Goal: Transaction & Acquisition: Subscribe to service/newsletter

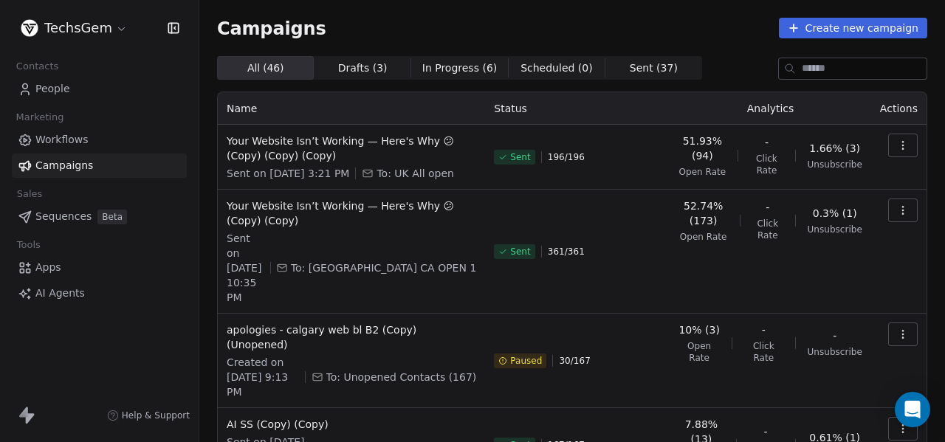
click at [325, 151] on span "Your Website Isn’t Working — Here's Why 😕 (Copy) (Copy) (Copy)" at bounding box center [352, 149] width 250 height 30
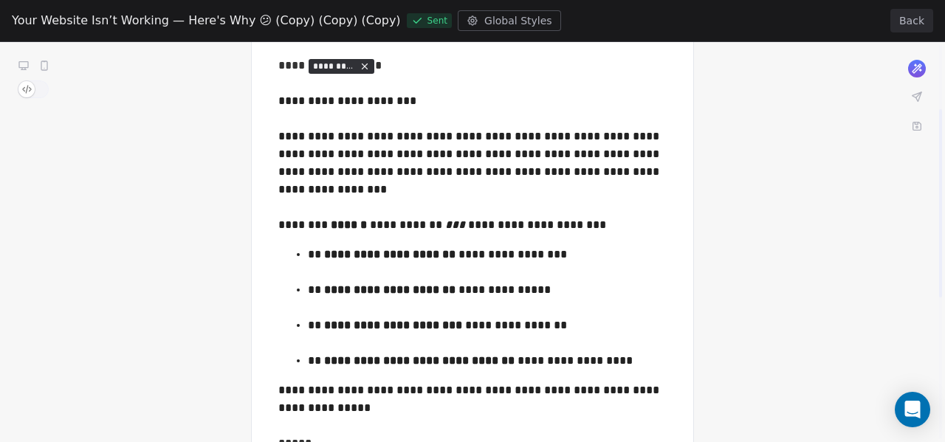
scroll to position [148, 0]
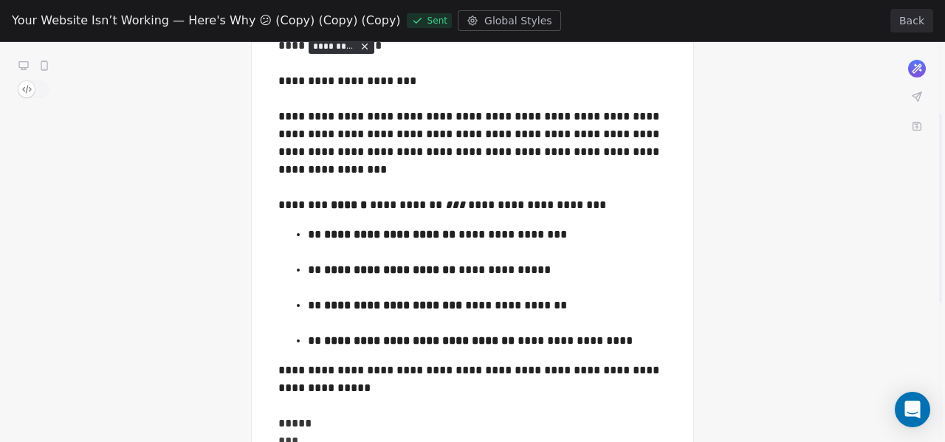
drag, startPoint x: 303, startPoint y: 169, endPoint x: 455, endPoint y: 312, distance: 208.9
click at [456, 317] on div "**********" at bounding box center [472, 300] width 945 height 812
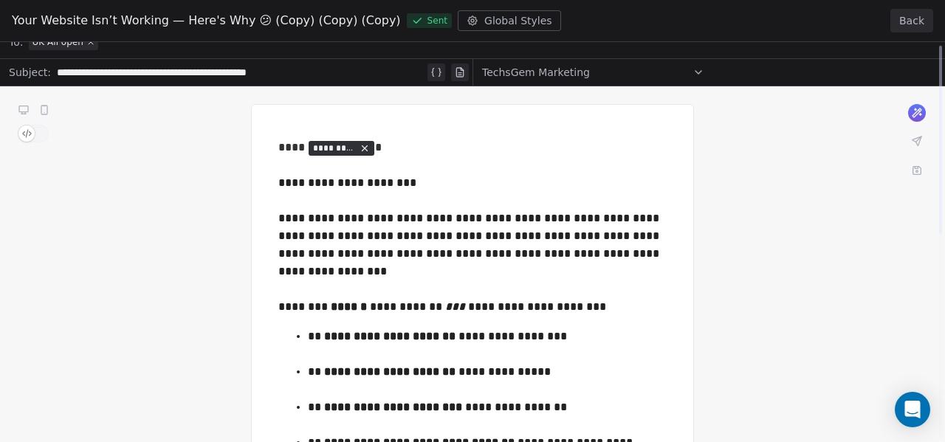
scroll to position [0, 0]
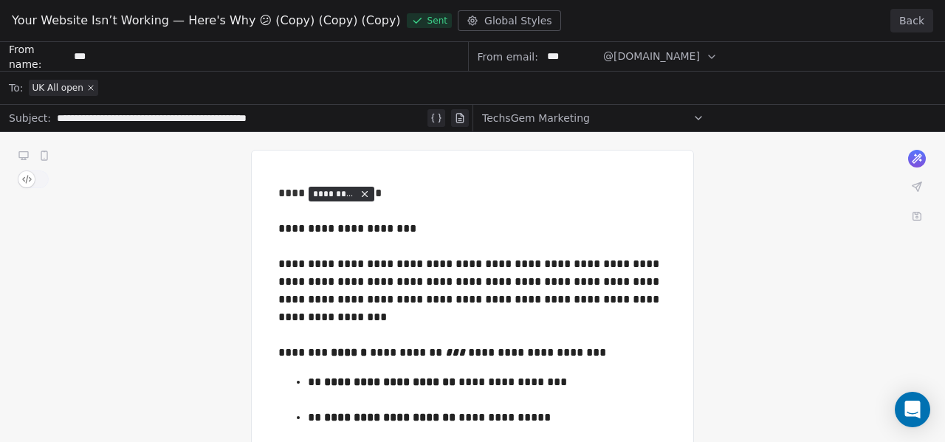
click at [916, 16] on button "Back" at bounding box center [912, 21] width 43 height 24
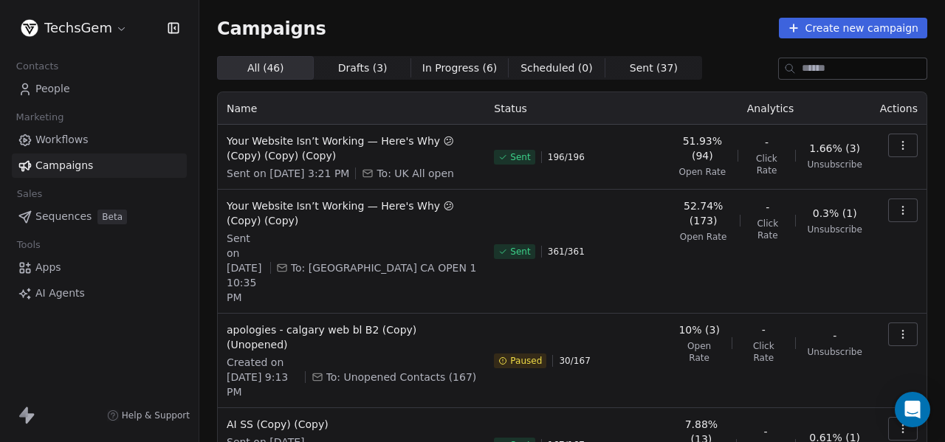
click at [605, 24] on div "Campaigns Create new campaign" at bounding box center [572, 28] width 710 height 21
click at [94, 29] on html "TechsGem Contacts People Marketing Workflows Campaigns Sales Sequences Beta Too…" at bounding box center [472, 221] width 945 height 442
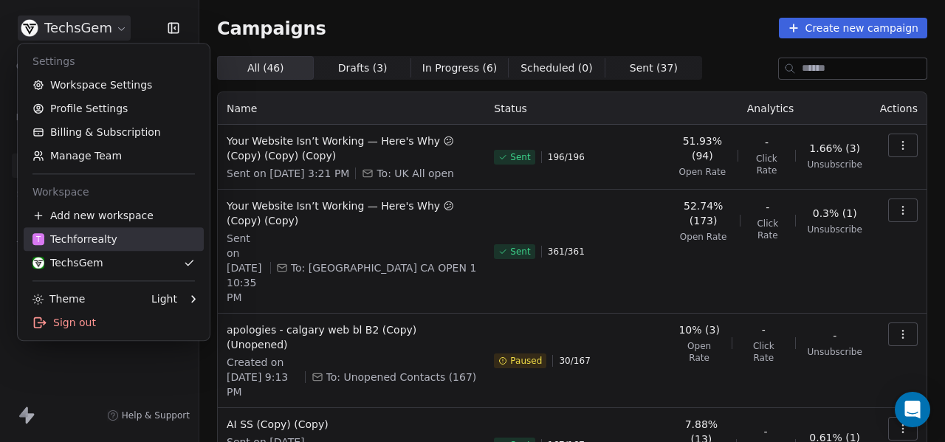
click at [103, 238] on div "T Techforrealty" at bounding box center [74, 239] width 85 height 15
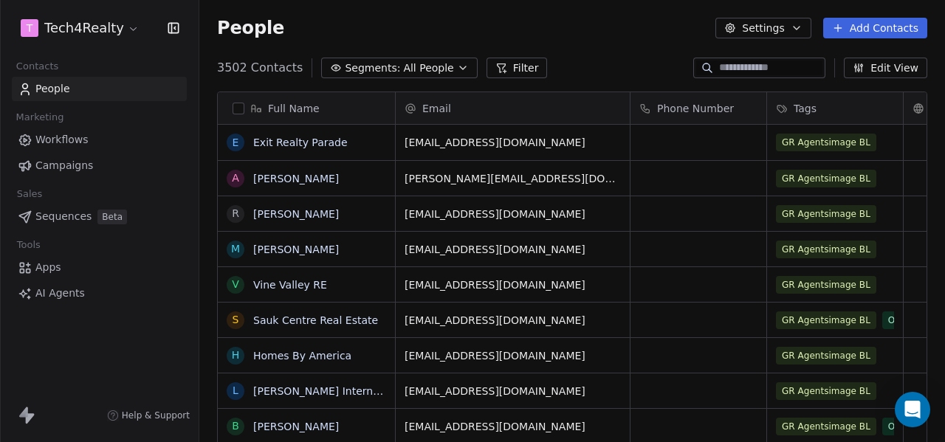
scroll to position [378, 734]
click at [77, 165] on span "Campaigns" at bounding box center [64, 166] width 58 height 16
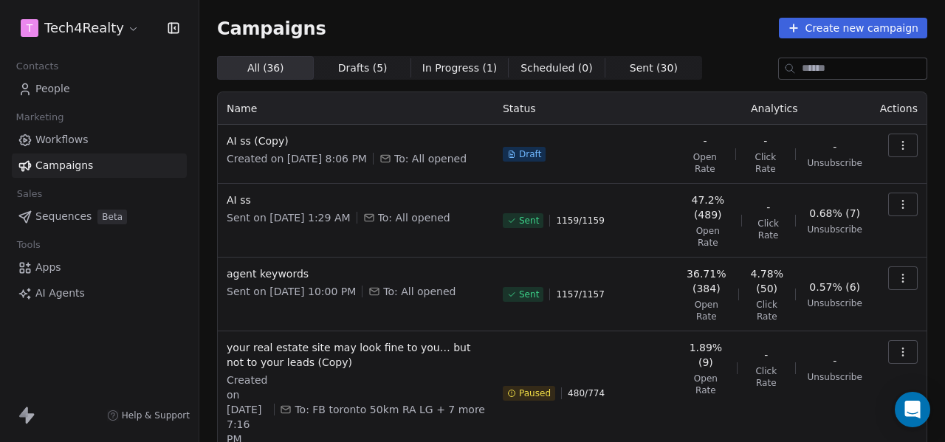
click at [832, 32] on button "Create new campaign" at bounding box center [853, 28] width 148 height 21
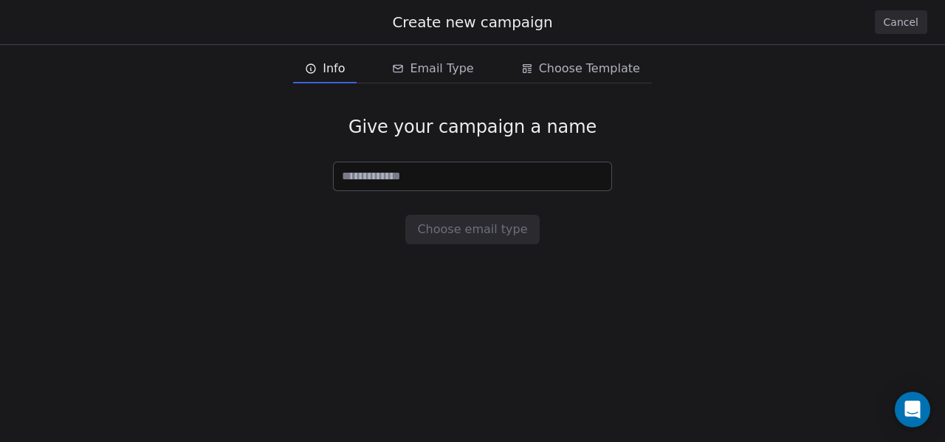
click at [425, 178] on input at bounding box center [473, 176] width 278 height 28
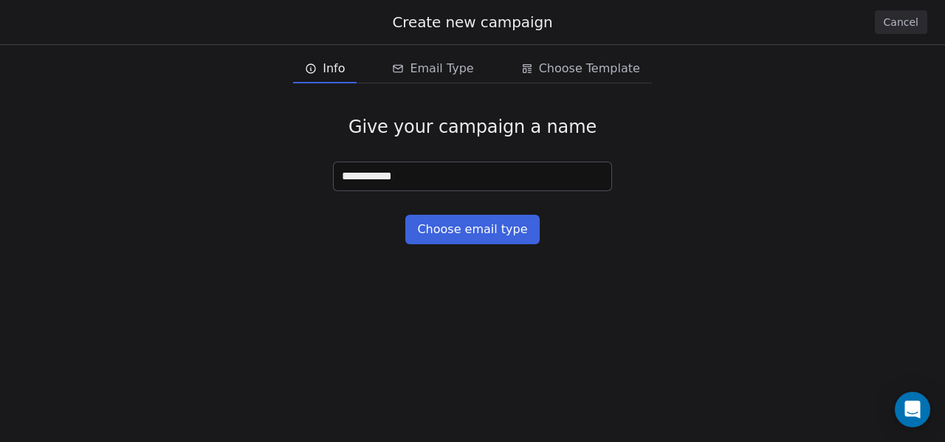
drag, startPoint x: 422, startPoint y: 174, endPoint x: 208, endPoint y: 166, distance: 214.3
click at [208, 166] on div "**********" at bounding box center [472, 180] width 945 height 176
type input "**********"
click at [456, 213] on div "**********" at bounding box center [472, 180] width 945 height 176
click at [450, 240] on button "Choose email type" at bounding box center [472, 230] width 134 height 30
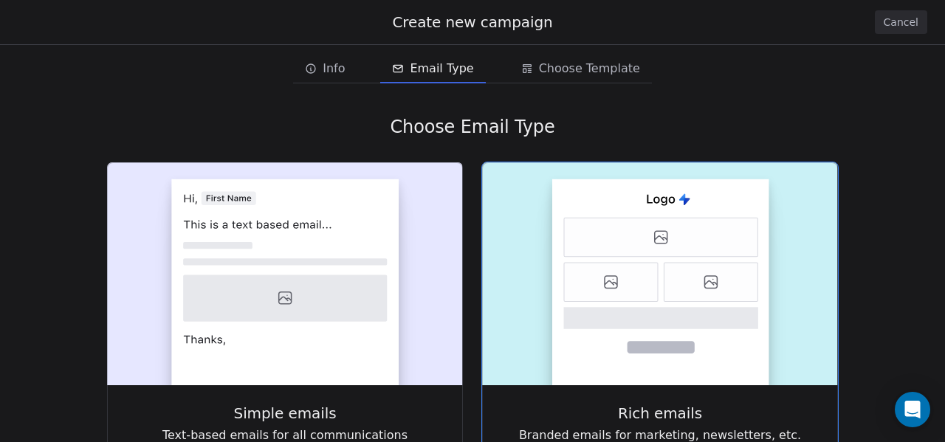
click at [706, 272] on icon at bounding box center [712, 282] width 94 height 39
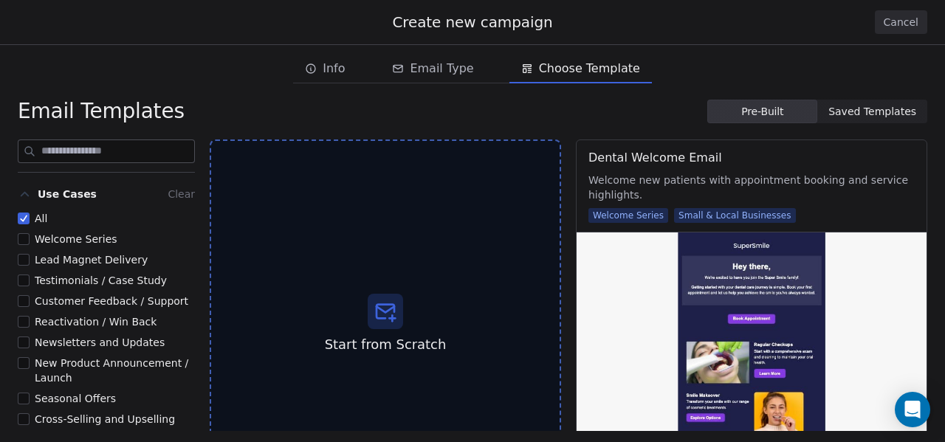
click at [902, 112] on span "Saved Templates" at bounding box center [872, 112] width 88 height 16
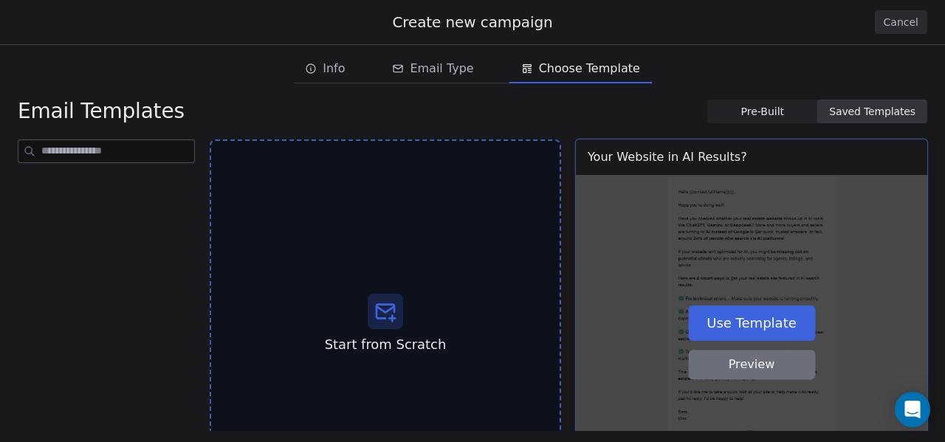
click at [755, 318] on button "Use Template" at bounding box center [751, 322] width 127 height 35
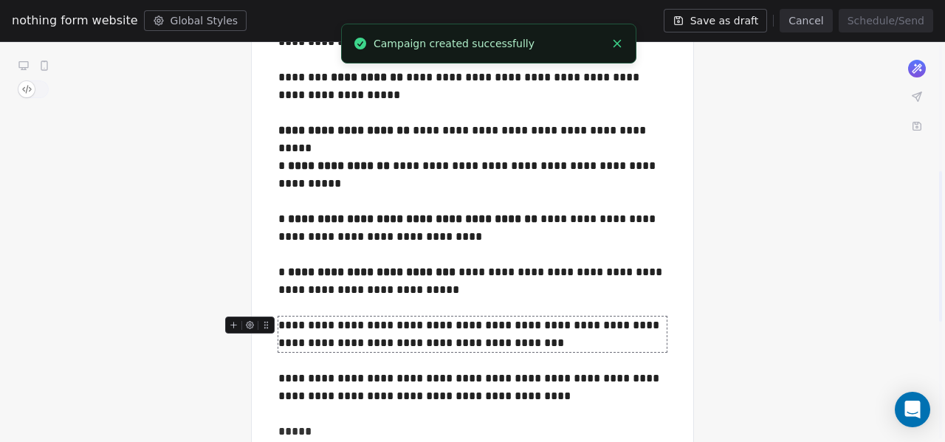
scroll to position [369, 0]
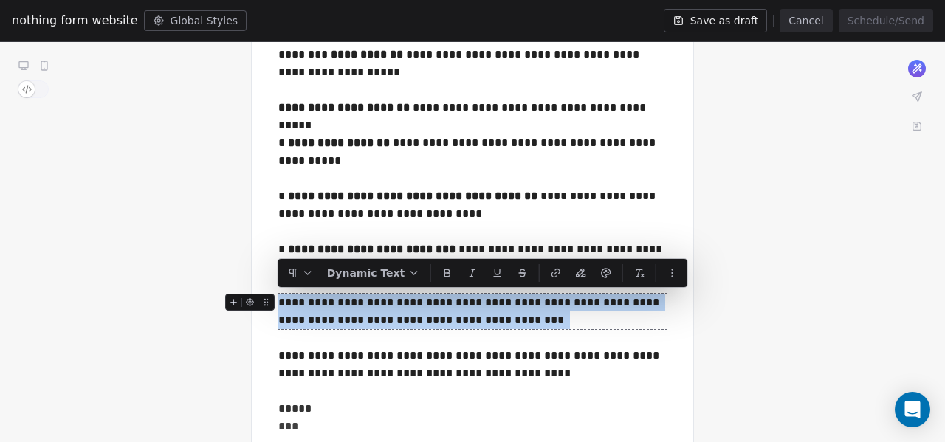
drag, startPoint x: 510, startPoint y: 321, endPoint x: 266, endPoint y: 302, distance: 245.2
click at [278, 302] on div "**********" at bounding box center [472, 311] width 388 height 35
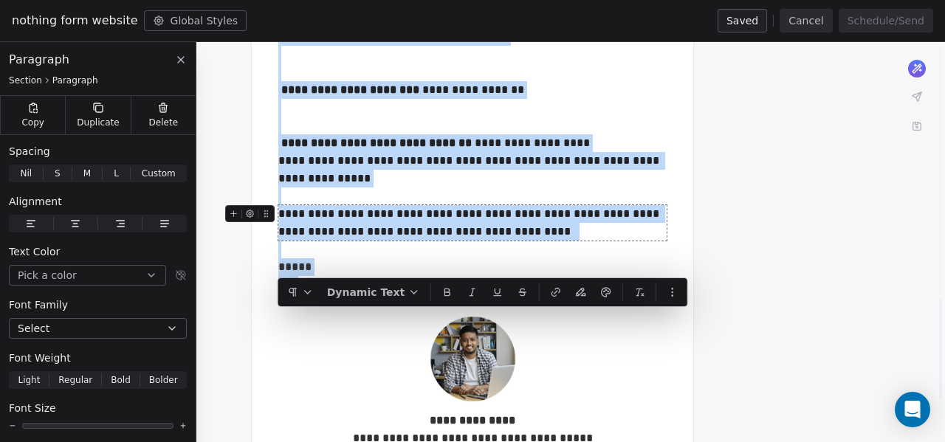
scroll to position [1078, 0]
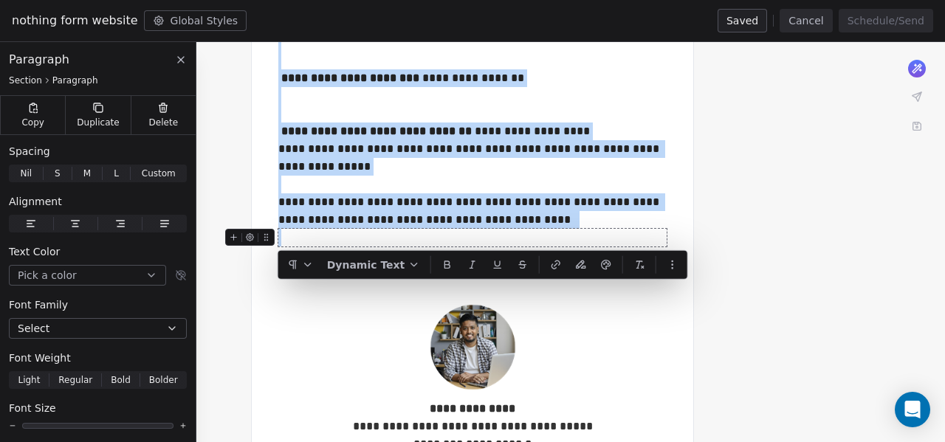
drag, startPoint x: 281, startPoint y: 263, endPoint x: 579, endPoint y: 230, distance: 299.4
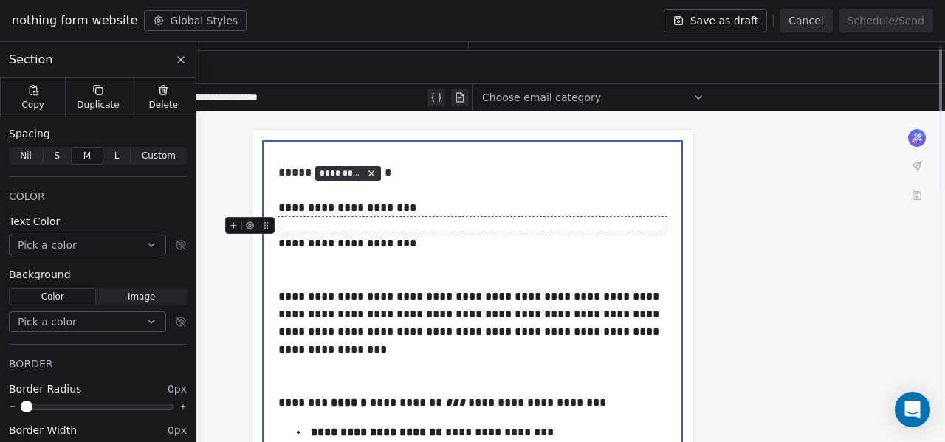
scroll to position [0, 0]
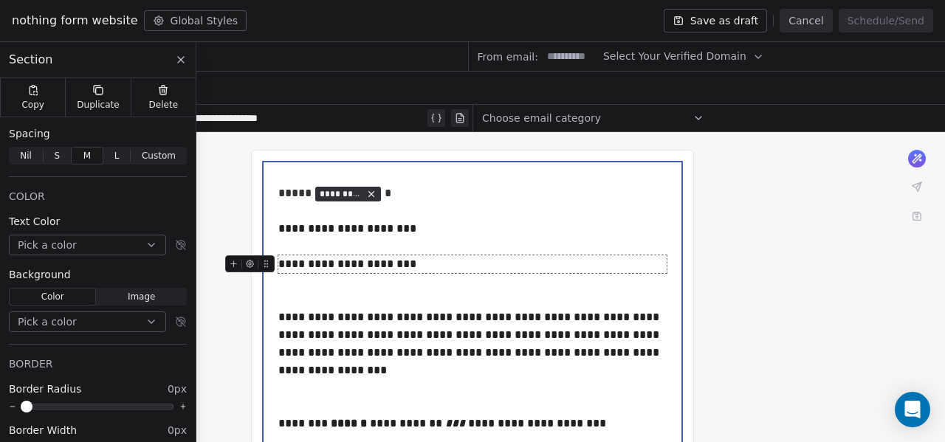
click at [266, 260] on icon at bounding box center [266, 264] width 10 height 10
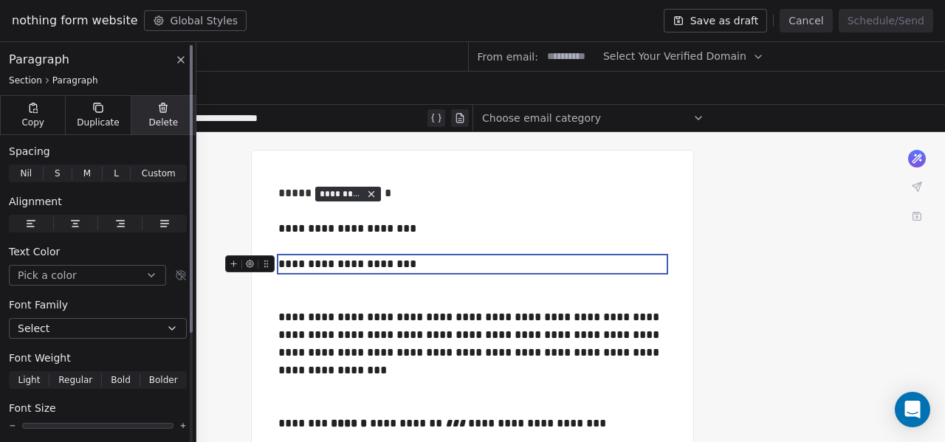
click at [174, 127] on span "Delete" at bounding box center [164, 123] width 30 height 12
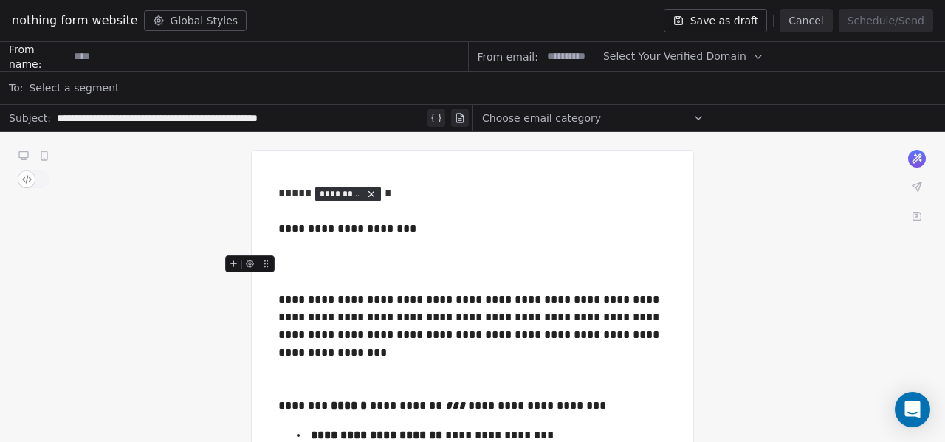
click at [337, 272] on div at bounding box center [472, 272] width 388 height 35
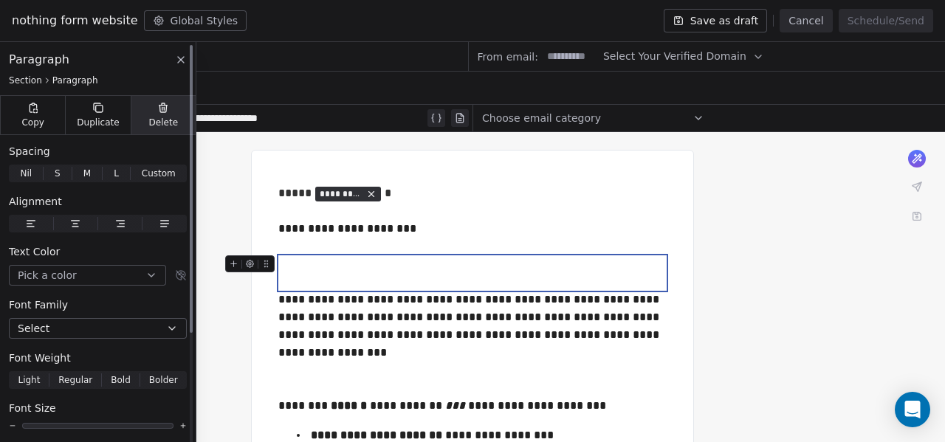
click at [164, 113] on icon at bounding box center [163, 108] width 12 height 12
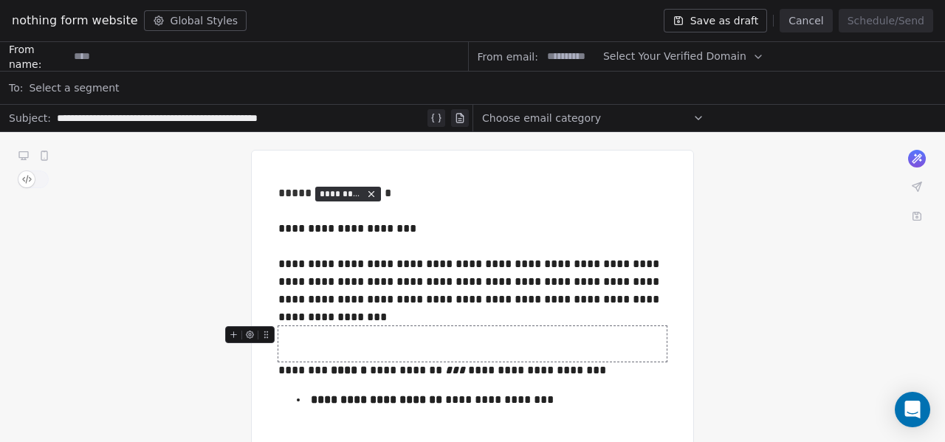
click at [354, 348] on div at bounding box center [472, 343] width 388 height 35
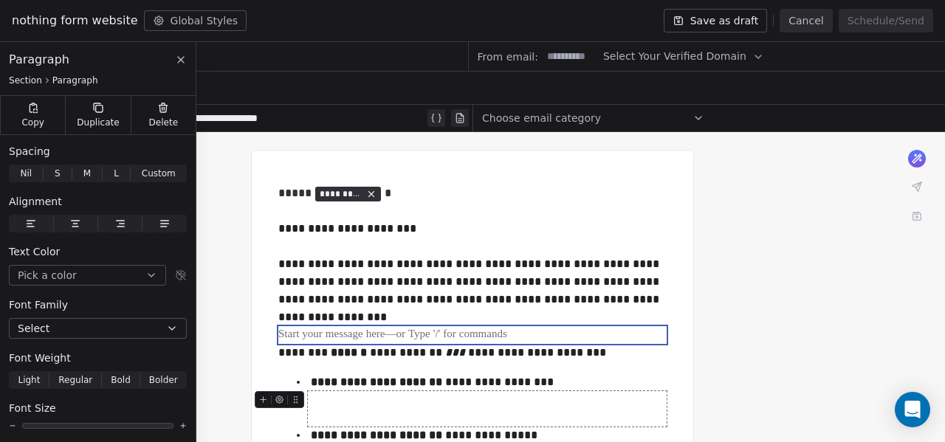
click at [363, 408] on div at bounding box center [487, 408] width 359 height 35
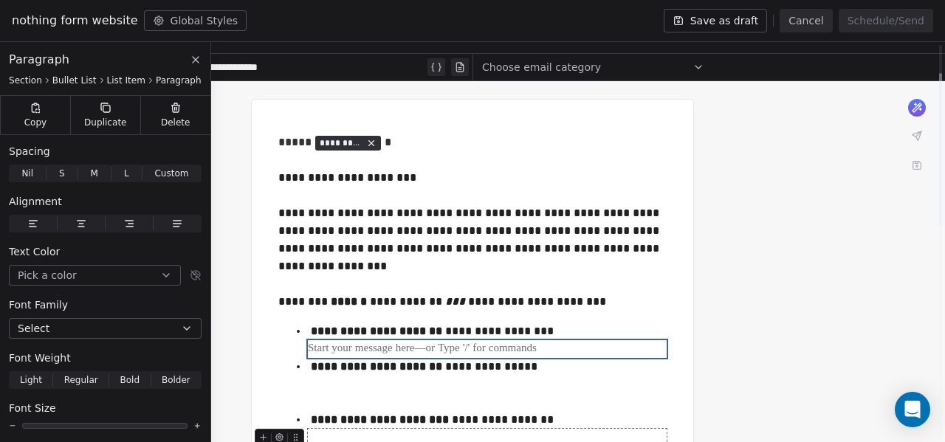
scroll to position [74, 0]
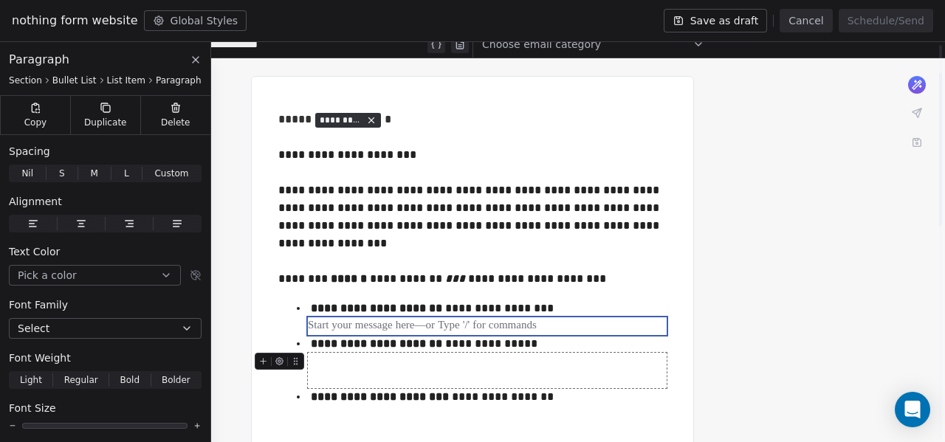
click at [372, 368] on div at bounding box center [487, 370] width 359 height 35
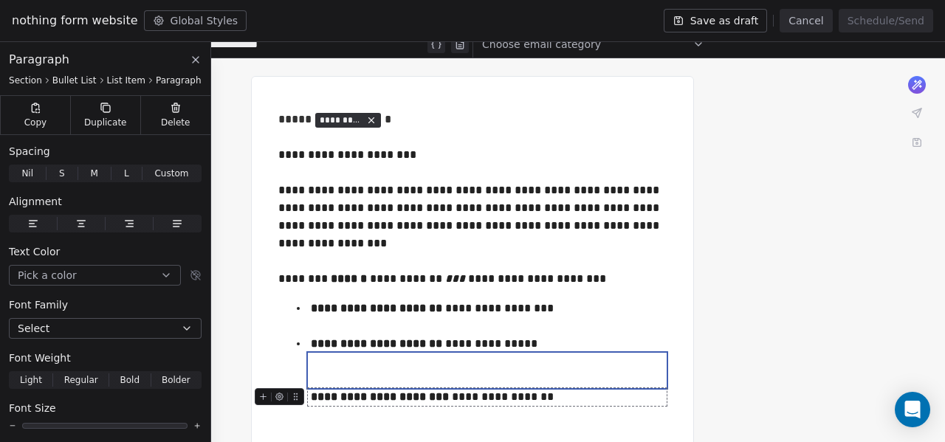
click at [367, 388] on div "**********" at bounding box center [488, 397] width 360 height 18
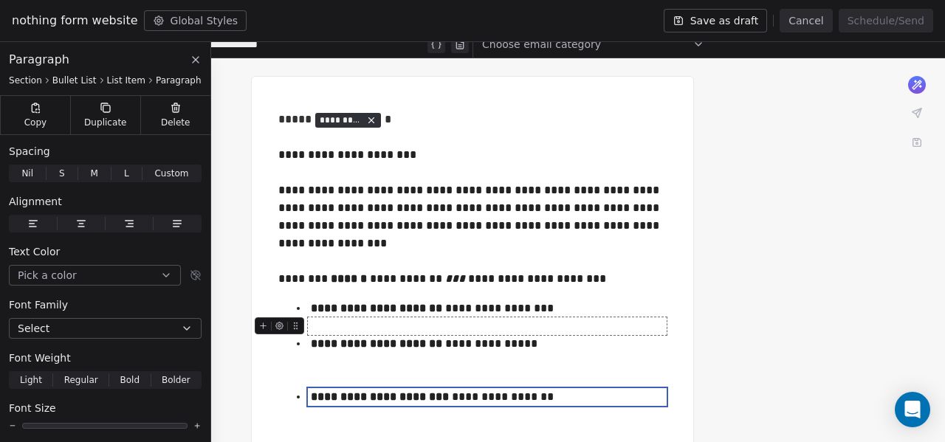
click at [329, 325] on div at bounding box center [487, 327] width 359 height 18
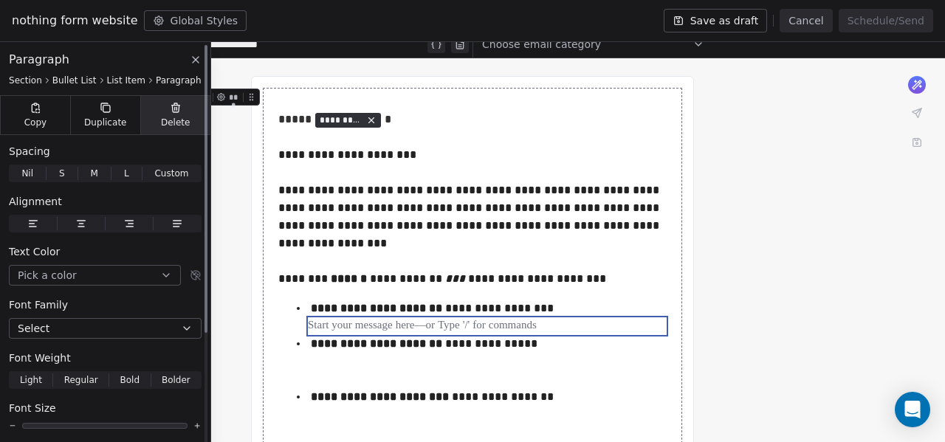
click at [170, 108] on icon at bounding box center [176, 108] width 12 height 12
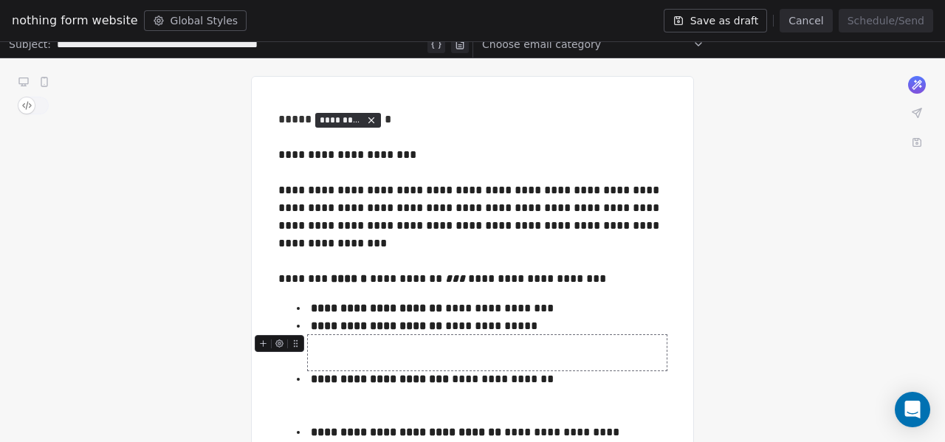
click at [337, 359] on div at bounding box center [487, 352] width 359 height 35
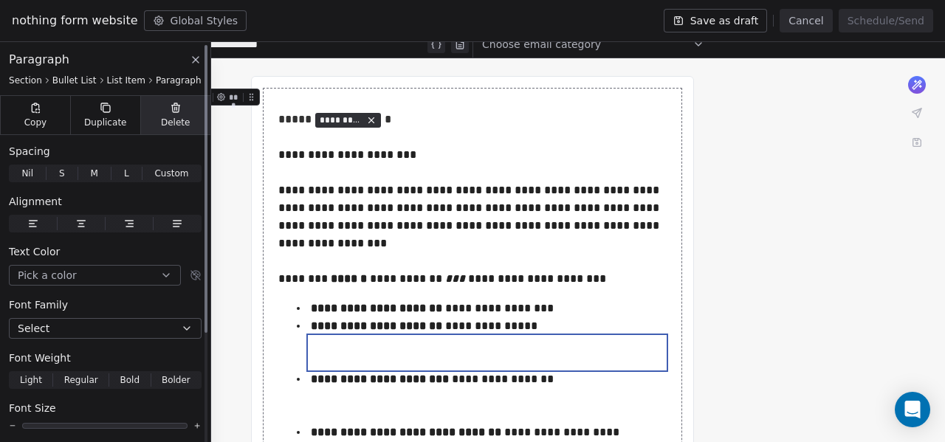
click at [174, 104] on icon at bounding box center [175, 104] width 3 height 2
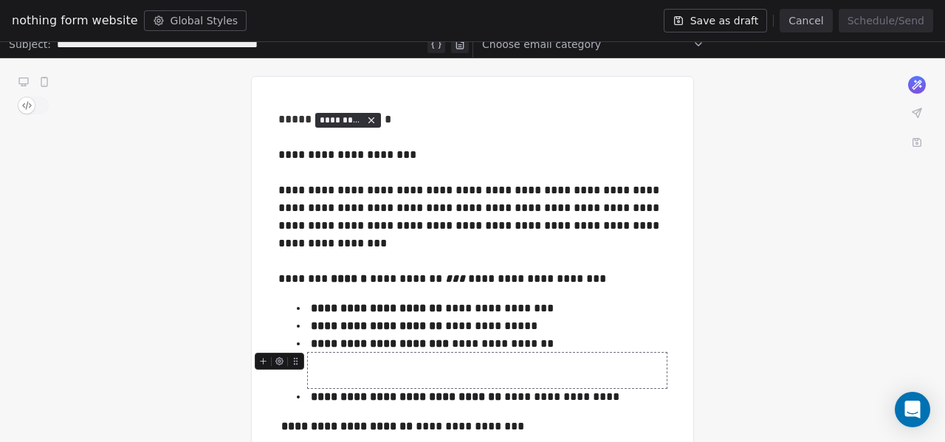
click at [355, 371] on div at bounding box center [487, 370] width 359 height 35
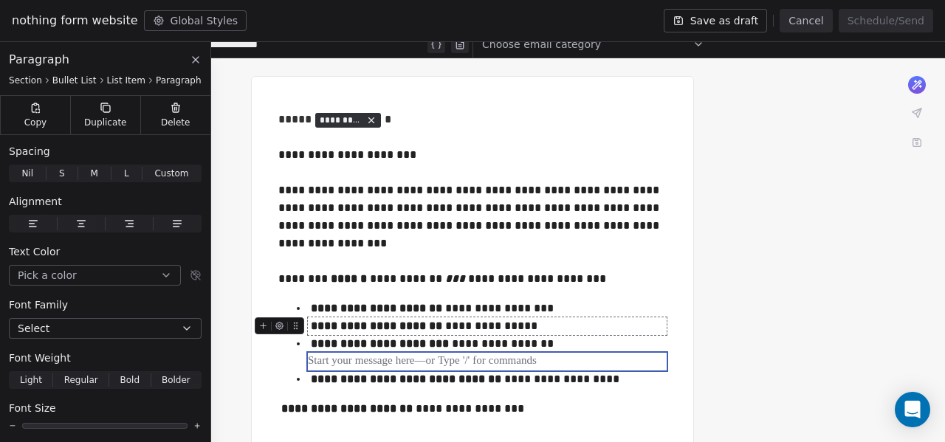
click at [651, 321] on div "**********" at bounding box center [488, 327] width 360 height 18
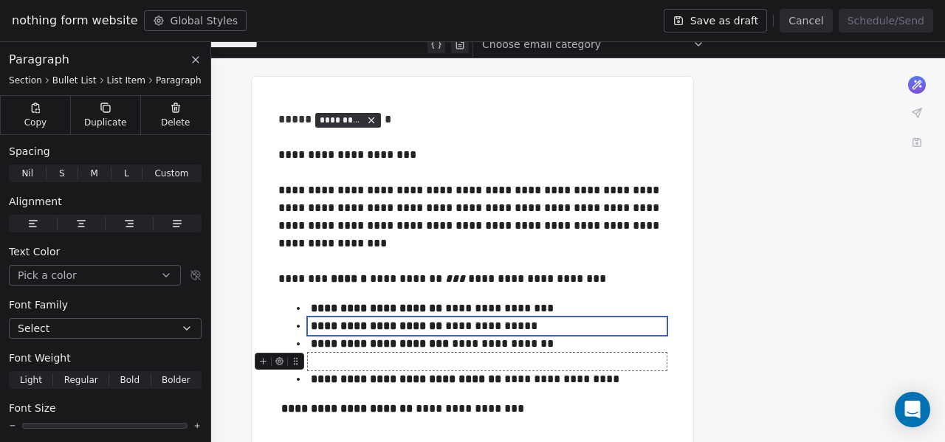
click at [384, 368] on div at bounding box center [487, 362] width 359 height 18
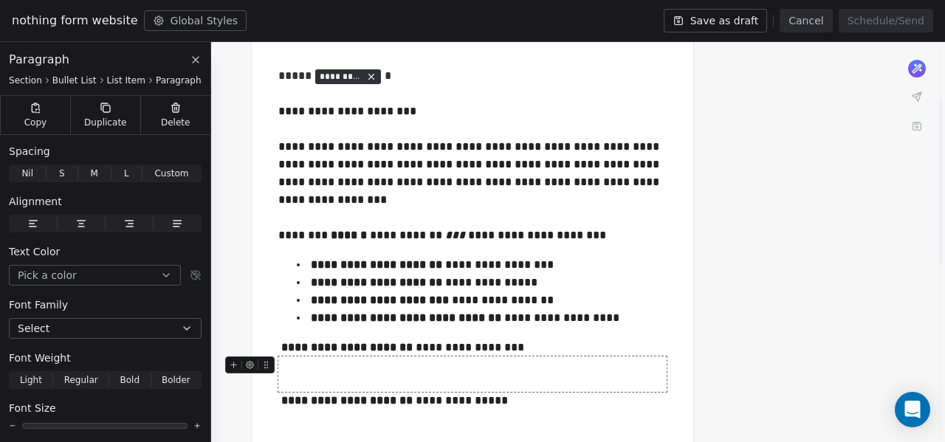
scroll to position [148, 0]
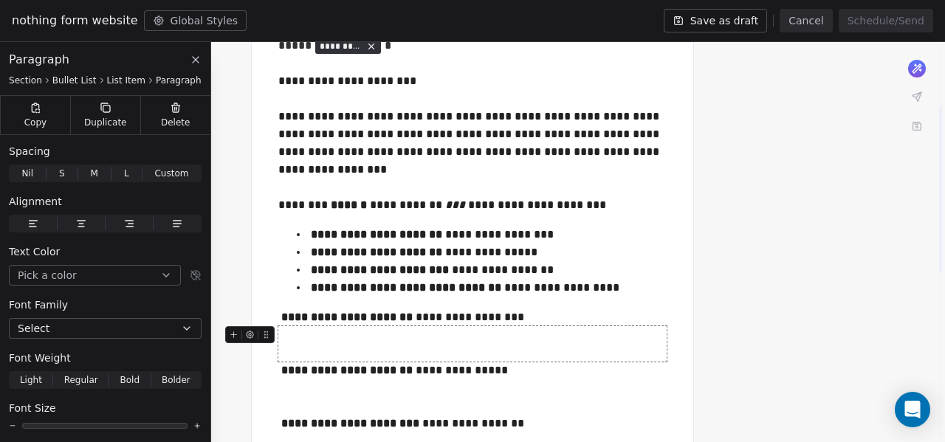
click at [354, 346] on div at bounding box center [472, 343] width 389 height 35
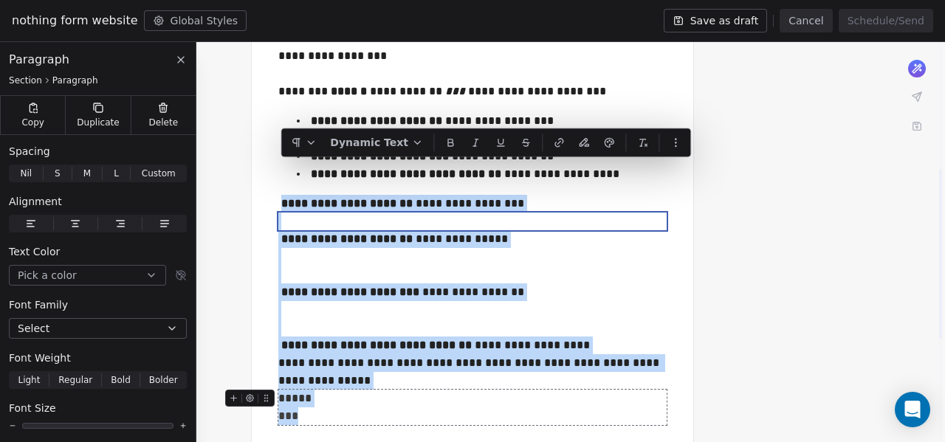
scroll to position [295, 0]
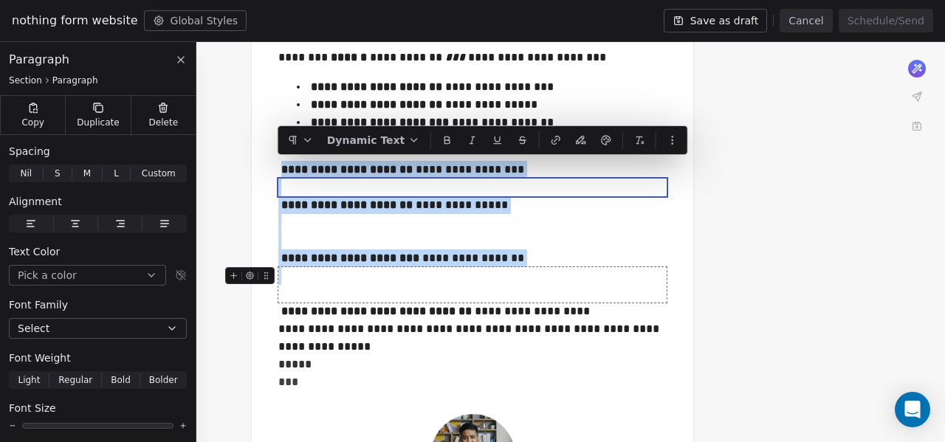
drag, startPoint x: 281, startPoint y: 314, endPoint x: 557, endPoint y: 271, distance: 279.5
click at [557, 271] on div "**********" at bounding box center [472, 140] width 388 height 502
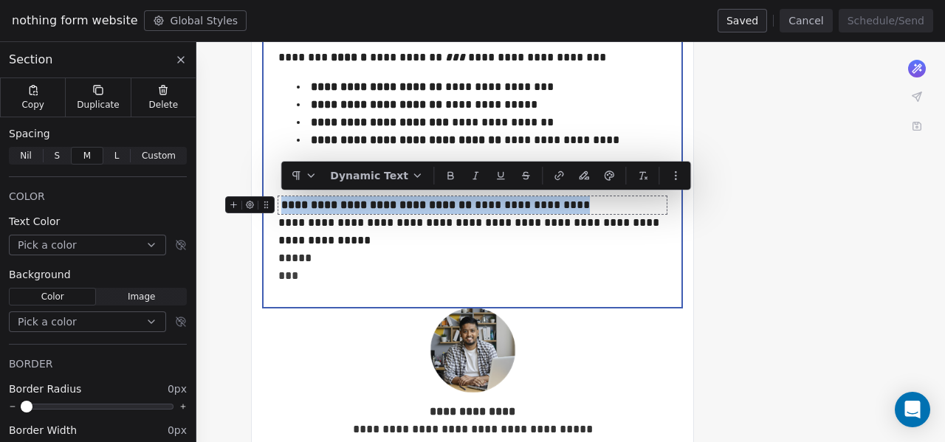
drag, startPoint x: 282, startPoint y: 203, endPoint x: 594, endPoint y: 205, distance: 311.6
click at [594, 205] on div "**********" at bounding box center [472, 205] width 389 height 18
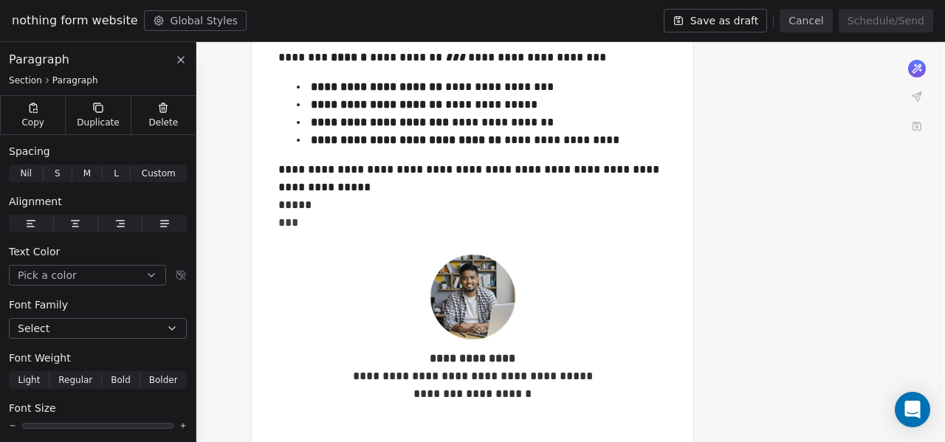
scroll to position [222, 0]
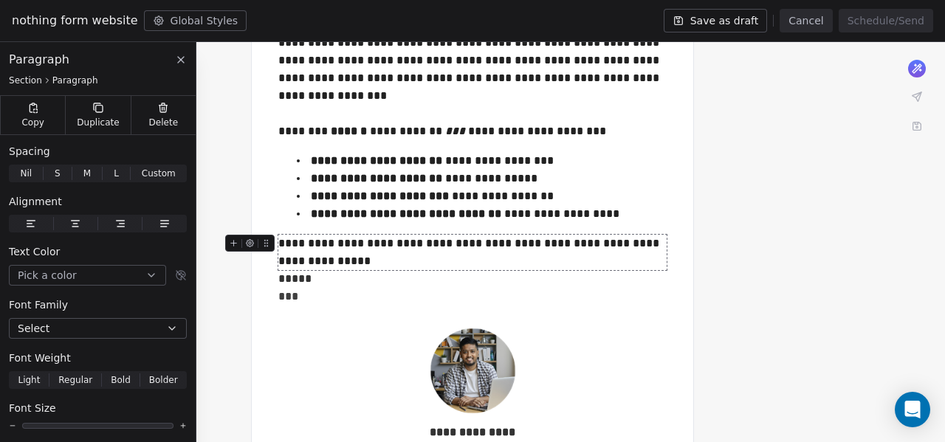
click at [364, 265] on div "**********" at bounding box center [472, 252] width 389 height 35
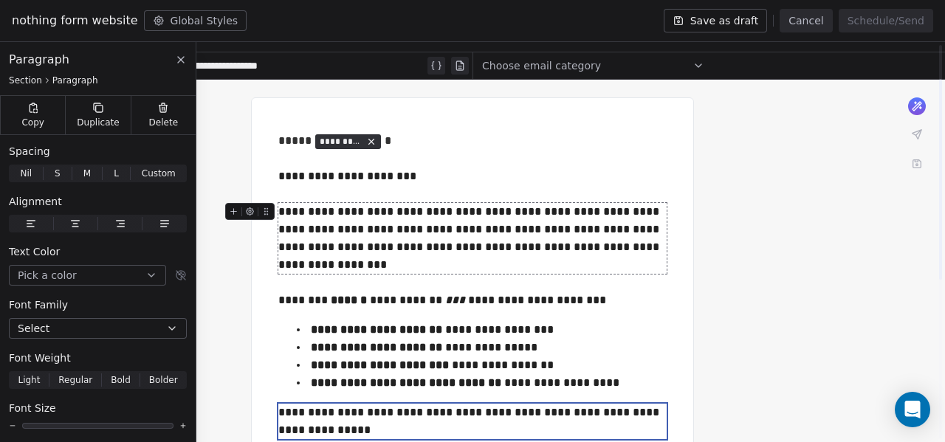
scroll to position [74, 0]
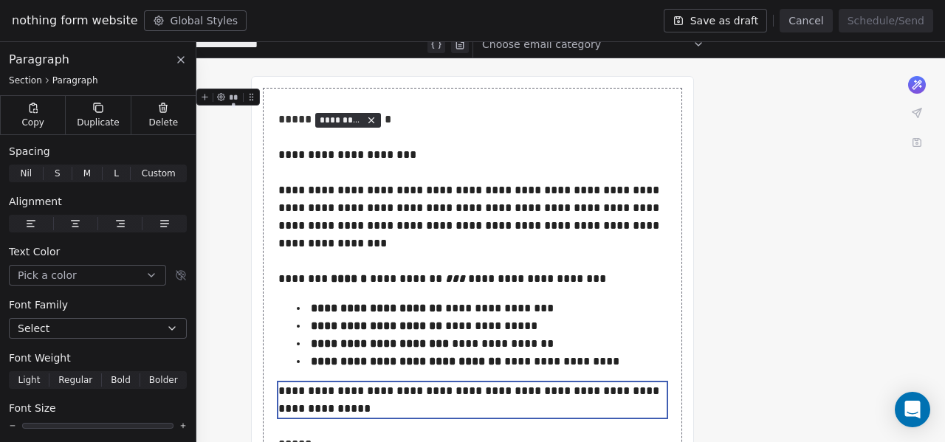
click at [751, 292] on div "**********" at bounding box center [472, 408] width 945 height 701
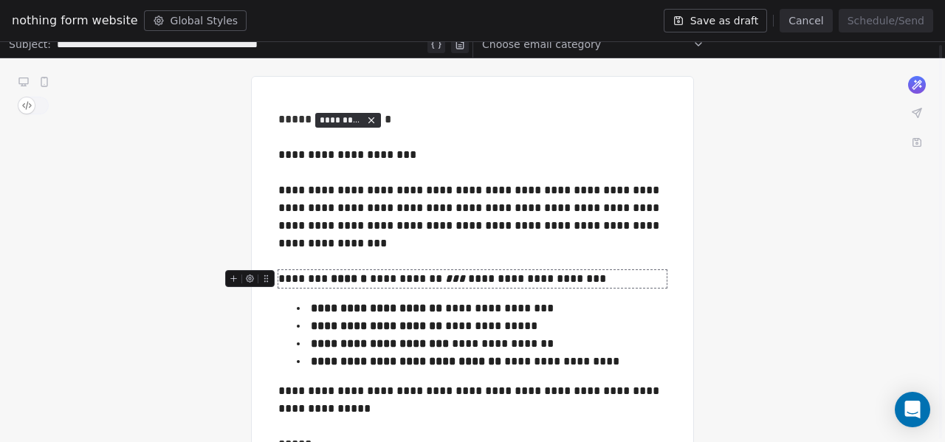
scroll to position [148, 0]
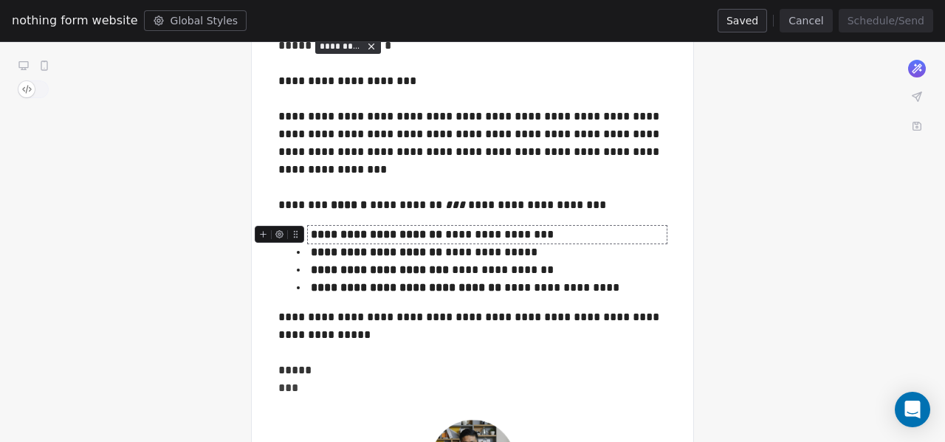
click at [312, 233] on strong "**********" at bounding box center [376, 234] width 131 height 11
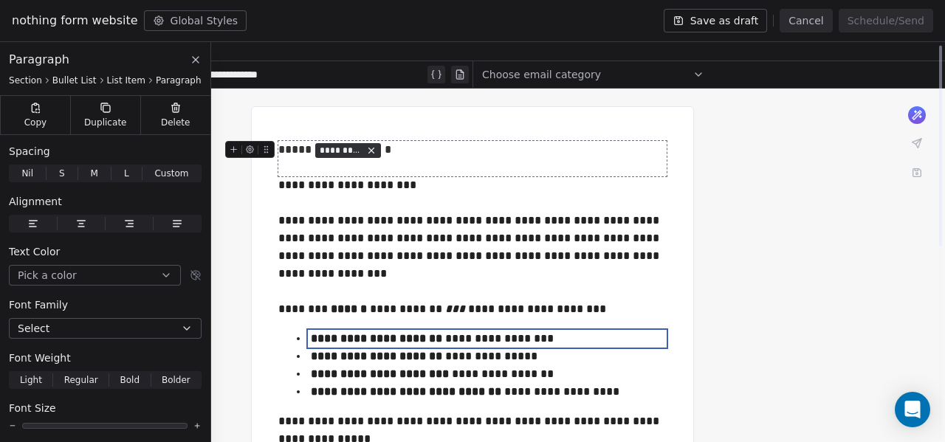
scroll to position [0, 0]
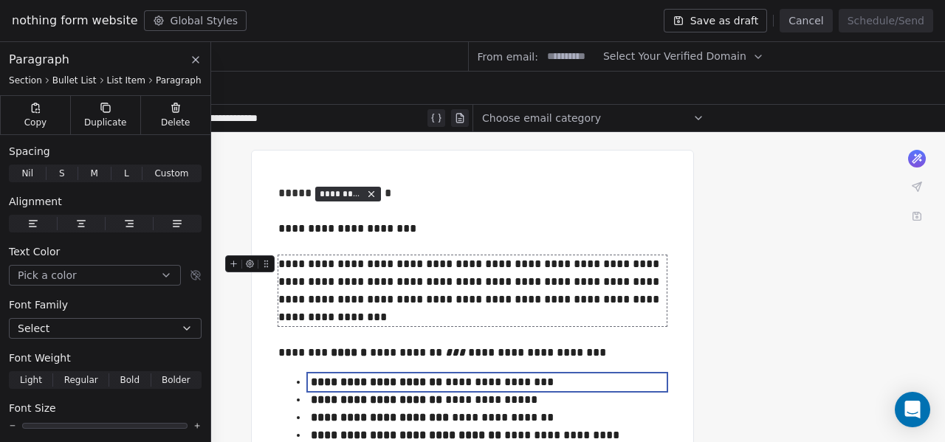
drag, startPoint x: 279, startPoint y: 265, endPoint x: 318, endPoint y: 298, distance: 50.9
click at [325, 315] on div "**********" at bounding box center [472, 290] width 388 height 71
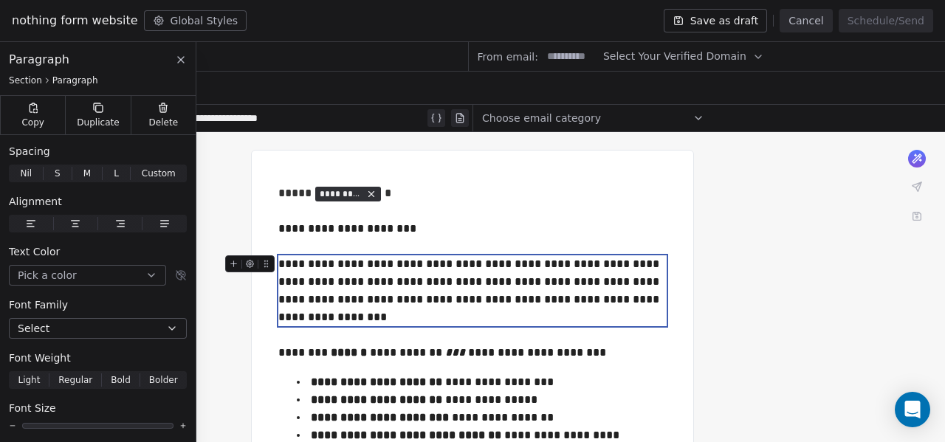
click at [310, 268] on div "**********" at bounding box center [472, 290] width 389 height 71
drag, startPoint x: 282, startPoint y: 267, endPoint x: 271, endPoint y: 268, distance: 11.2
click at [278, 268] on div "**********" at bounding box center [472, 290] width 388 height 71
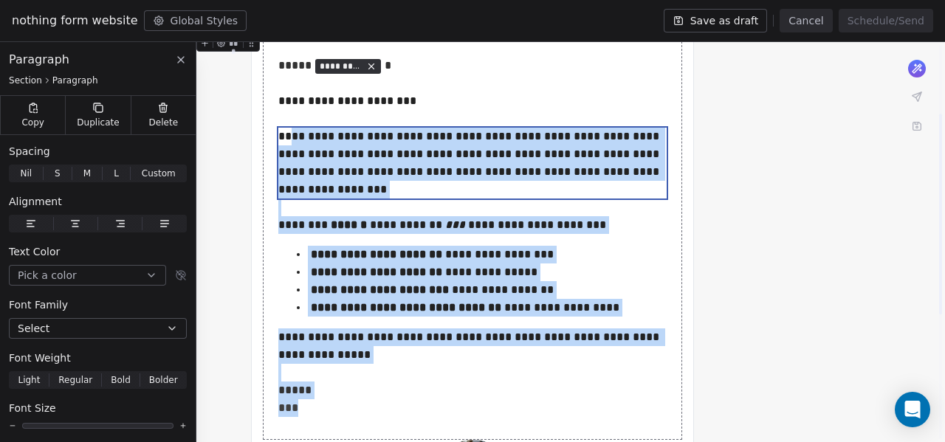
scroll to position [227, 0]
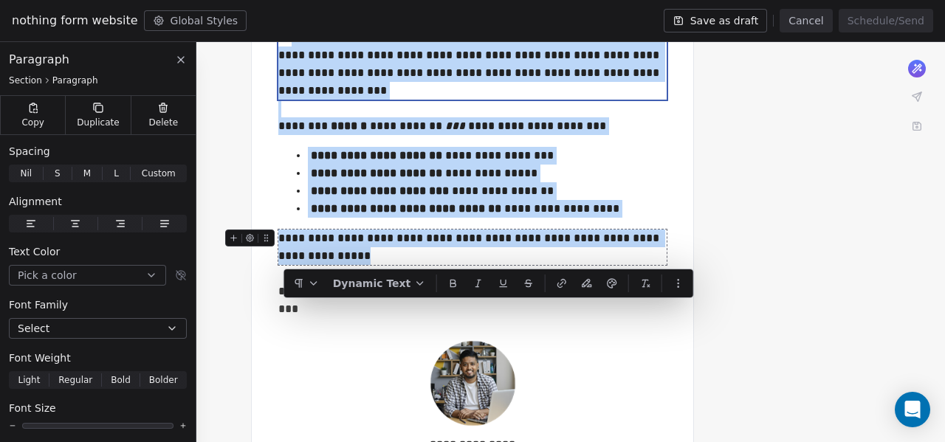
drag, startPoint x: 284, startPoint y: 266, endPoint x: 618, endPoint y: 263, distance: 333.8
click at [618, 263] on div "**********" at bounding box center [472, 138] width 388 height 360
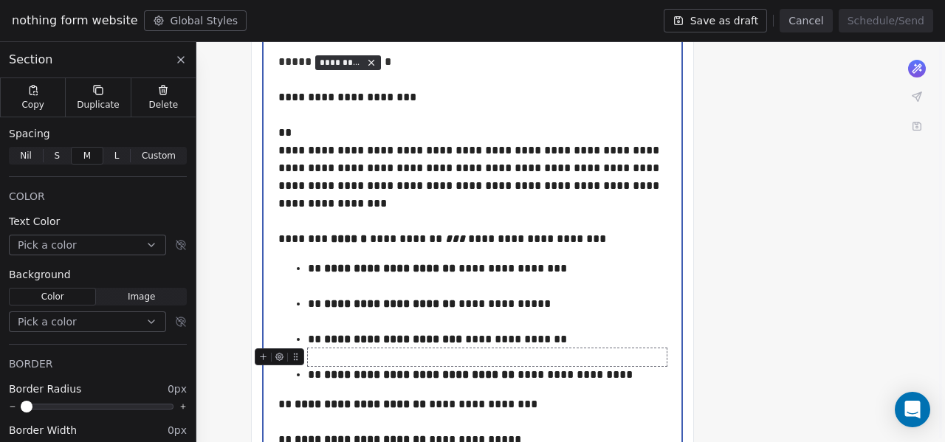
scroll to position [79, 0]
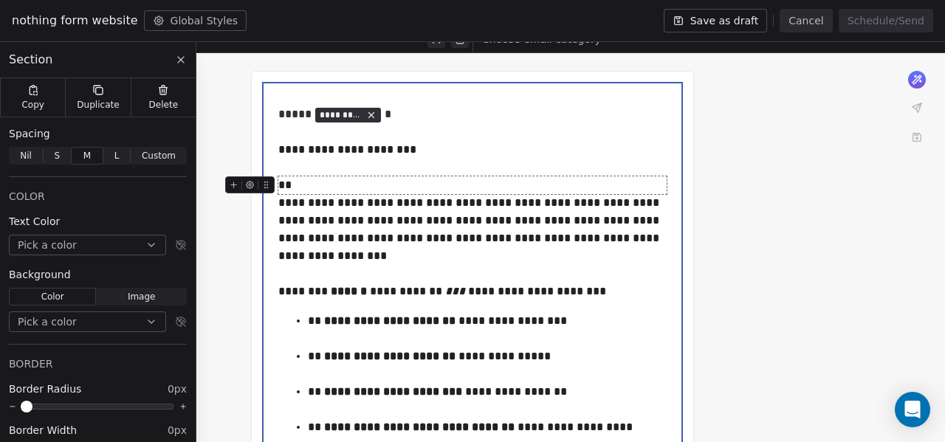
click at [293, 186] on div "**" at bounding box center [472, 185] width 389 height 18
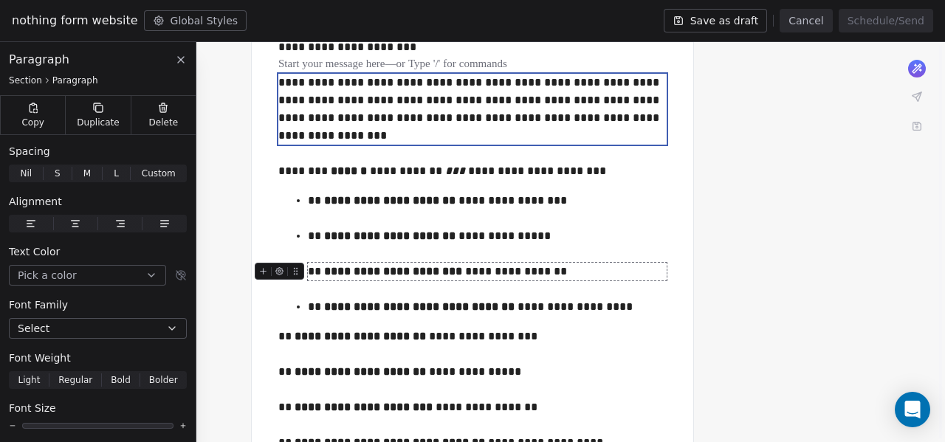
scroll to position [227, 0]
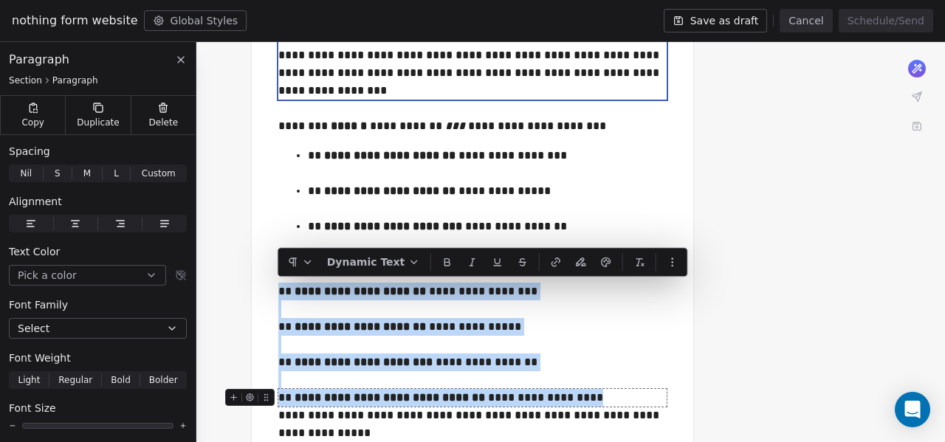
drag, startPoint x: 281, startPoint y: 290, endPoint x: 609, endPoint y: 396, distance: 345.1
click at [609, 396] on div "**********" at bounding box center [472, 235] width 388 height 555
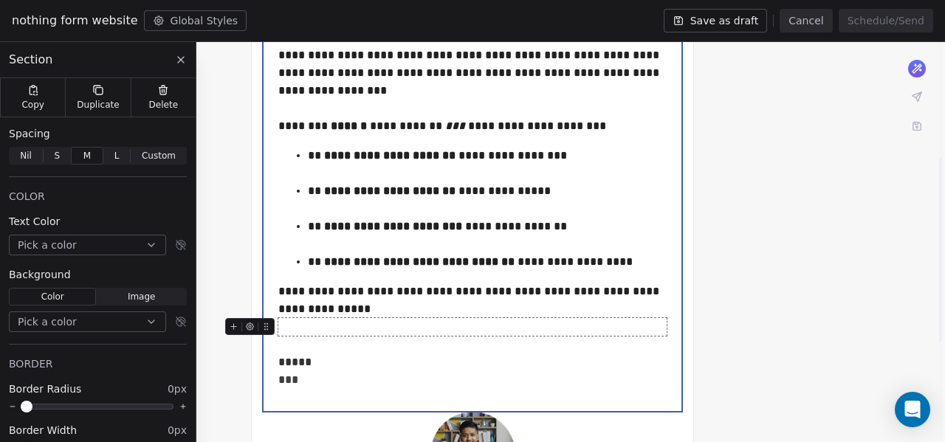
scroll to position [301, 0]
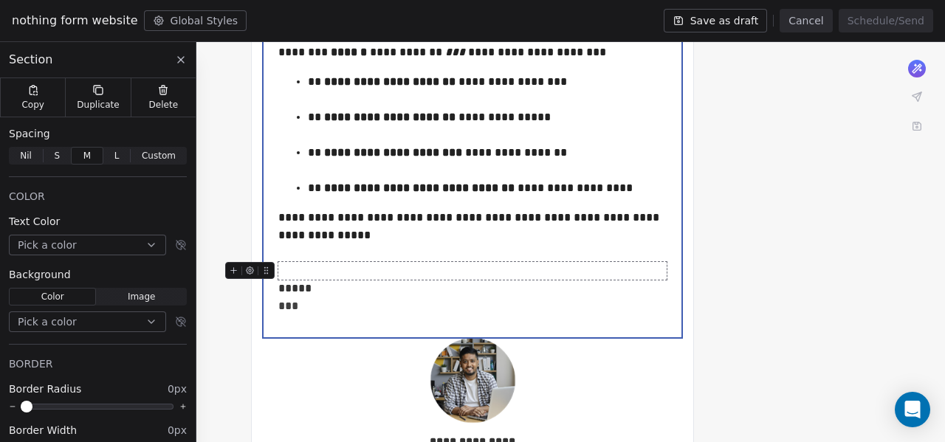
click at [295, 270] on div at bounding box center [472, 271] width 388 height 18
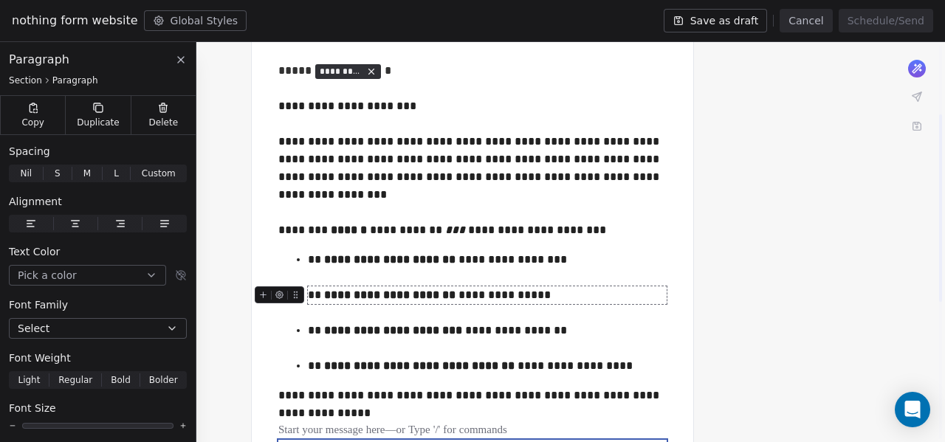
scroll to position [79, 0]
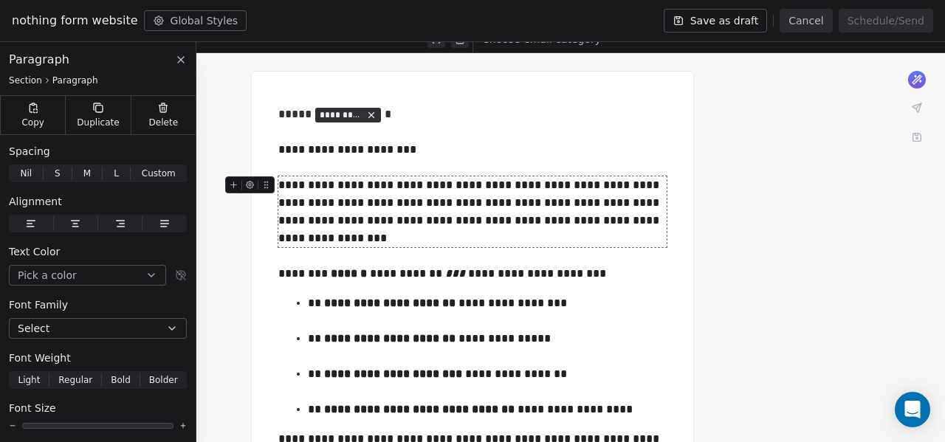
click at [833, 218] on div "**********" at bounding box center [472, 430] width 945 height 754
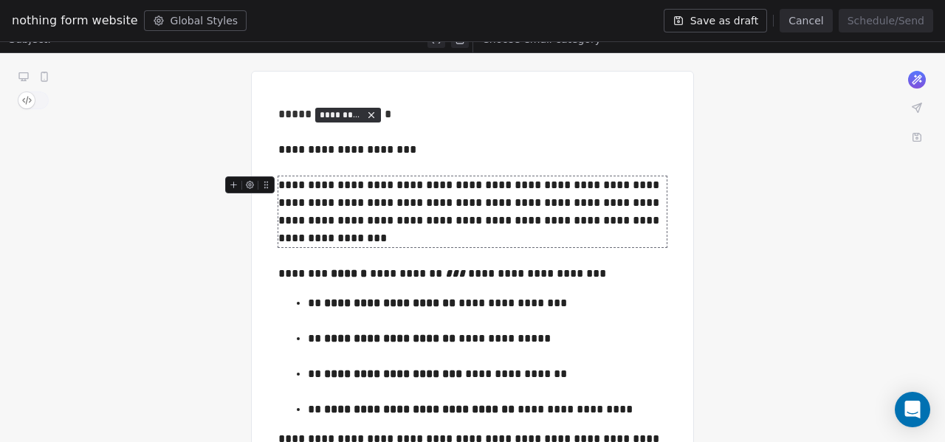
click at [279, 203] on div "**********" at bounding box center [472, 211] width 389 height 71
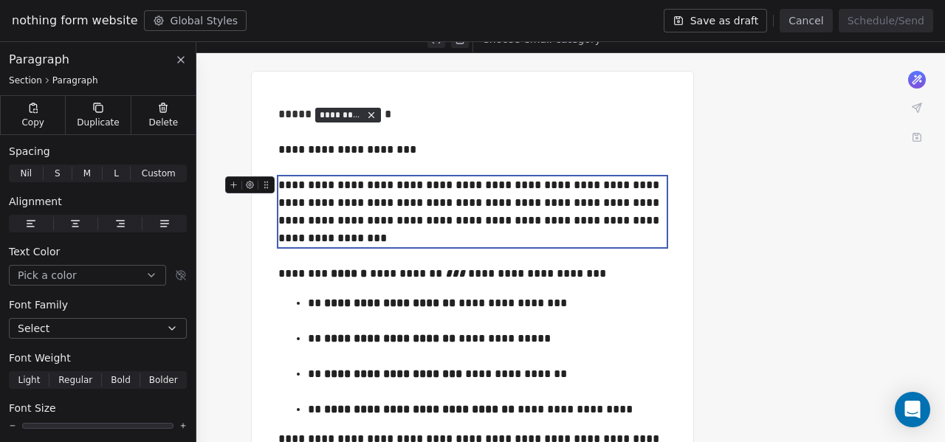
click at [727, 213] on div "**********" at bounding box center [472, 430] width 945 height 754
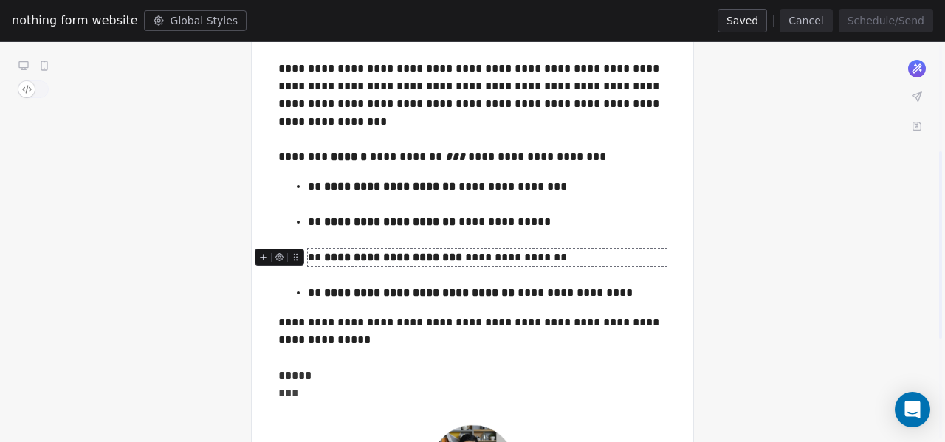
scroll to position [227, 0]
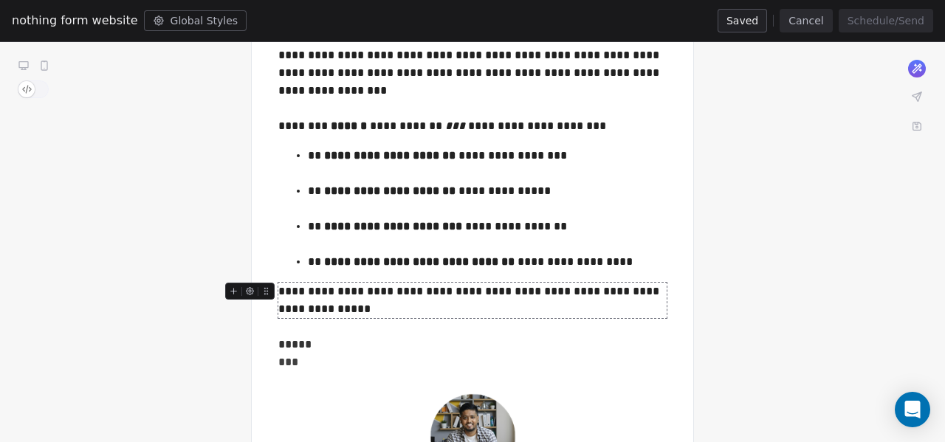
click at [608, 290] on div "**********" at bounding box center [472, 300] width 389 height 35
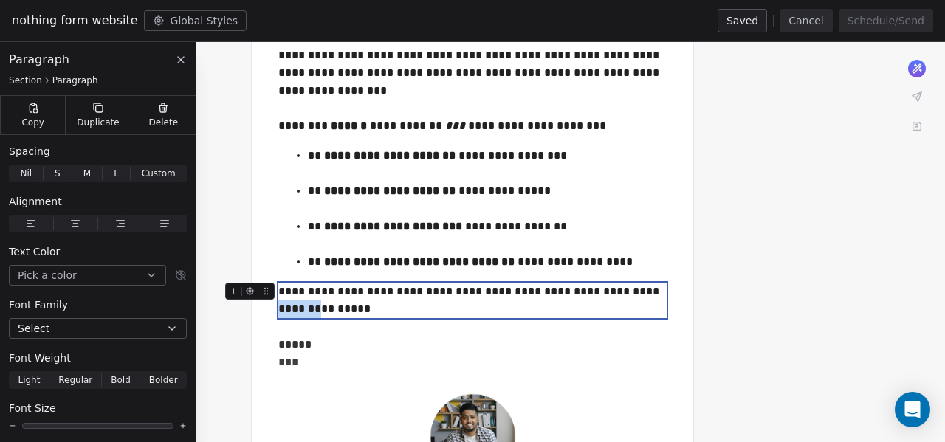
click at [608, 290] on div "**********" at bounding box center [472, 300] width 389 height 35
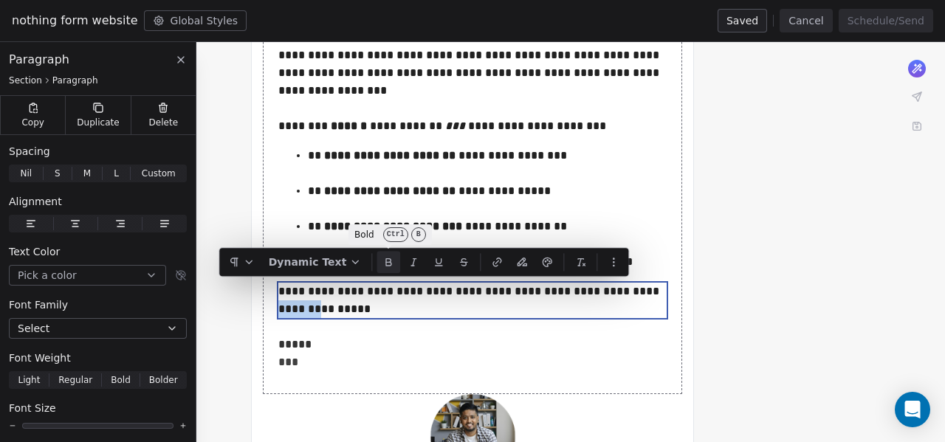
click at [396, 266] on button at bounding box center [389, 262] width 24 height 22
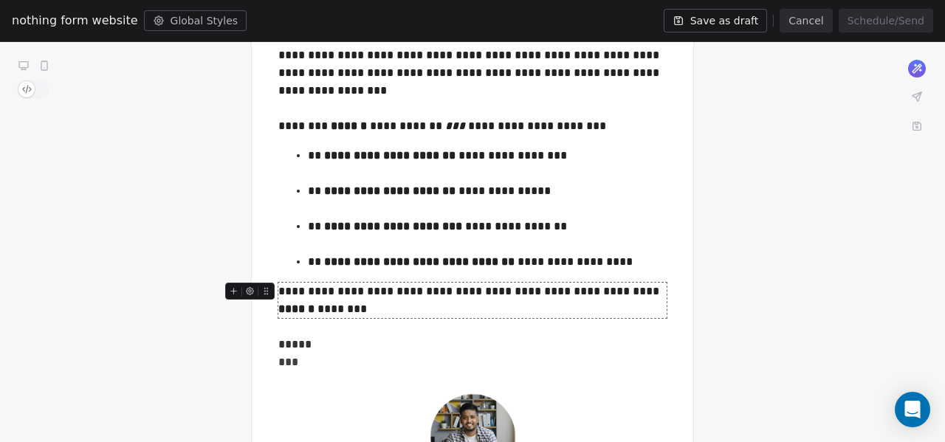
click at [837, 269] on div "**********" at bounding box center [472, 282] width 945 height 754
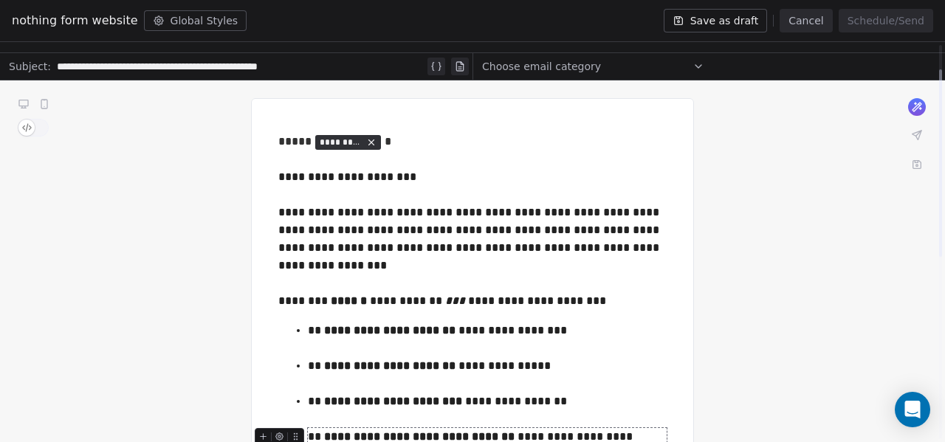
scroll to position [0, 0]
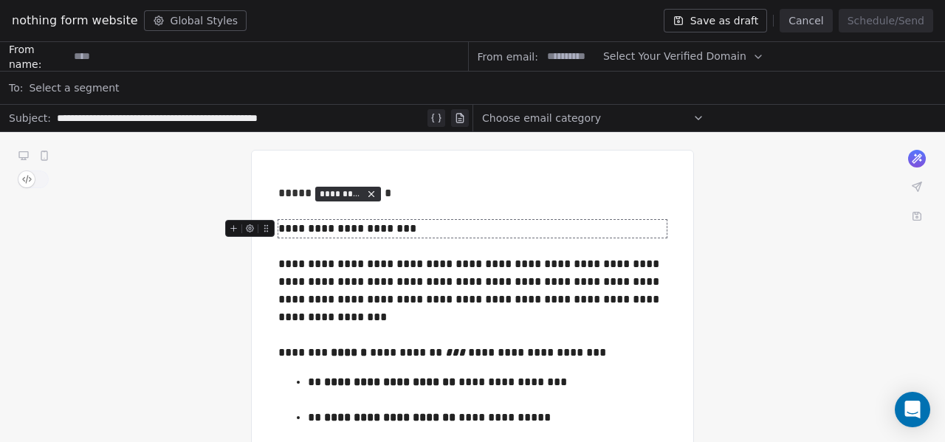
click at [186, 111] on div "**********" at bounding box center [241, 118] width 368 height 18
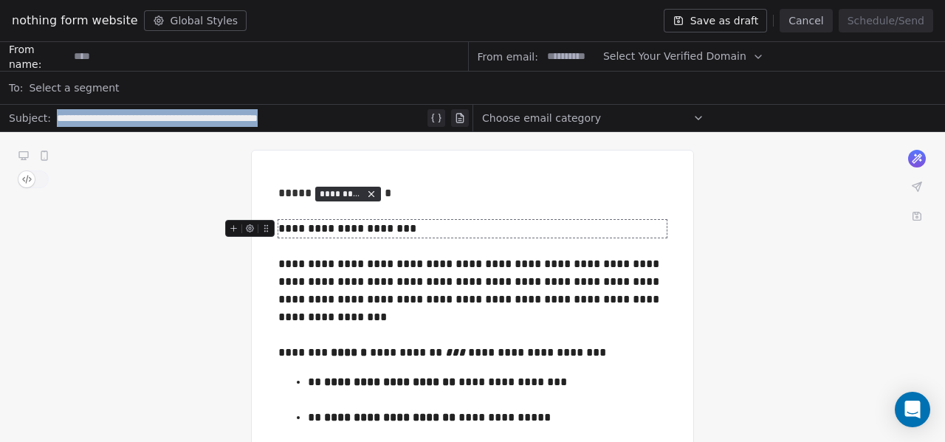
click at [186, 111] on div "**********" at bounding box center [241, 118] width 368 height 18
paste div
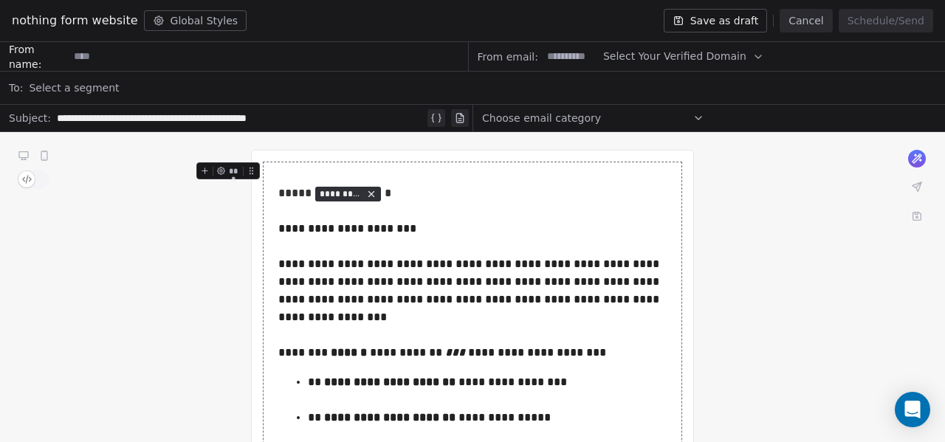
click at [117, 87] on div "Select a segment" at bounding box center [482, 88] width 907 height 32
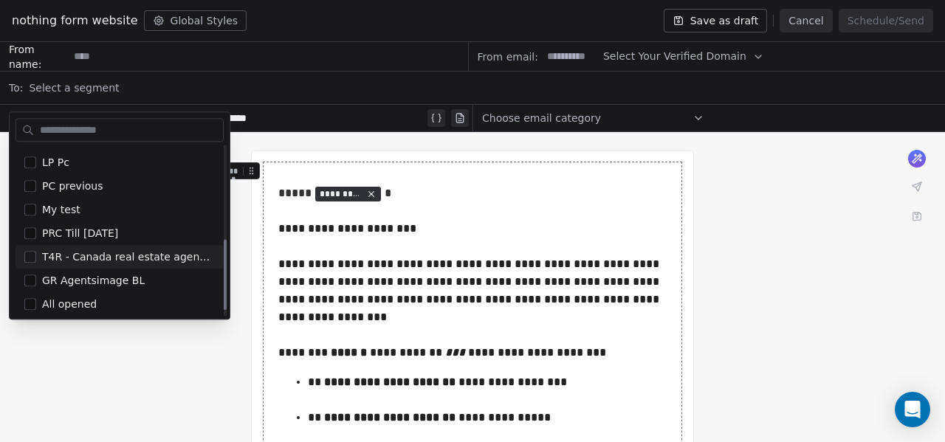
scroll to position [236, 0]
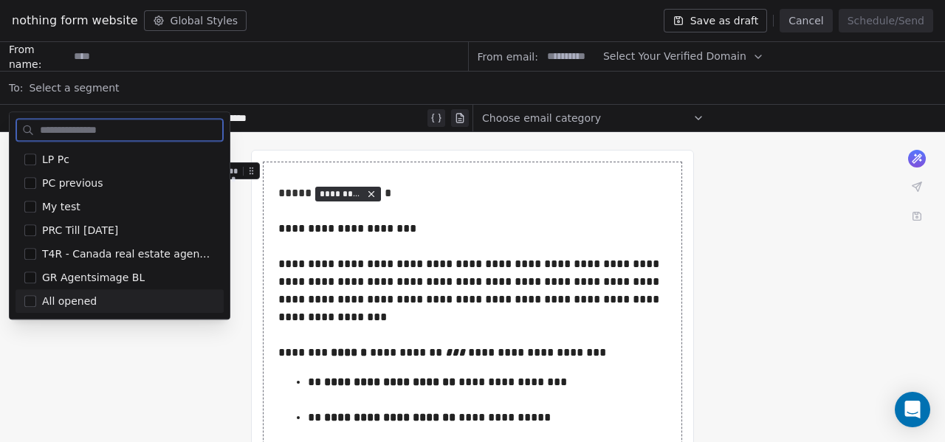
click at [31, 301] on button "Suggestions" at bounding box center [30, 301] width 12 height 12
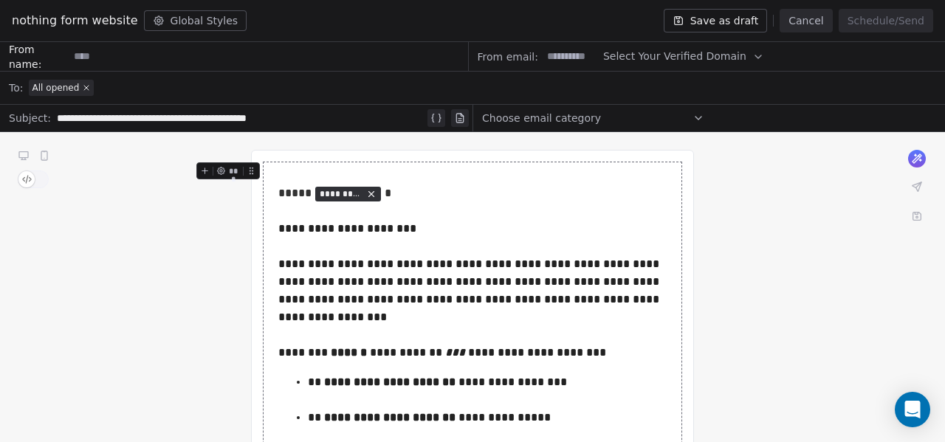
click at [102, 61] on input at bounding box center [268, 56] width 399 height 27
type input "***"
click at [566, 53] on input at bounding box center [571, 56] width 58 height 27
type input "***"
click at [703, 55] on span "Select Your Verified Domain" at bounding box center [674, 57] width 143 height 16
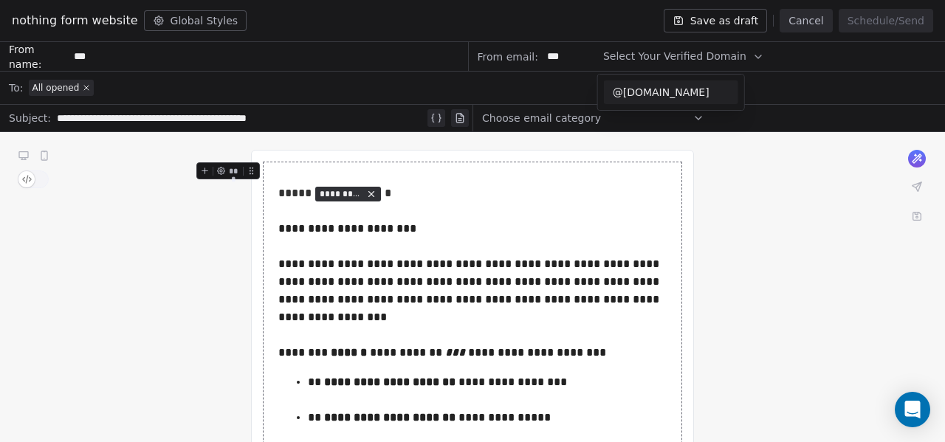
click at [679, 88] on span "@tech4realty.net" at bounding box center [671, 92] width 117 height 15
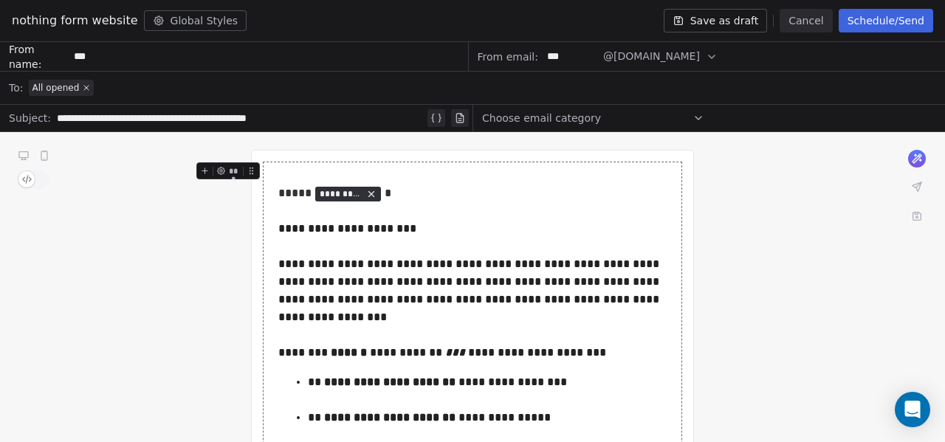
click at [595, 118] on div "Choose email category" at bounding box center [593, 118] width 222 height 24
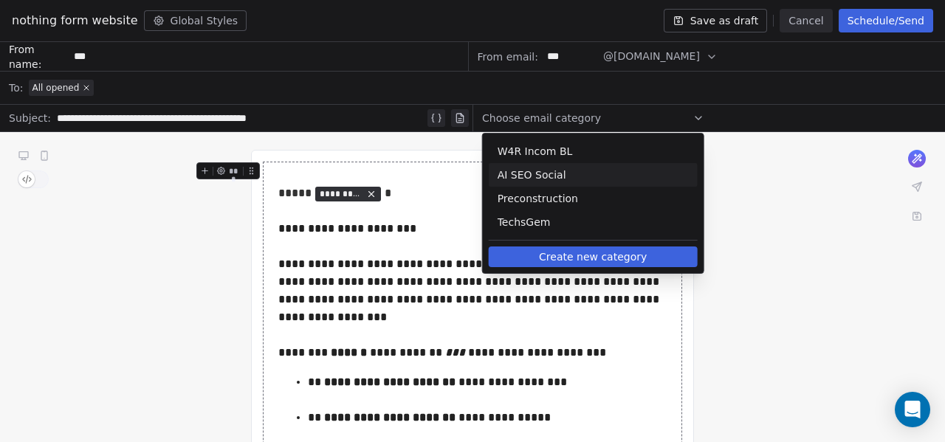
click at [543, 179] on span "AI SEO Social" at bounding box center [593, 175] width 191 height 15
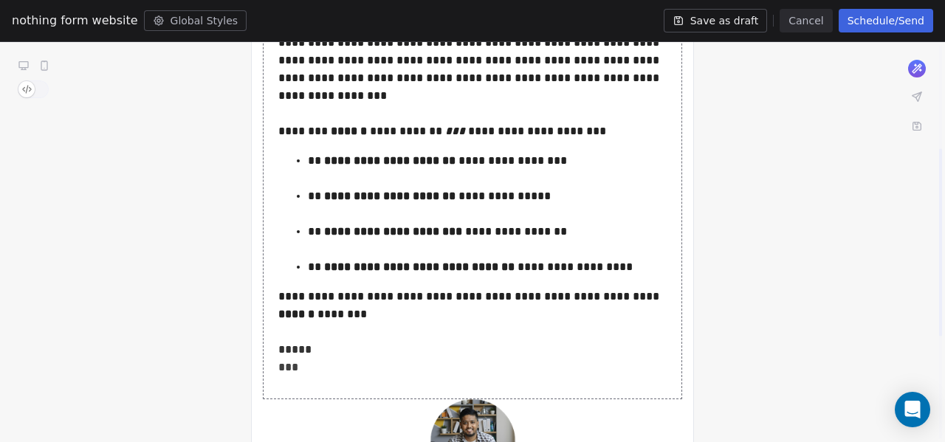
scroll to position [148, 0]
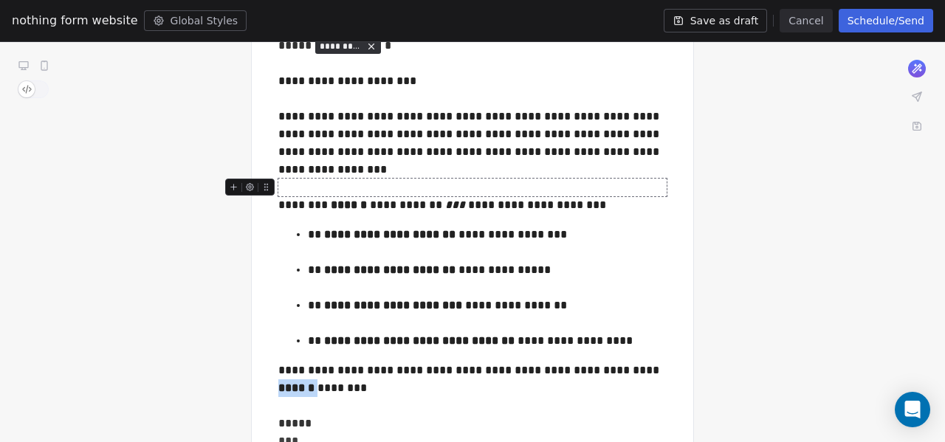
click at [374, 188] on div at bounding box center [472, 188] width 389 height 18
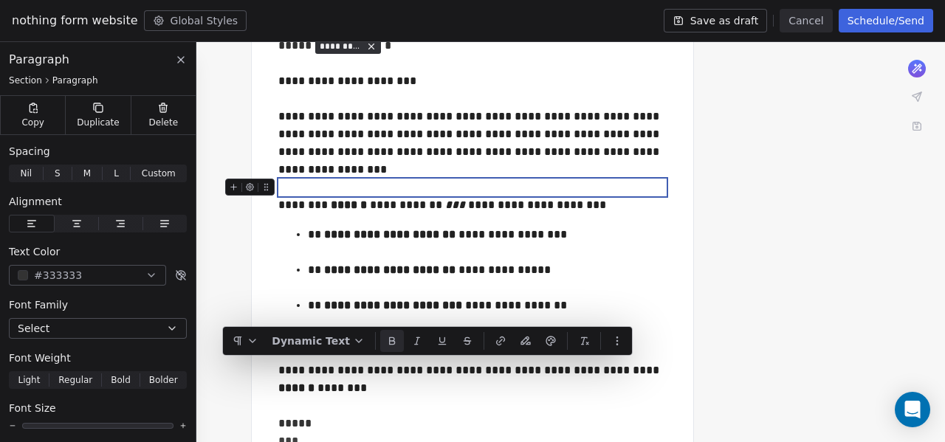
click at [310, 182] on div at bounding box center [472, 188] width 389 height 18
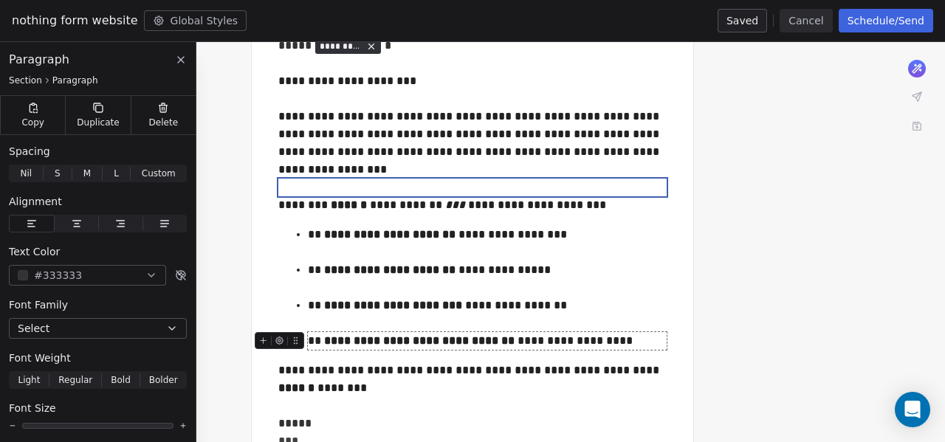
click at [640, 345] on div "**********" at bounding box center [488, 341] width 360 height 18
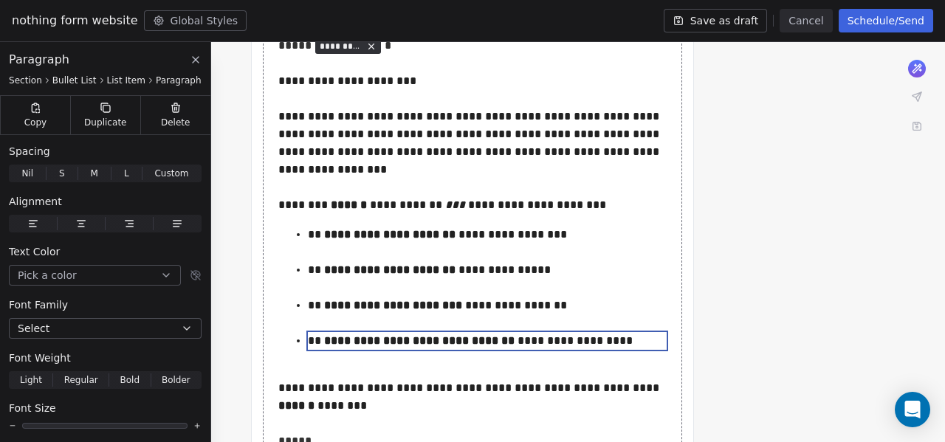
click at [790, 261] on div "**********" at bounding box center [472, 370] width 945 height 772
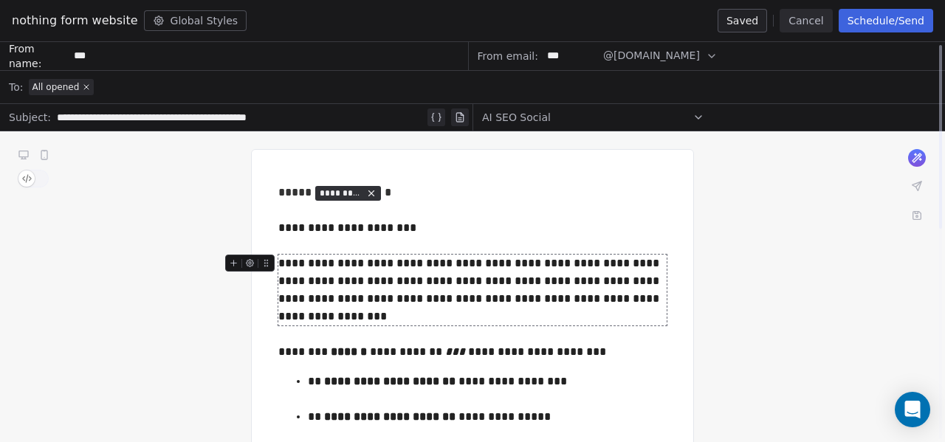
scroll to position [0, 0]
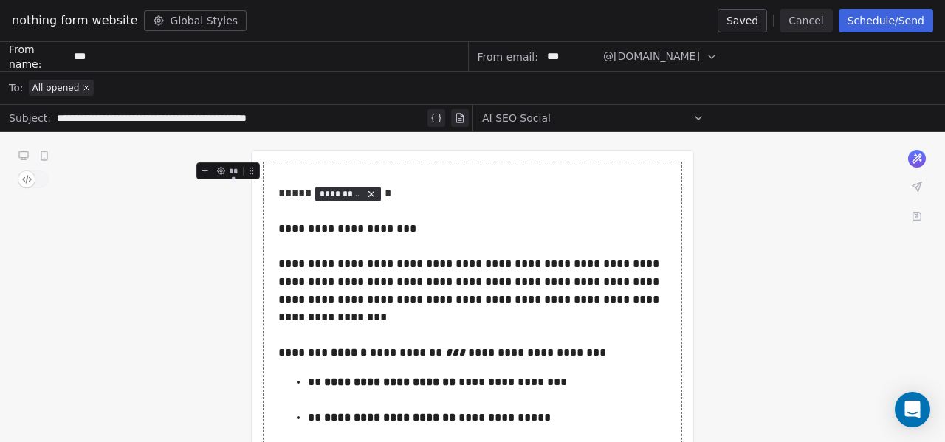
click at [865, 15] on button "Schedule/Send" at bounding box center [886, 21] width 95 height 24
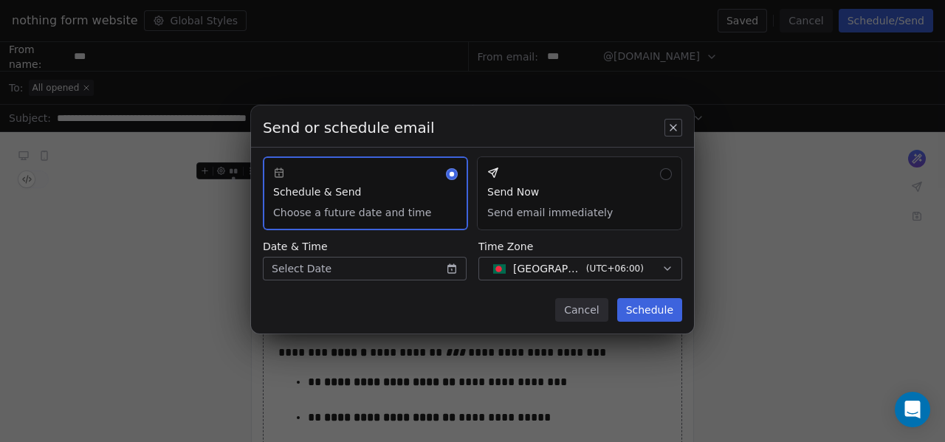
click at [523, 199] on button "Send Now Send email immediately" at bounding box center [579, 194] width 205 height 74
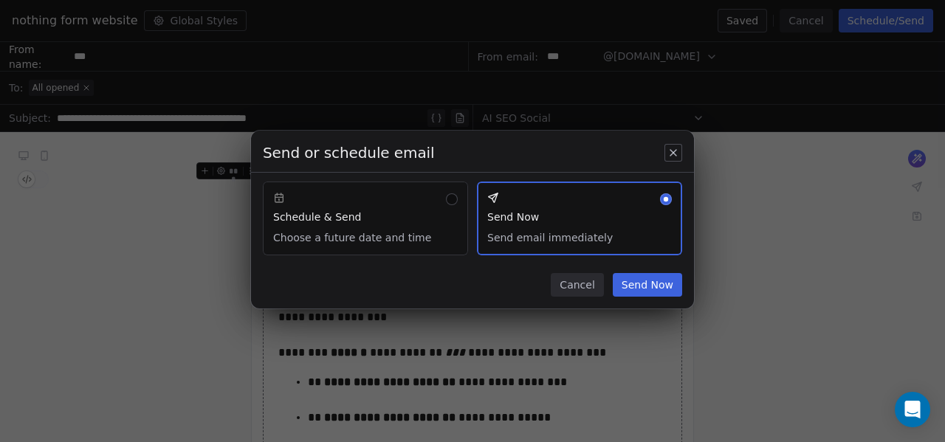
click at [648, 280] on button "Send Now" at bounding box center [647, 285] width 69 height 24
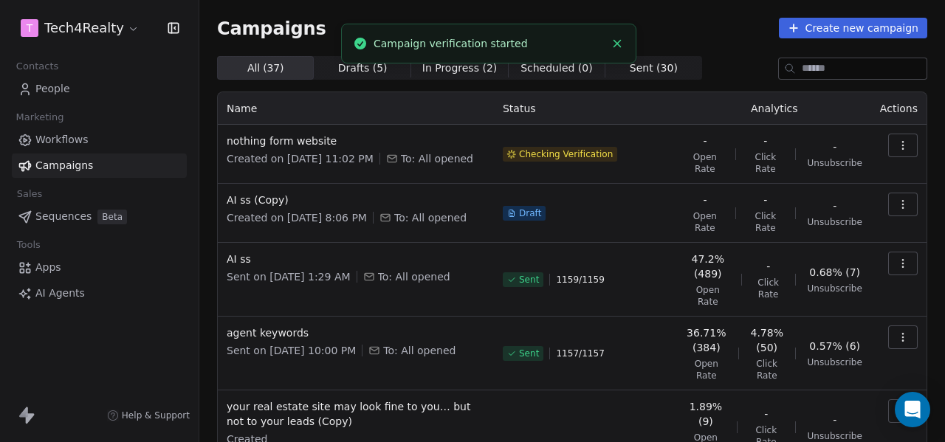
click at [691, 30] on div "Campaigns Create new campaign" at bounding box center [572, 28] width 710 height 21
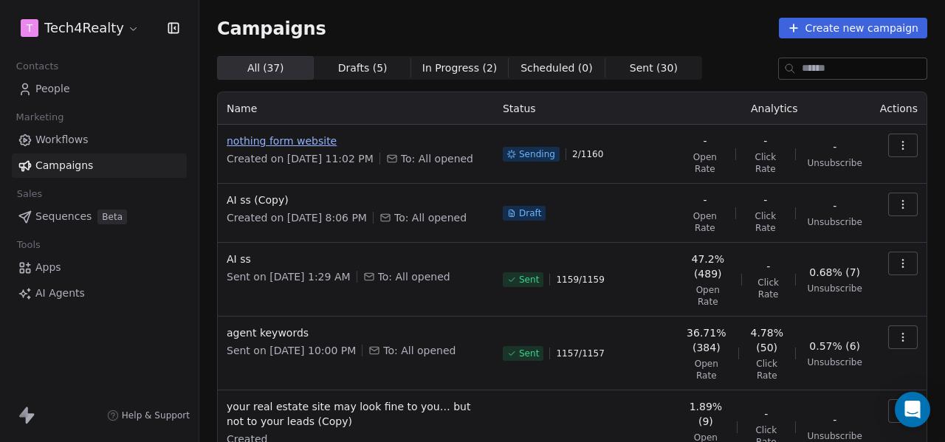
click at [253, 146] on span "nothing form website" at bounding box center [356, 141] width 258 height 15
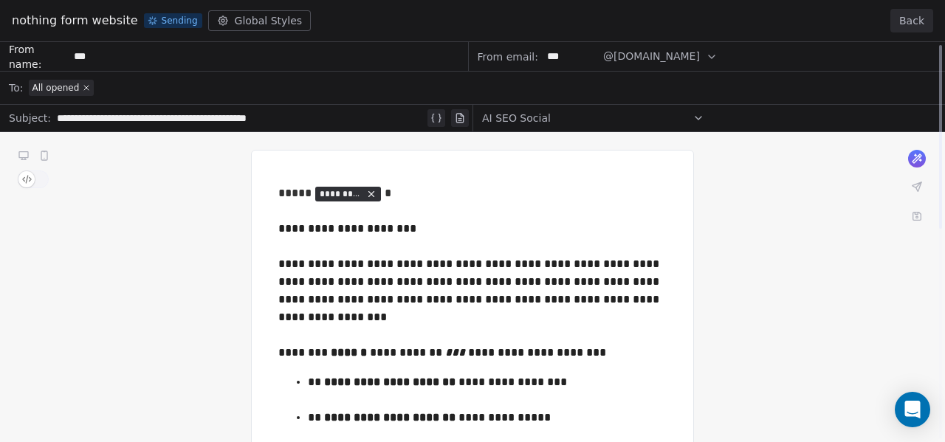
click at [908, 21] on button "Back" at bounding box center [912, 21] width 43 height 24
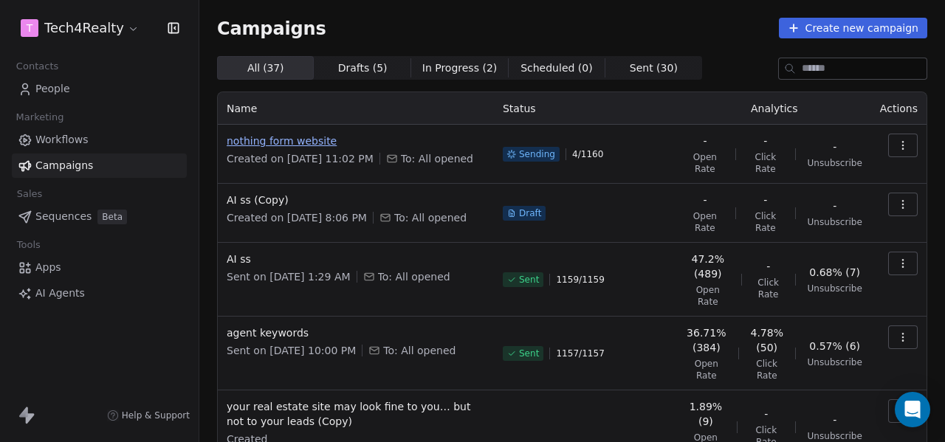
click at [295, 143] on span "nothing form website" at bounding box center [356, 141] width 258 height 15
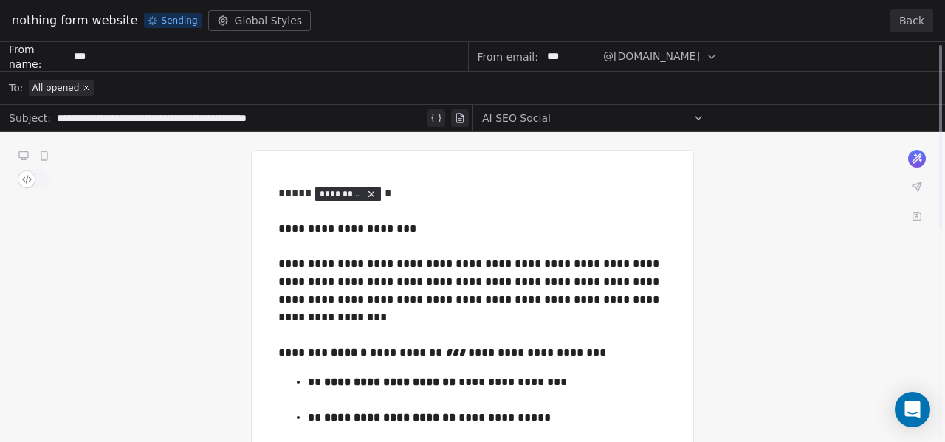
click at [913, 29] on button "Back" at bounding box center [912, 21] width 43 height 24
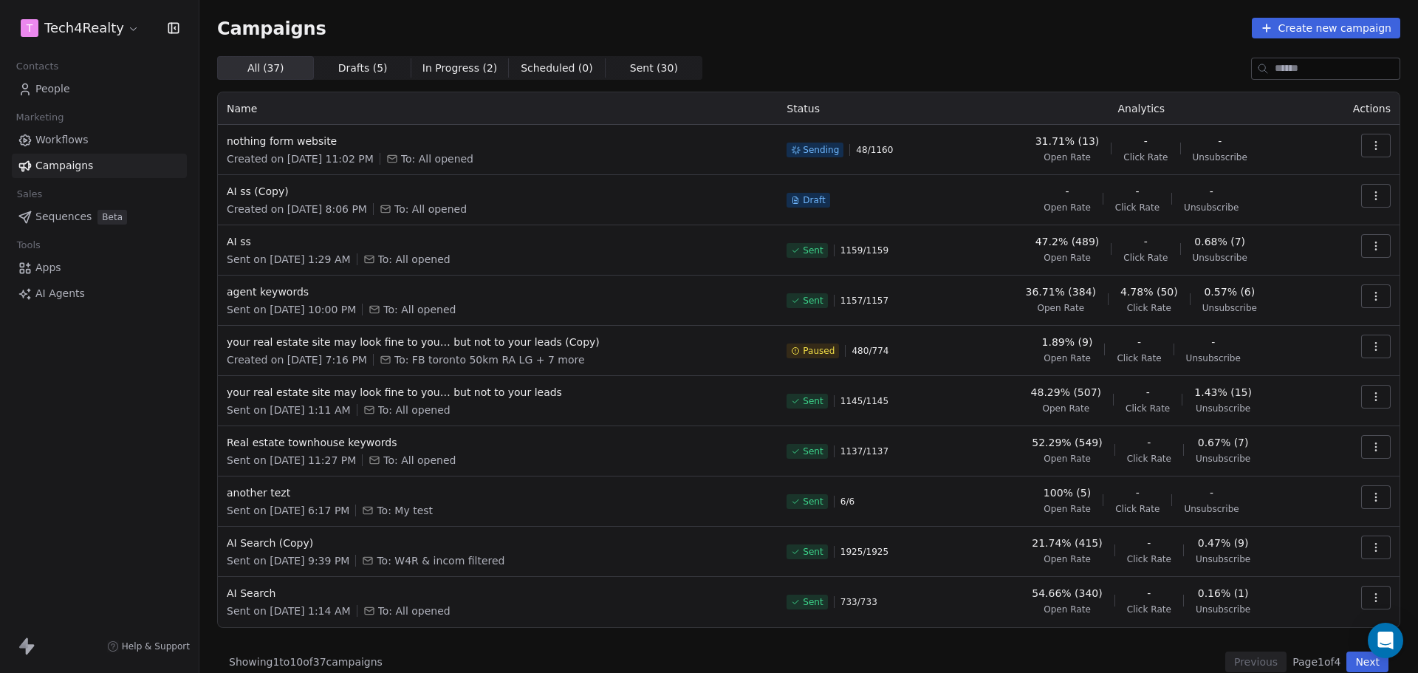
click at [944, 24] on div "Campaigns Create new campaign" at bounding box center [808, 28] width 1183 height 21
click at [799, 21] on div "Campaigns Create new campaign" at bounding box center [808, 28] width 1183 height 21
click at [309, 147] on span "nothing form website" at bounding box center [498, 141] width 542 height 15
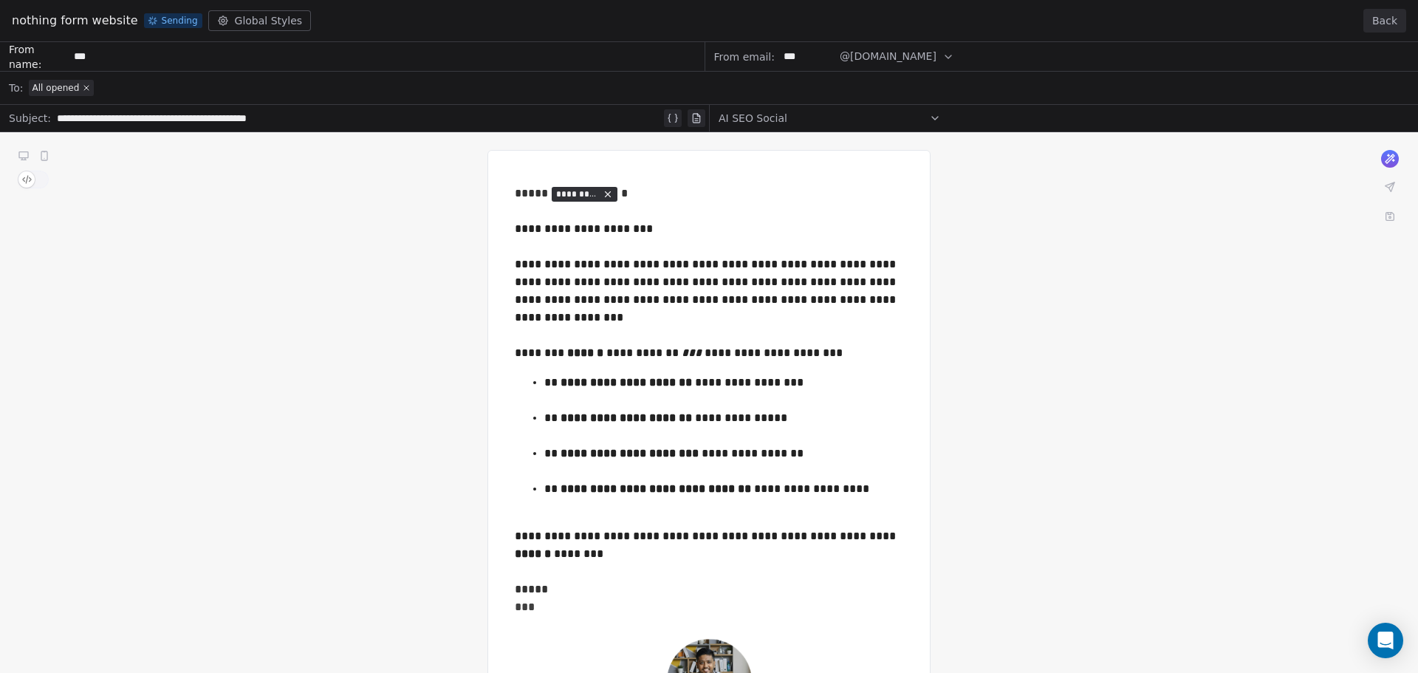
click at [944, 15] on button "Back" at bounding box center [1384, 21] width 43 height 24
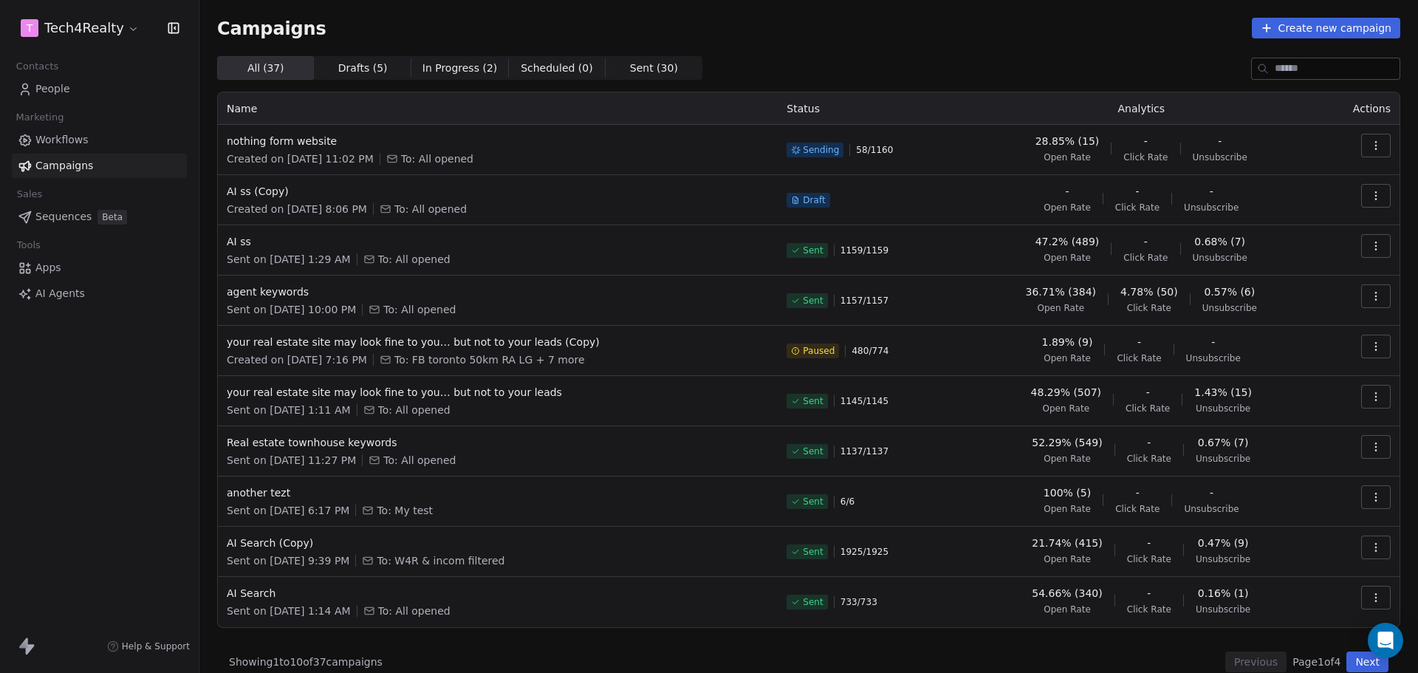
click at [21, 199] on span "Sales" at bounding box center [29, 194] width 38 height 22
click at [48, 191] on div "Sales" at bounding box center [99, 194] width 175 height 21
click at [275, 32] on span "Campaigns" at bounding box center [271, 28] width 109 height 21
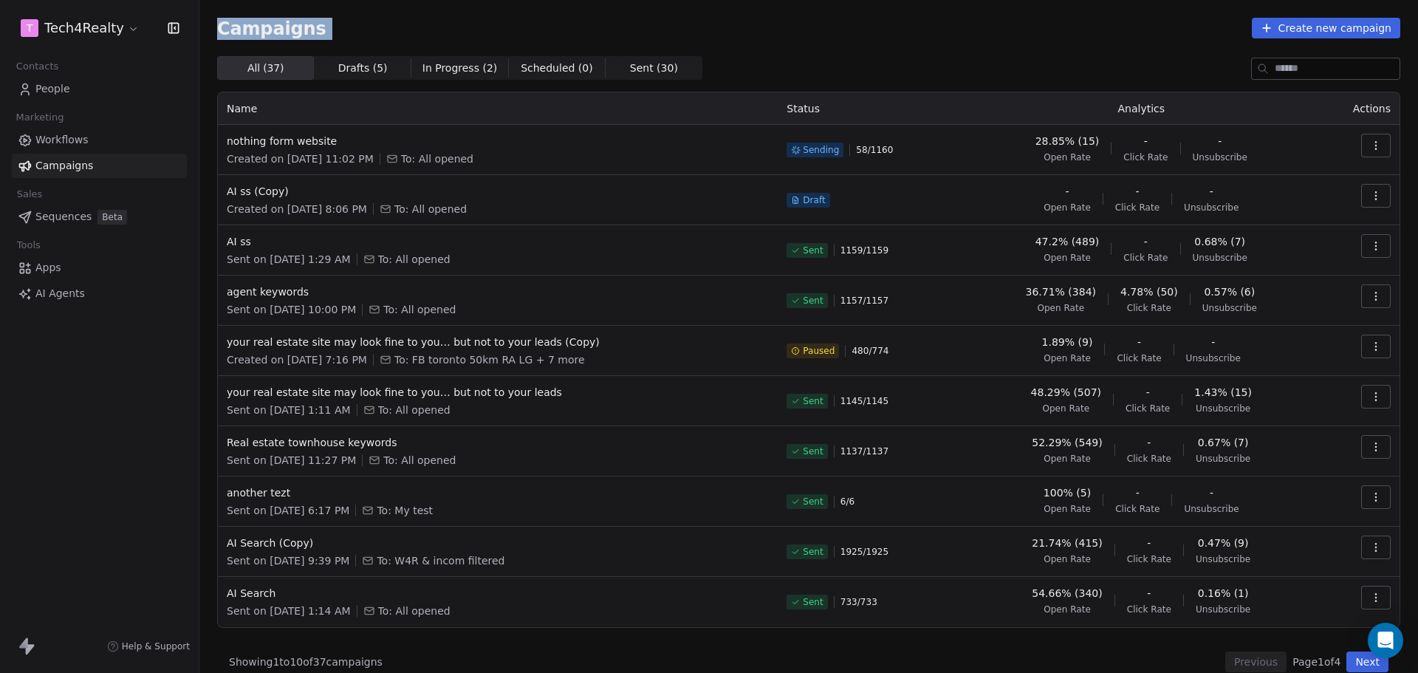
click at [275, 32] on span "Campaigns" at bounding box center [271, 28] width 109 height 21
click at [377, 16] on div "Campaigns Create new campaign All ( 37 ) All ( 37 ) Drafts ( 5 ) Drafts ( 5 ) I…" at bounding box center [808, 345] width 1218 height 690
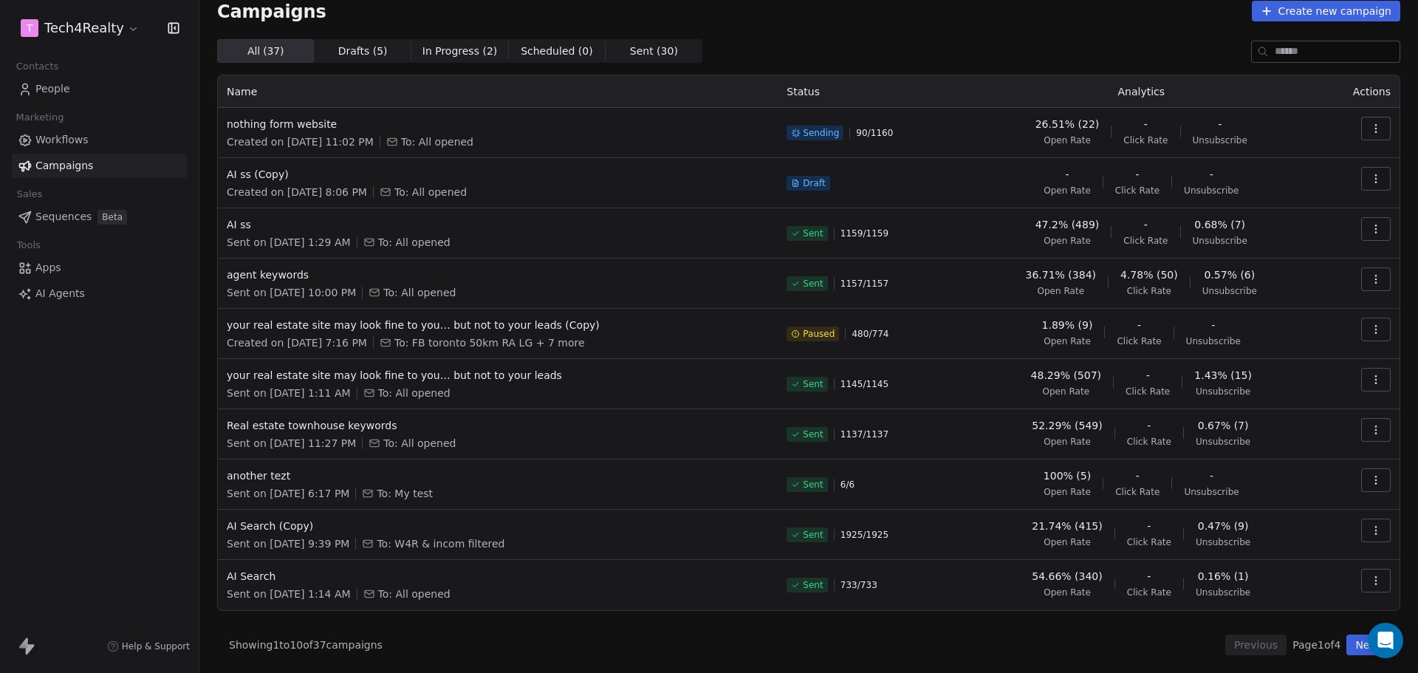
click at [836, 47] on div "All ( 37 ) All ( 37 ) Drafts ( 5 ) Drafts ( 5 ) In Progress ( 2 ) In Progress (…" at bounding box center [808, 51] width 1183 height 24
click at [846, 27] on div "Campaigns Create new campaign All ( 37 ) All ( 37 ) Drafts ( 5 ) Drafts ( 5 ) I…" at bounding box center [808, 328] width 1183 height 654
click at [695, 10] on div "Campaigns Create new campaign" at bounding box center [808, 11] width 1183 height 21
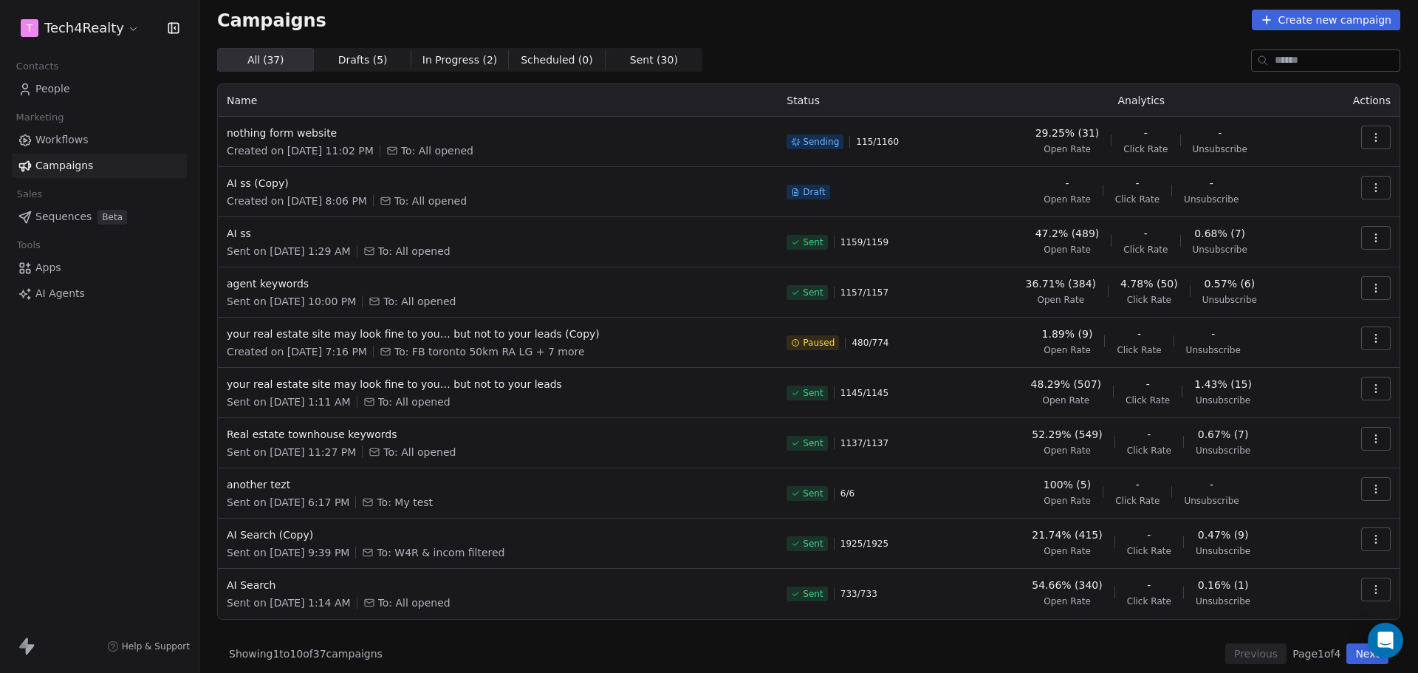
scroll to position [0, 0]
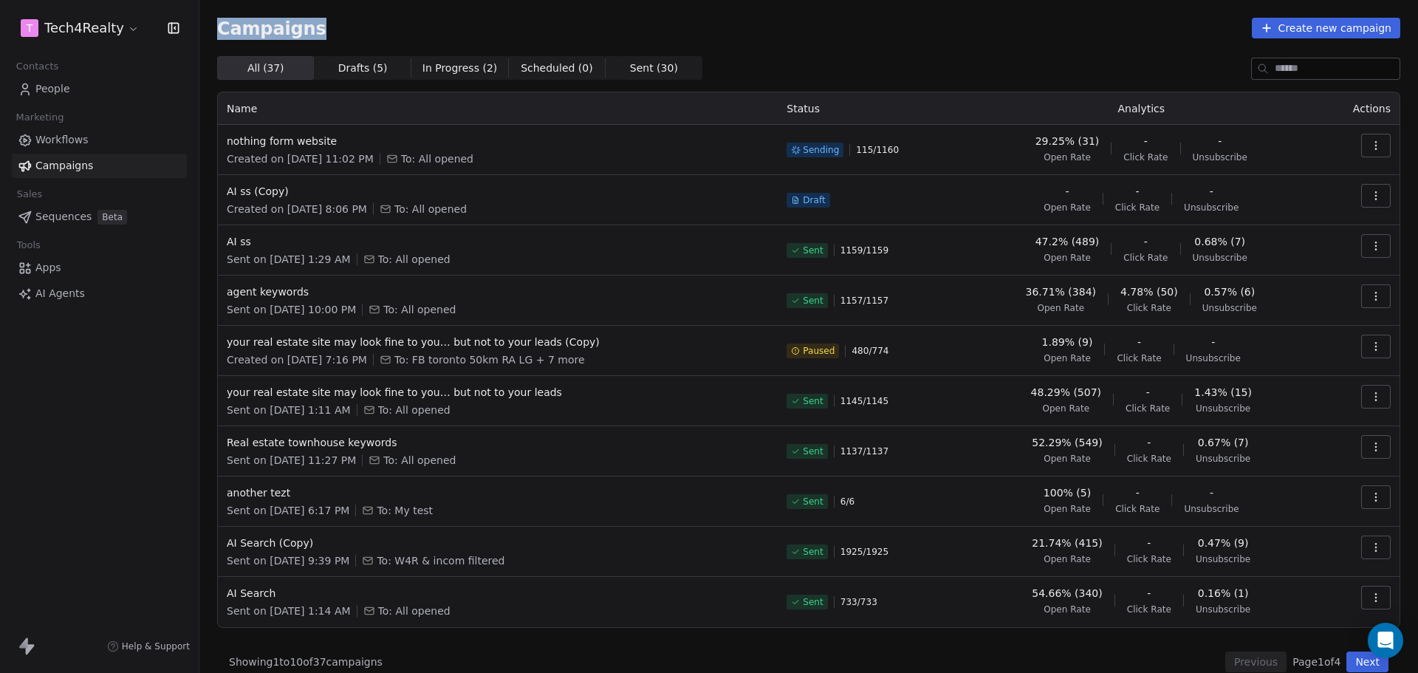
drag, startPoint x: 219, startPoint y: 30, endPoint x: 388, endPoint y: 30, distance: 169.8
click at [388, 30] on div "Campaigns Create new campaign" at bounding box center [808, 28] width 1183 height 21
click at [391, 29] on div "Campaigns Create new campaign" at bounding box center [808, 28] width 1183 height 21
click at [944, 35] on div "Campaigns Create new campaign" at bounding box center [808, 28] width 1183 height 21
click at [663, 29] on div "Campaigns Create new campaign" at bounding box center [808, 28] width 1183 height 21
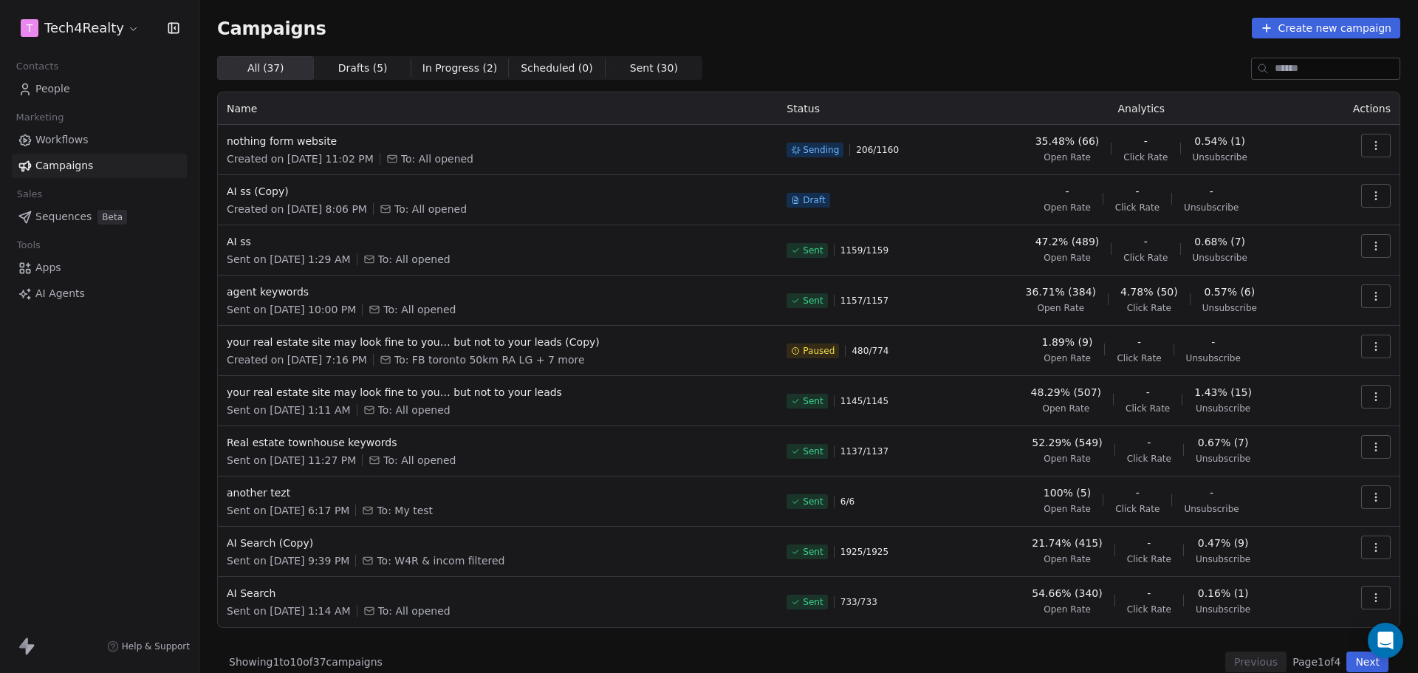
click at [786, 106] on th "Status" at bounding box center [870, 108] width 185 height 32
click at [806, 79] on div "All ( 37 ) All ( 37 ) Drafts ( 5 ) Drafts ( 5 ) In Progress ( 2 ) In Progress (…" at bounding box center [808, 68] width 1183 height 24
drag, startPoint x: 769, startPoint y: 111, endPoint x: 881, endPoint y: 117, distance: 111.7
click at [881, 117] on tr "Name Status Analytics Actions" at bounding box center [808, 108] width 1181 height 32
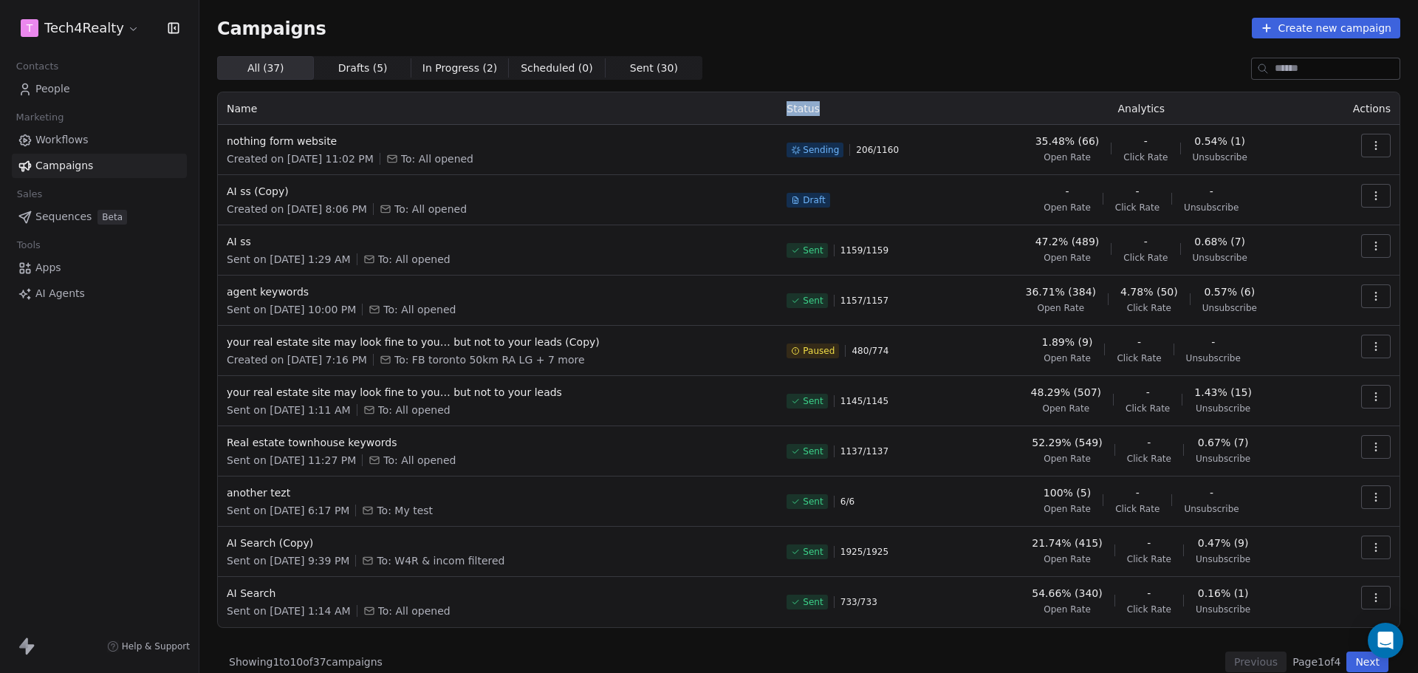
click at [885, 112] on th "Status" at bounding box center [870, 108] width 185 height 32
click at [905, 49] on div "Campaigns Create new campaign All ( 37 ) All ( 37 ) Drafts ( 5 ) Drafts ( 5 ) I…" at bounding box center [808, 345] width 1183 height 654
click at [884, 66] on div "All ( 37 ) All ( 37 ) Drafts ( 5 ) Drafts ( 5 ) In Progress ( 2 ) In Progress (…" at bounding box center [808, 68] width 1183 height 24
drag, startPoint x: 409, startPoint y: 210, endPoint x: 501, endPoint y: 211, distance: 91.6
click at [501, 211] on div "Created on Jul 28, 2025, 8:06 PM To: All opened" at bounding box center [498, 209] width 542 height 15
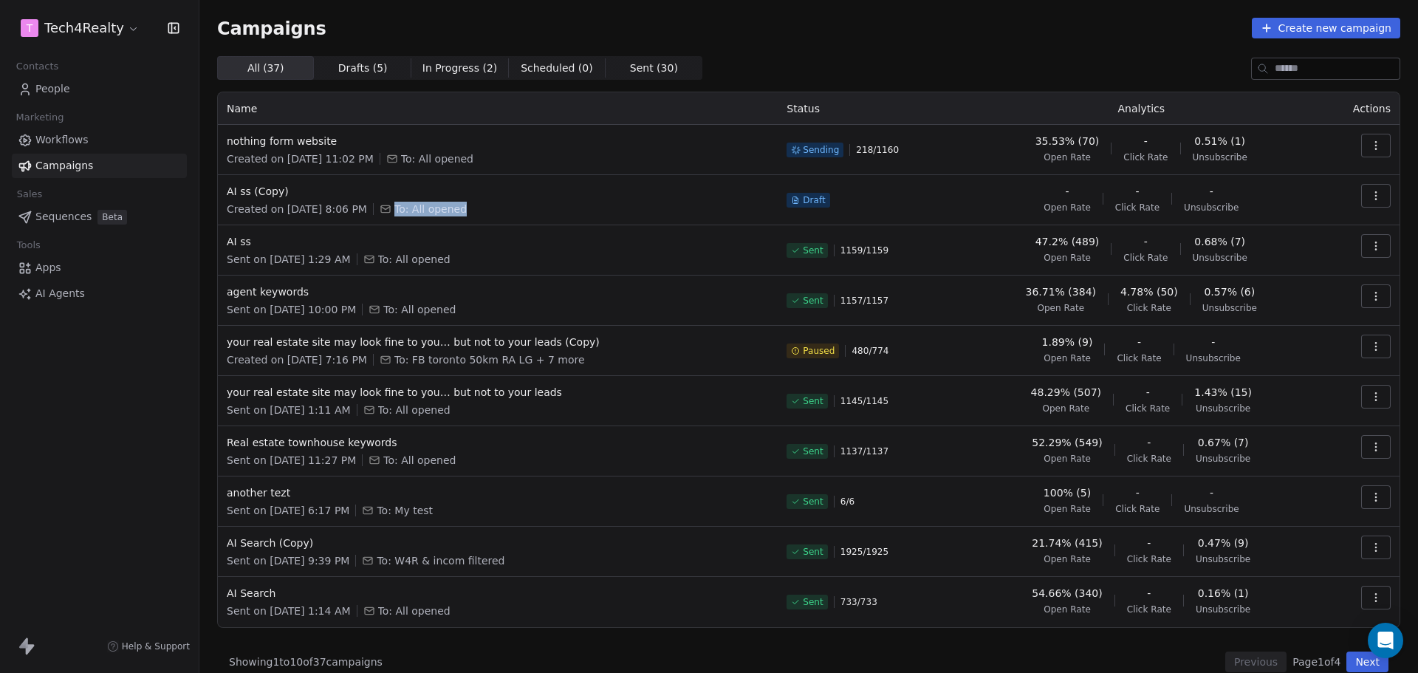
click at [520, 208] on div "Created on Jul 28, 2025, 8:06 PM To: All opened" at bounding box center [498, 209] width 542 height 15
click at [68, 83] on span "People" at bounding box center [52, 89] width 35 height 16
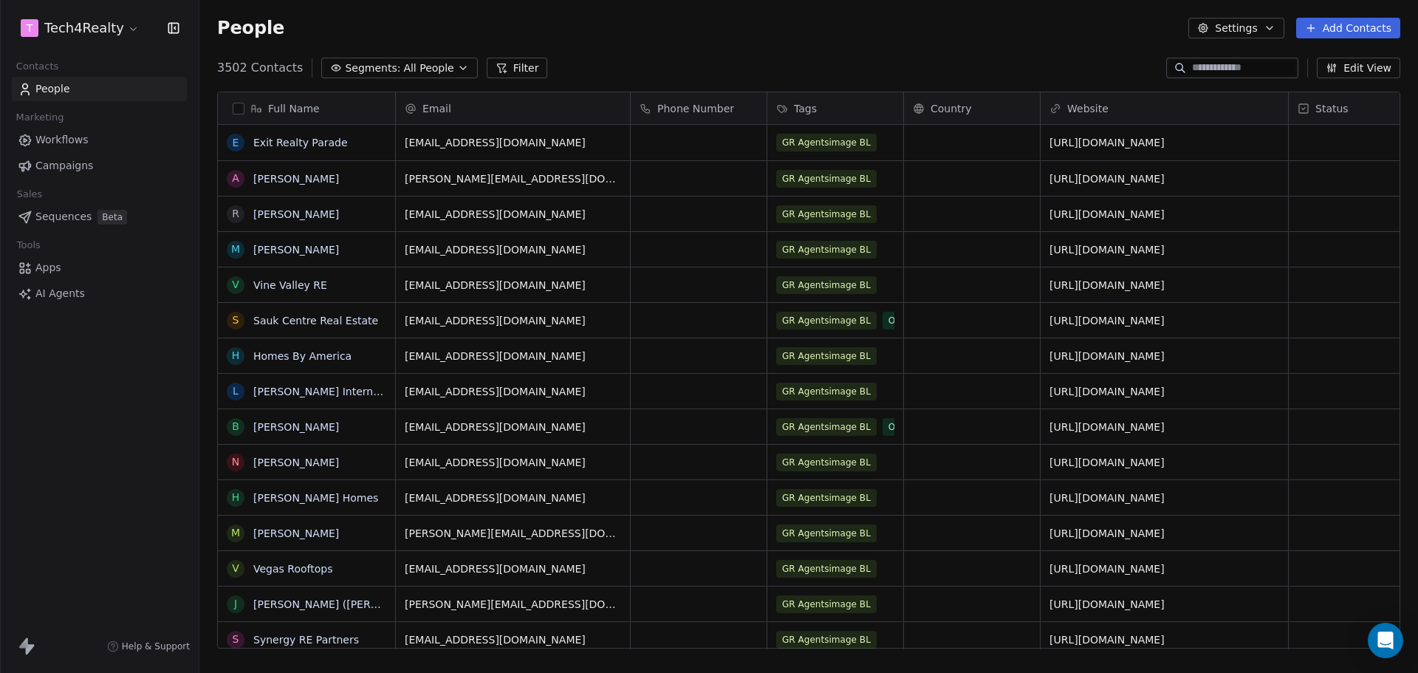
scroll to position [580, 1207]
click at [944, 65] on input at bounding box center [1243, 68] width 103 height 15
paste input "**********"
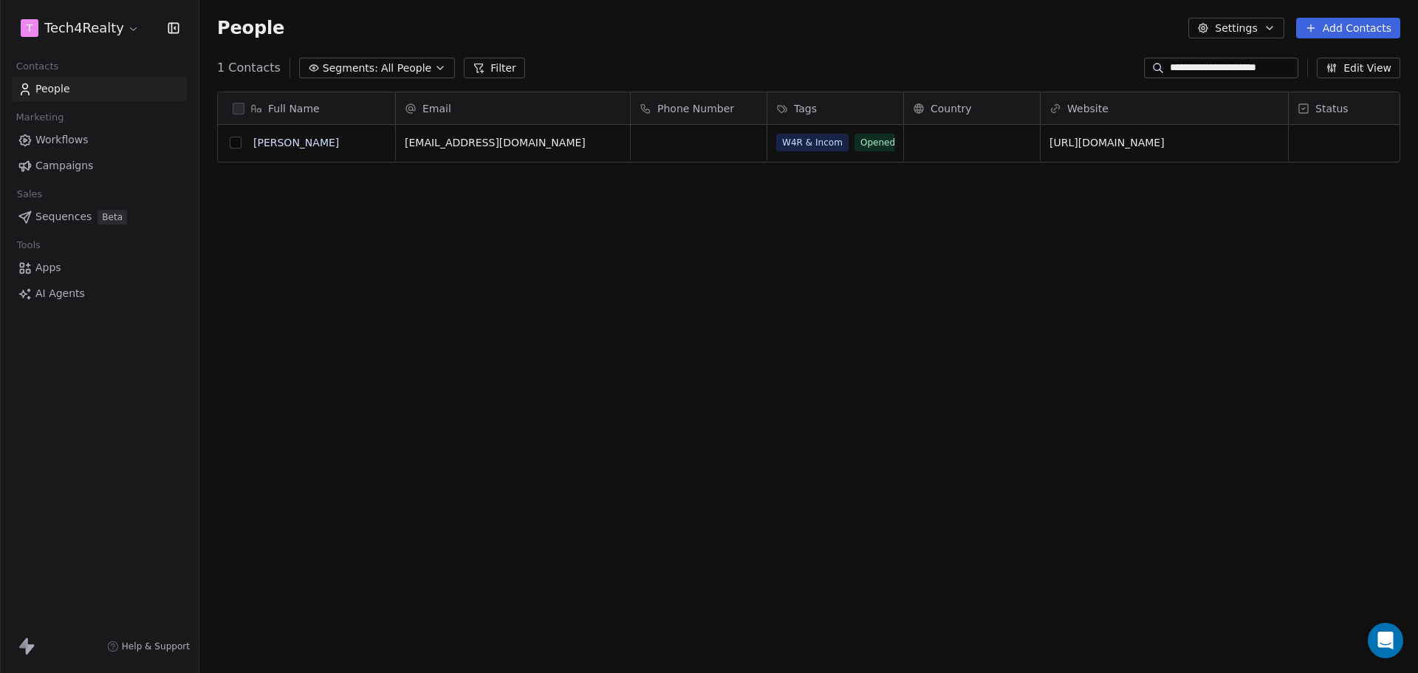
type input "**********"
click at [237, 146] on button "grid" at bounding box center [236, 143] width 12 height 12
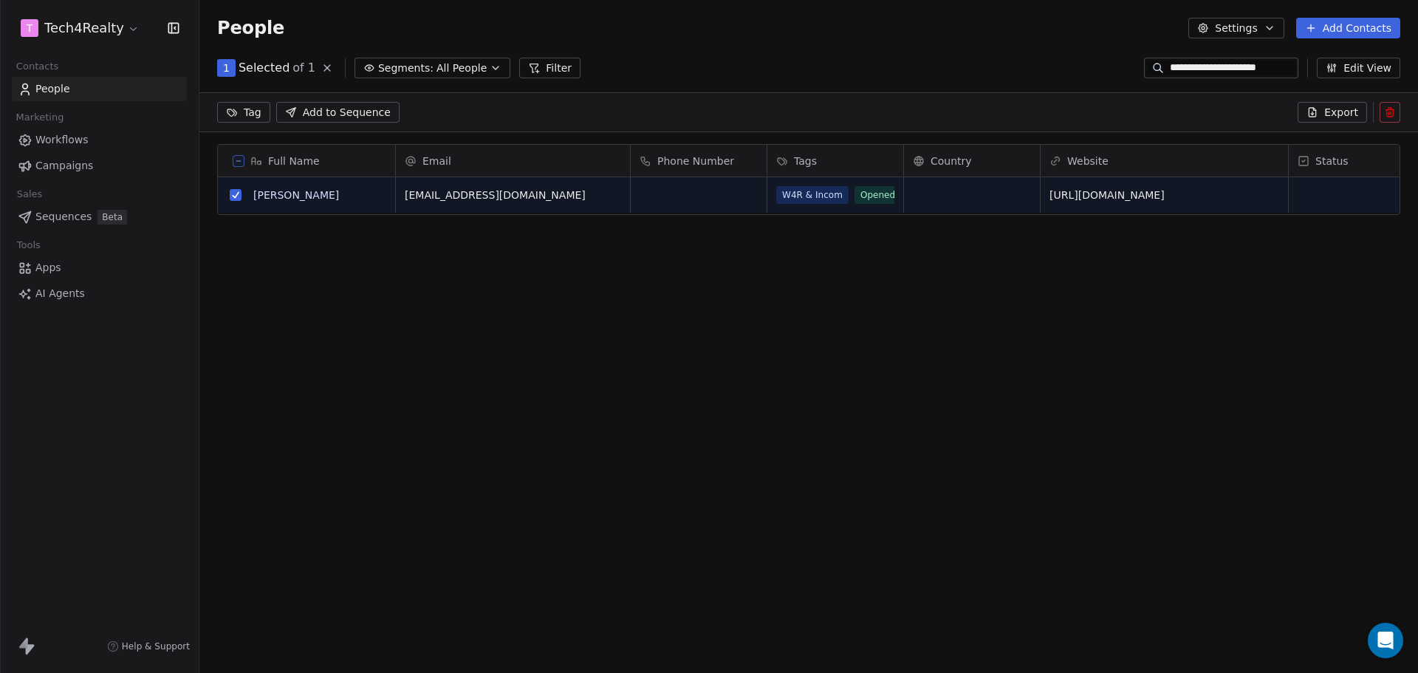
scroll to position [529, 1207]
click at [944, 110] on icon at bounding box center [1390, 110] width 8 height 0
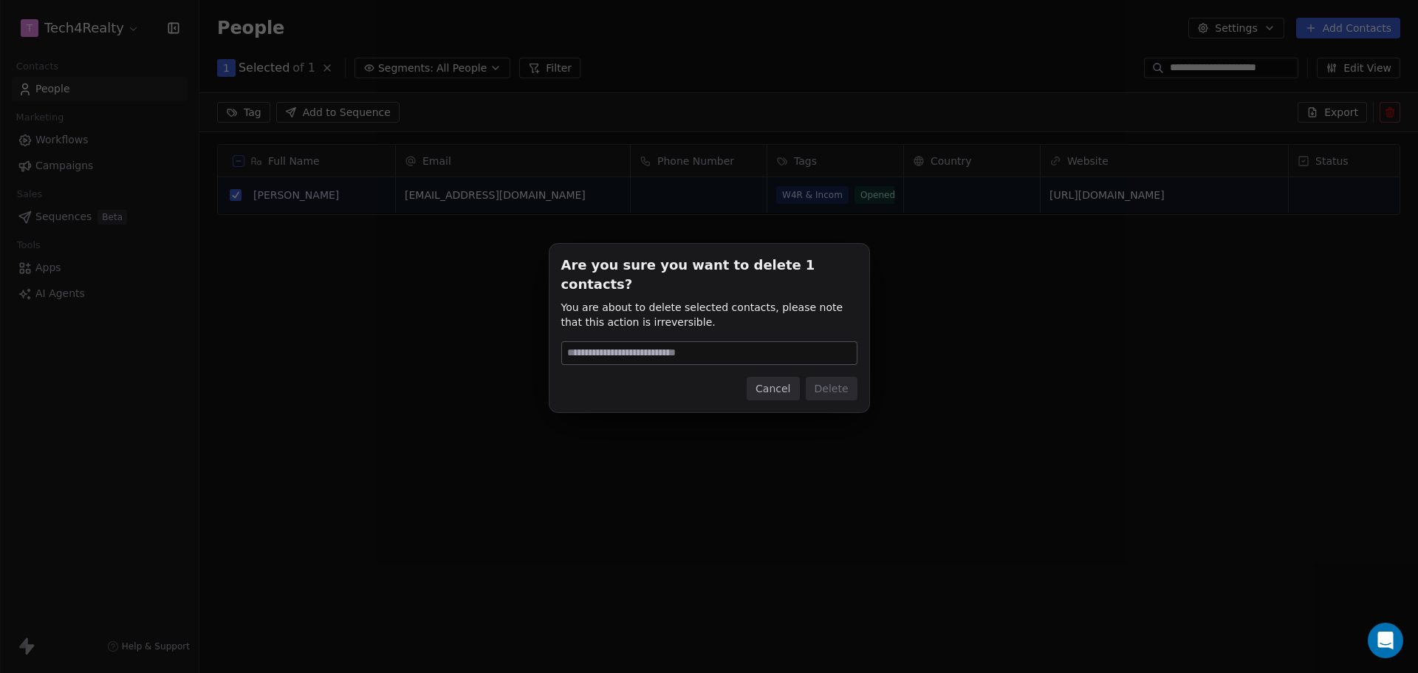
click at [697, 346] on input at bounding box center [709, 353] width 295 height 22
type input "******"
click at [843, 384] on button "Delete" at bounding box center [832, 389] width 52 height 24
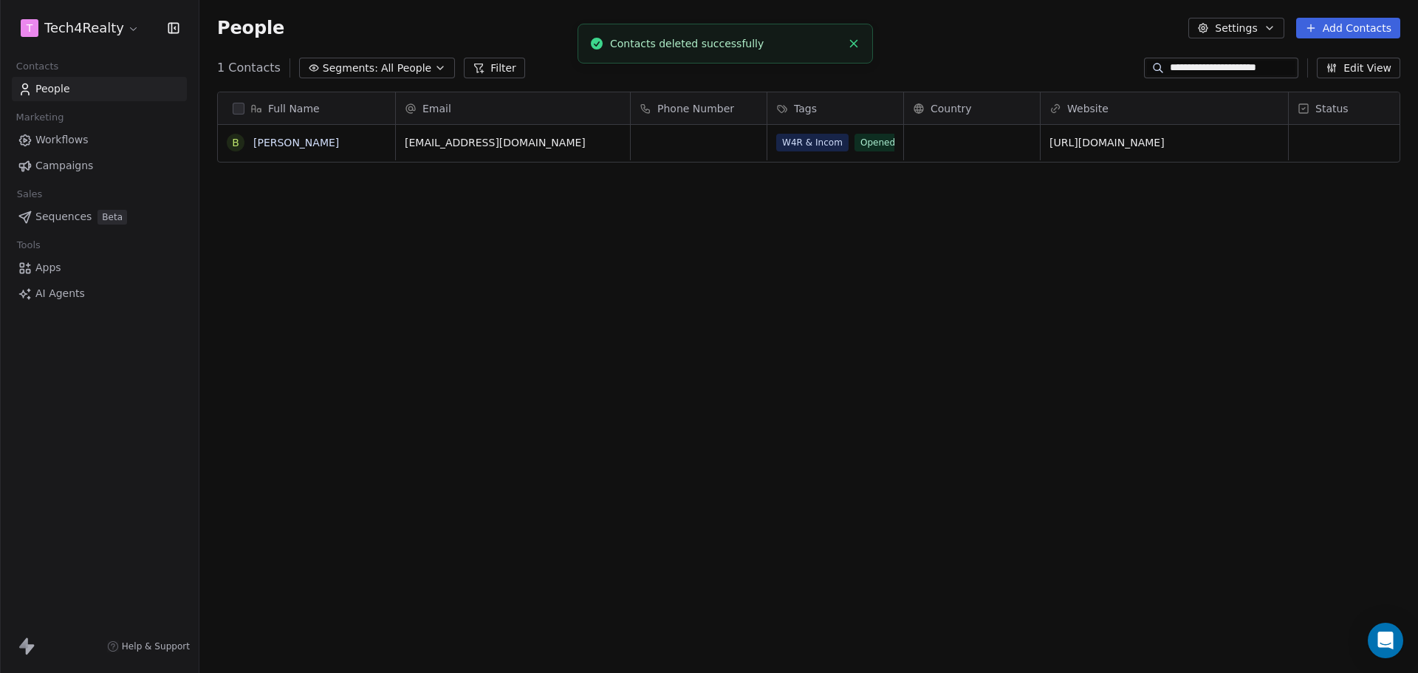
scroll to position [580, 1207]
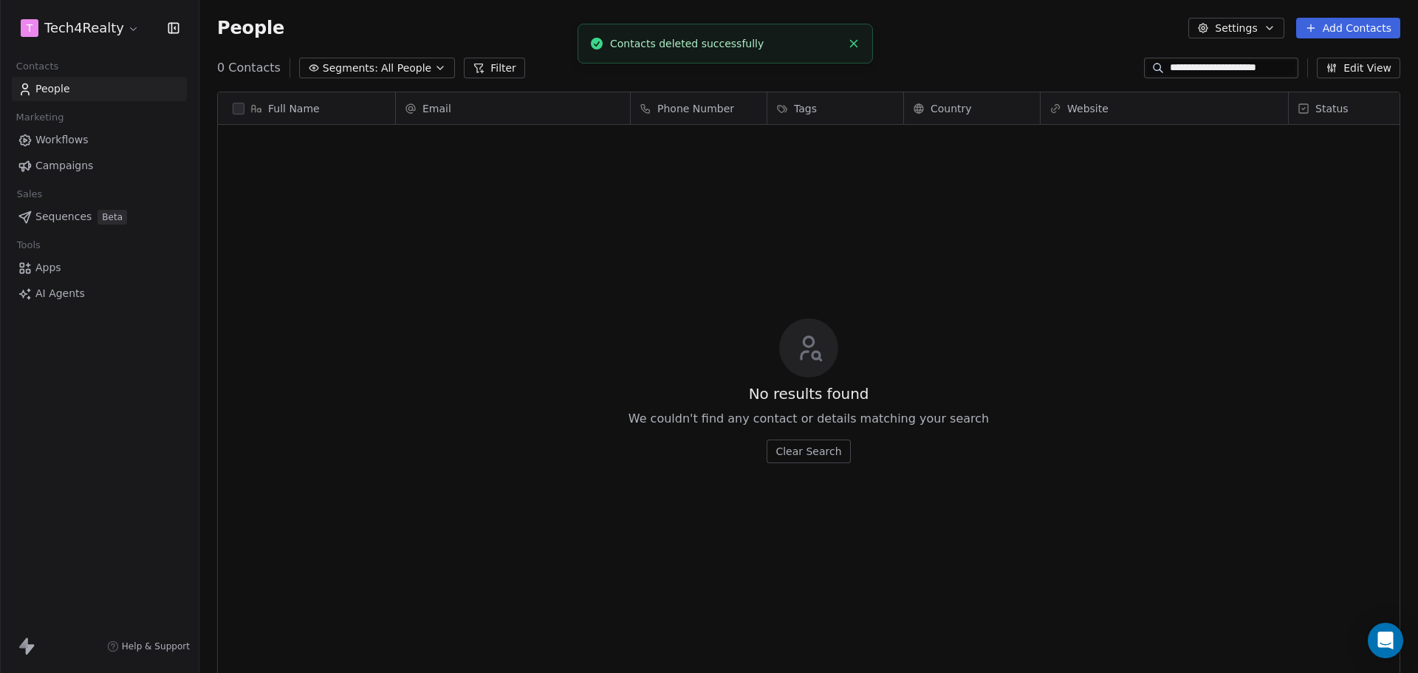
click at [64, 165] on span "Campaigns" at bounding box center [64, 166] width 58 height 16
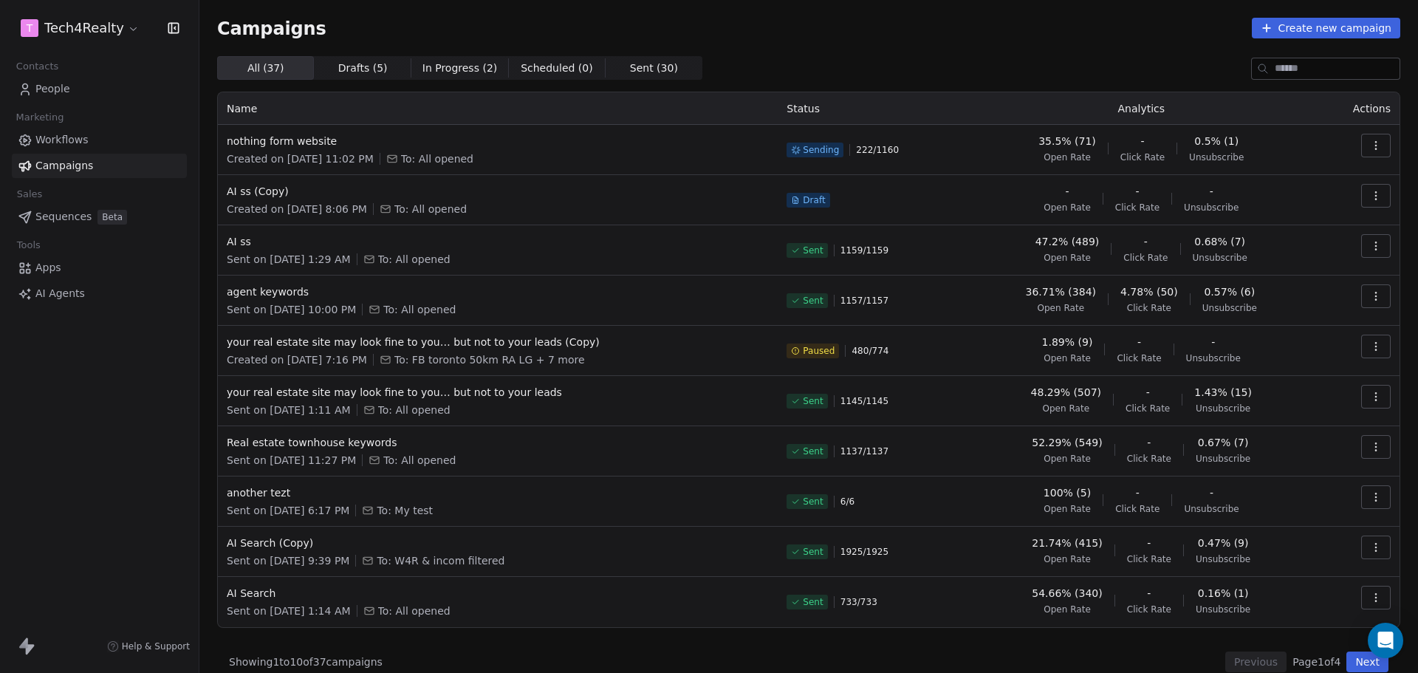
click at [535, 33] on div "Campaigns Create new campaign" at bounding box center [808, 28] width 1183 height 21
click at [902, 20] on div "Campaigns Create new campaign" at bounding box center [808, 28] width 1183 height 21
click at [930, 22] on div "Campaigns Create new campaign" at bounding box center [808, 28] width 1183 height 21
click at [929, 56] on div "All ( 37 ) All ( 37 ) Drafts ( 5 ) Drafts ( 5 ) In Progress ( 2 ) In Progress (…" at bounding box center [808, 68] width 1183 height 24
click at [118, 41] on div "T Tech4Realty" at bounding box center [99, 28] width 199 height 56
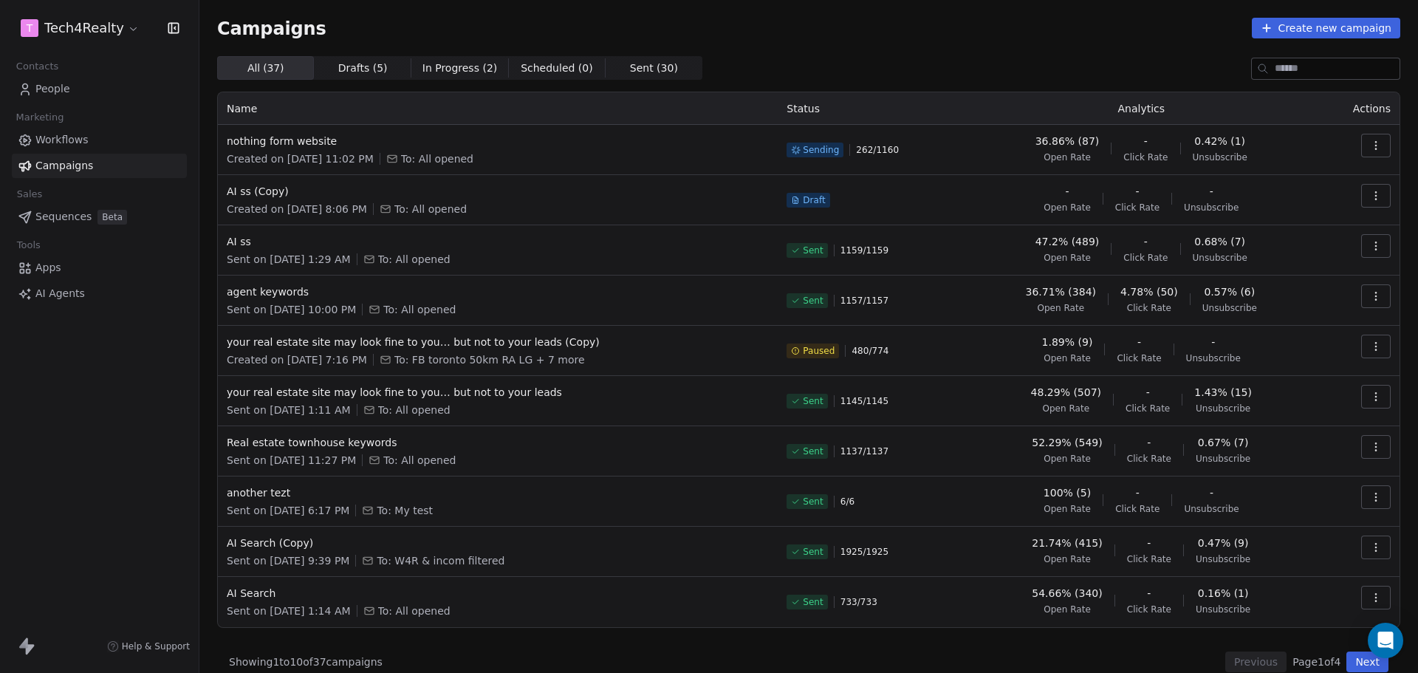
click at [117, 32] on html "T Tech4Realty Contacts People Marketing Workflows Campaigns Sales Sequences Bet…" at bounding box center [709, 336] width 1418 height 673
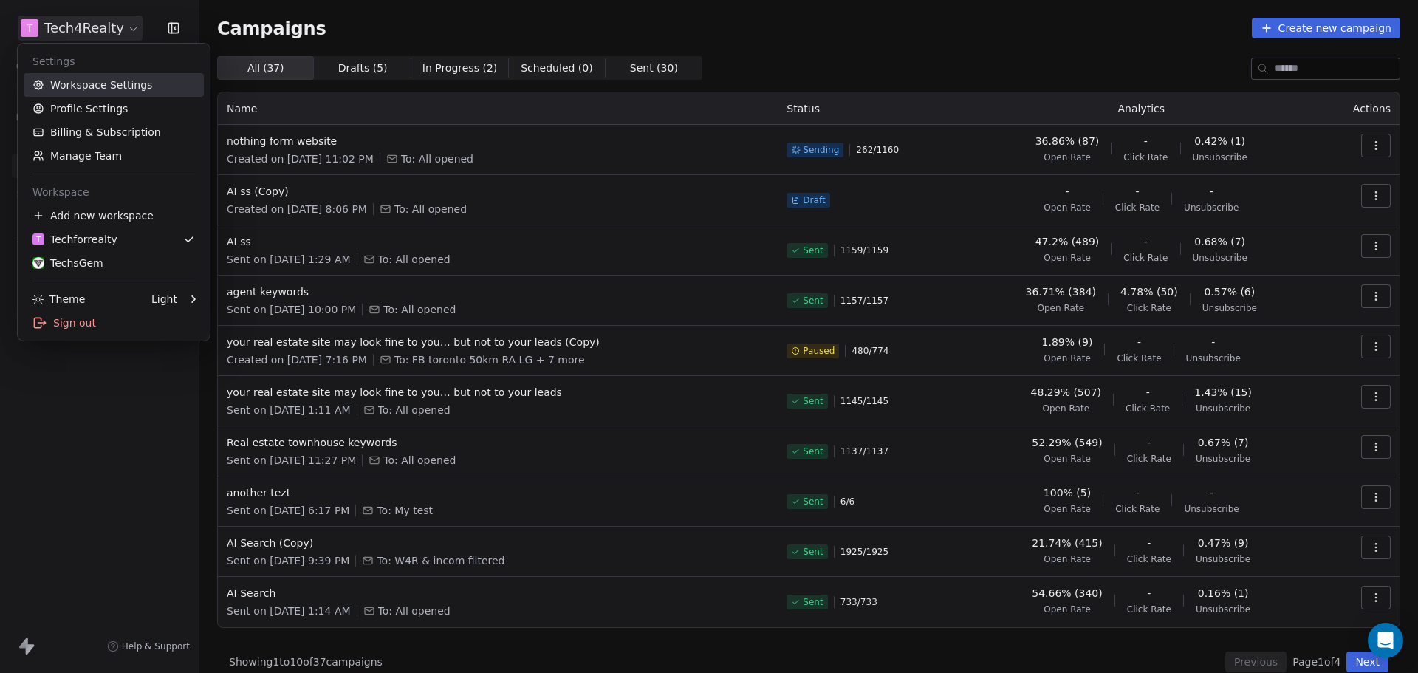
click at [117, 84] on link "Workspace Settings" at bounding box center [114, 85] width 180 height 24
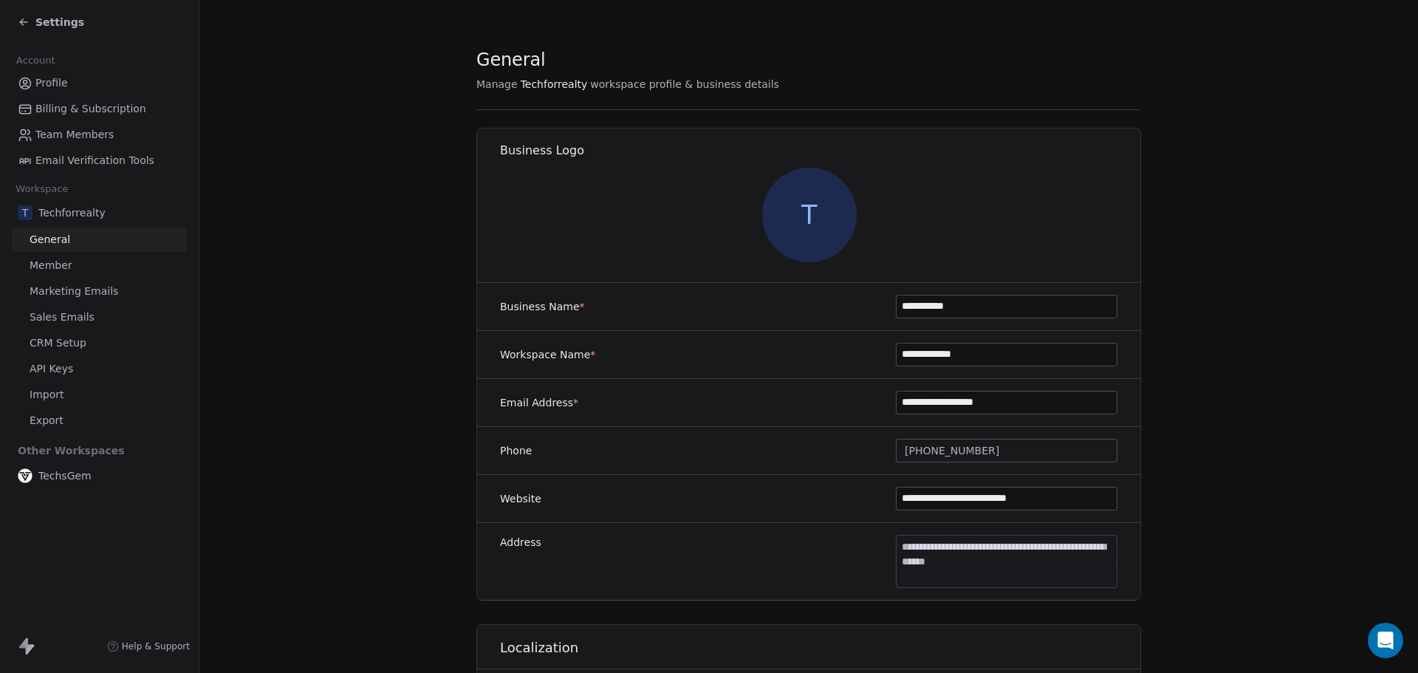
click at [72, 337] on span "CRM Setup" at bounding box center [58, 343] width 57 height 16
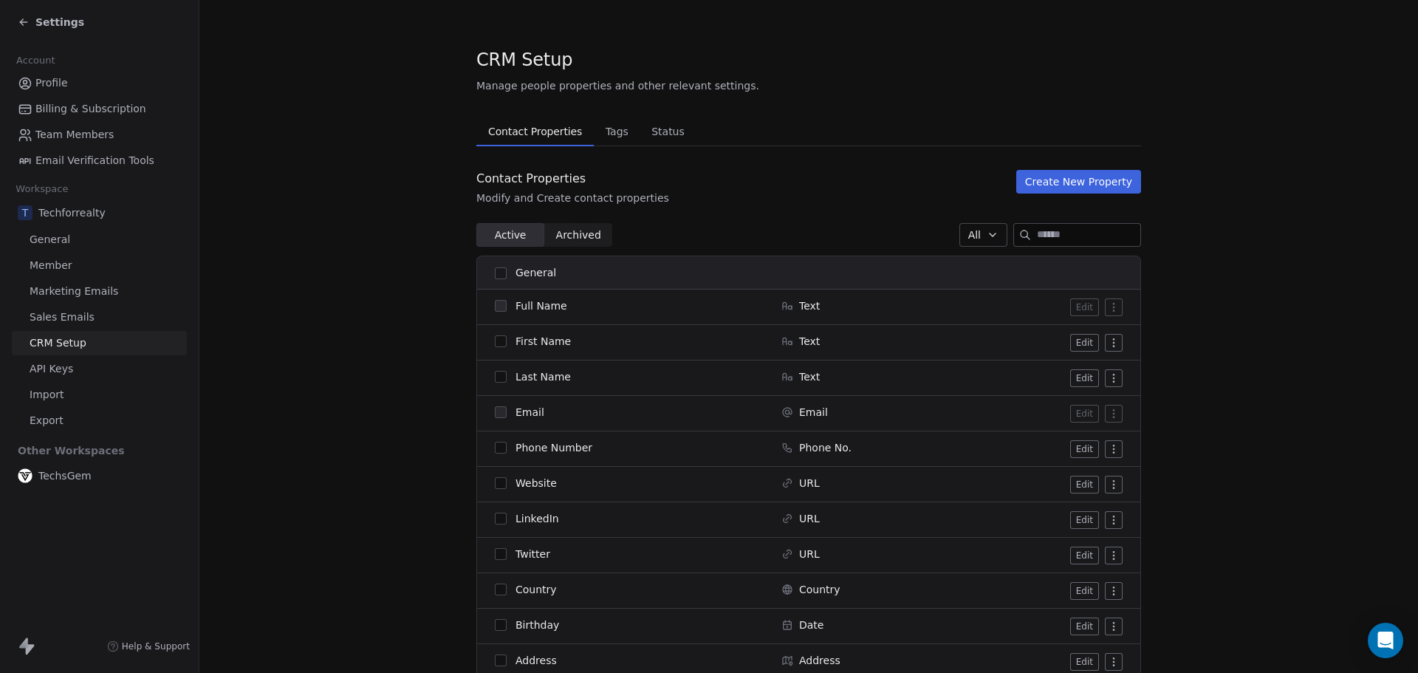
click at [647, 132] on span "Status" at bounding box center [667, 131] width 45 height 21
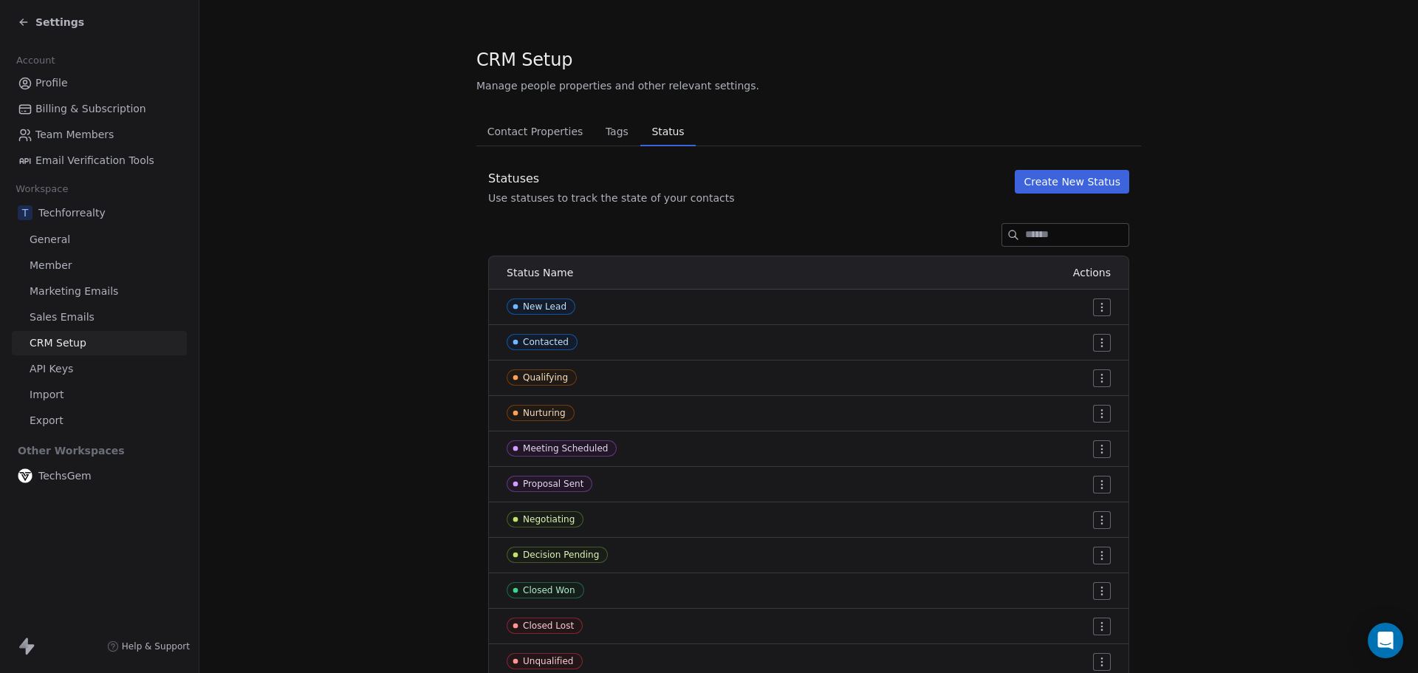
click at [498, 120] on button "Contact Properties Contact Properties" at bounding box center [534, 132] width 117 height 30
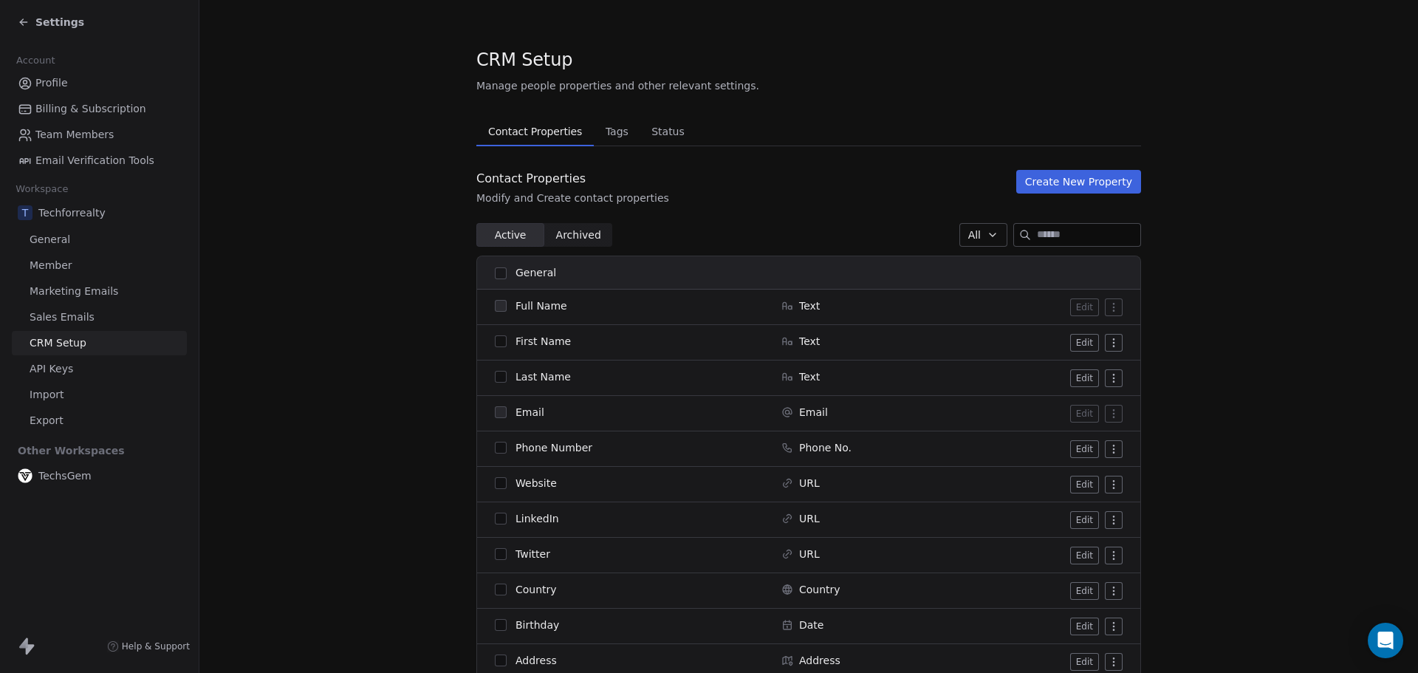
click at [78, 293] on span "Marketing Emails" at bounding box center [74, 292] width 89 height 16
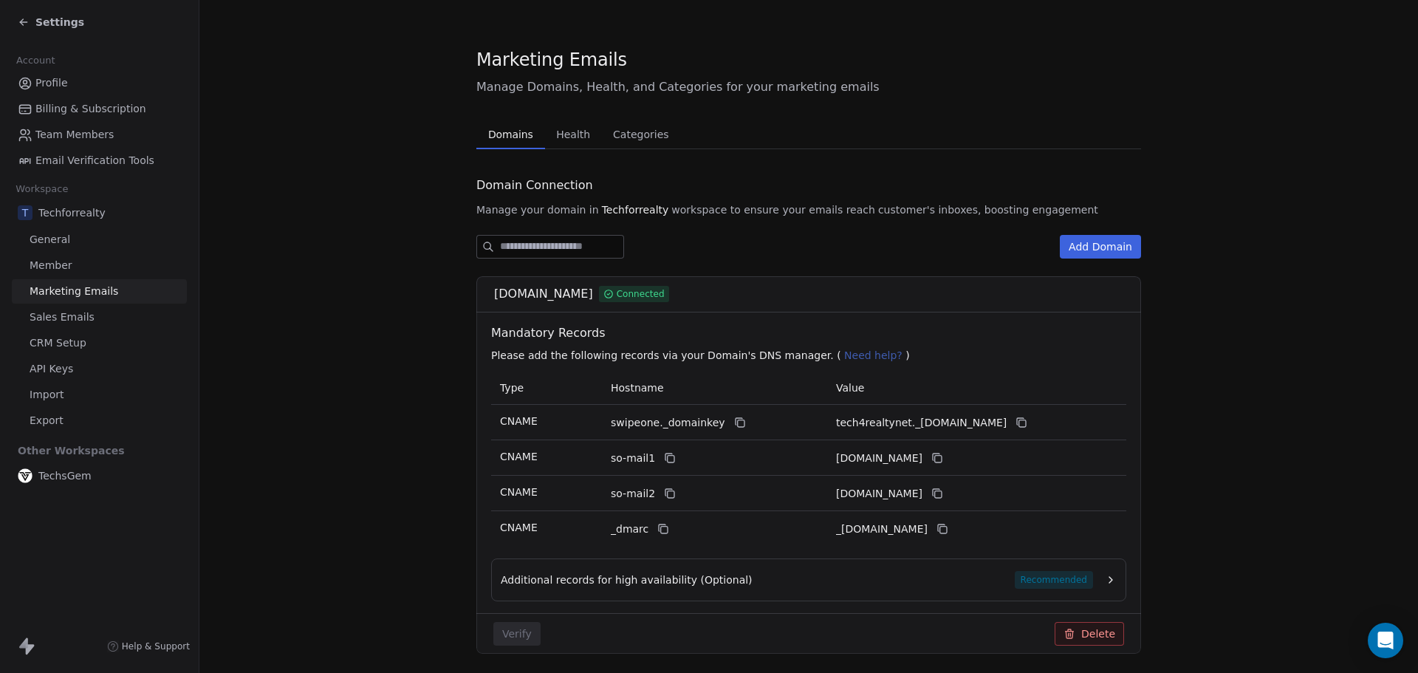
click at [579, 137] on span "Health" at bounding box center [573, 134] width 46 height 21
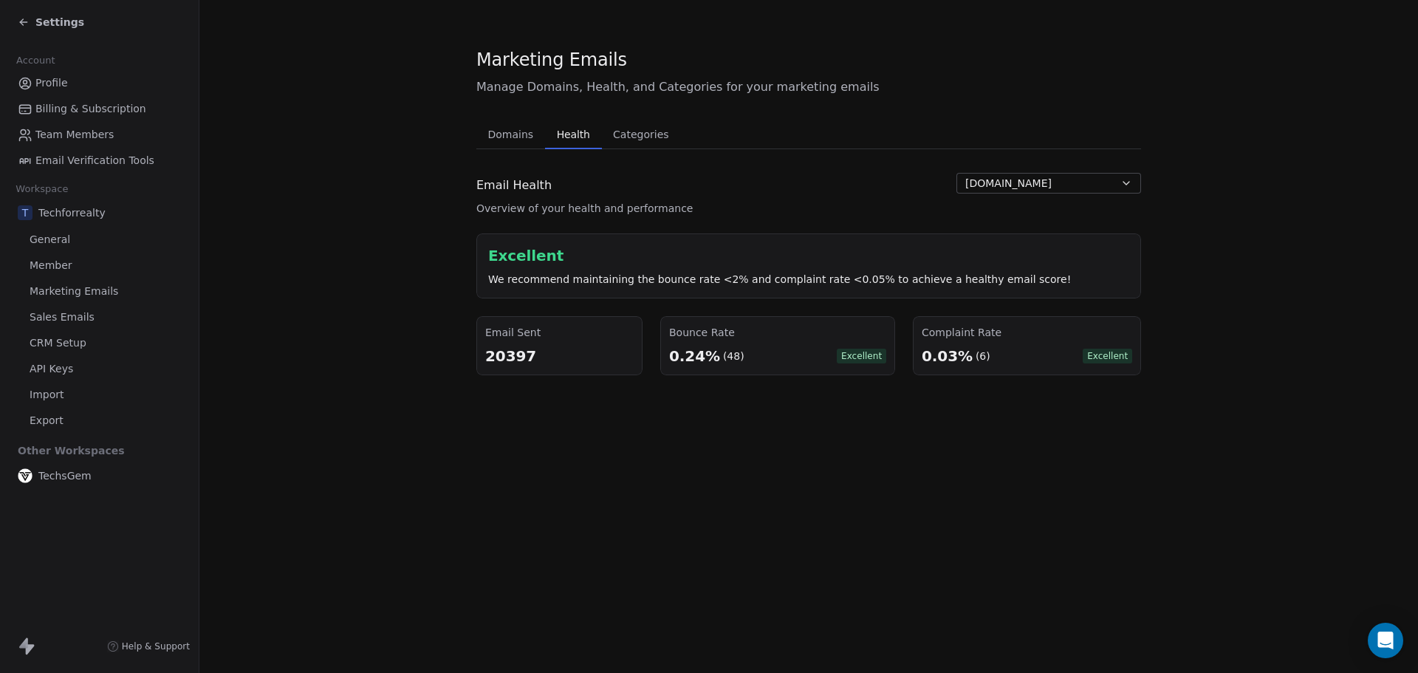
click at [944, 189] on button "tech4realty.net" at bounding box center [1048, 183] width 185 height 21
click at [944, 189] on html "Settings Account Profile Billing & Subscription Team Members Email Verification…" at bounding box center [709, 336] width 1418 height 673
click at [652, 139] on span "Categories" at bounding box center [640, 134] width 67 height 21
click at [560, 137] on span "Health" at bounding box center [573, 134] width 45 height 21
click at [54, 26] on span "Settings" at bounding box center [59, 22] width 49 height 15
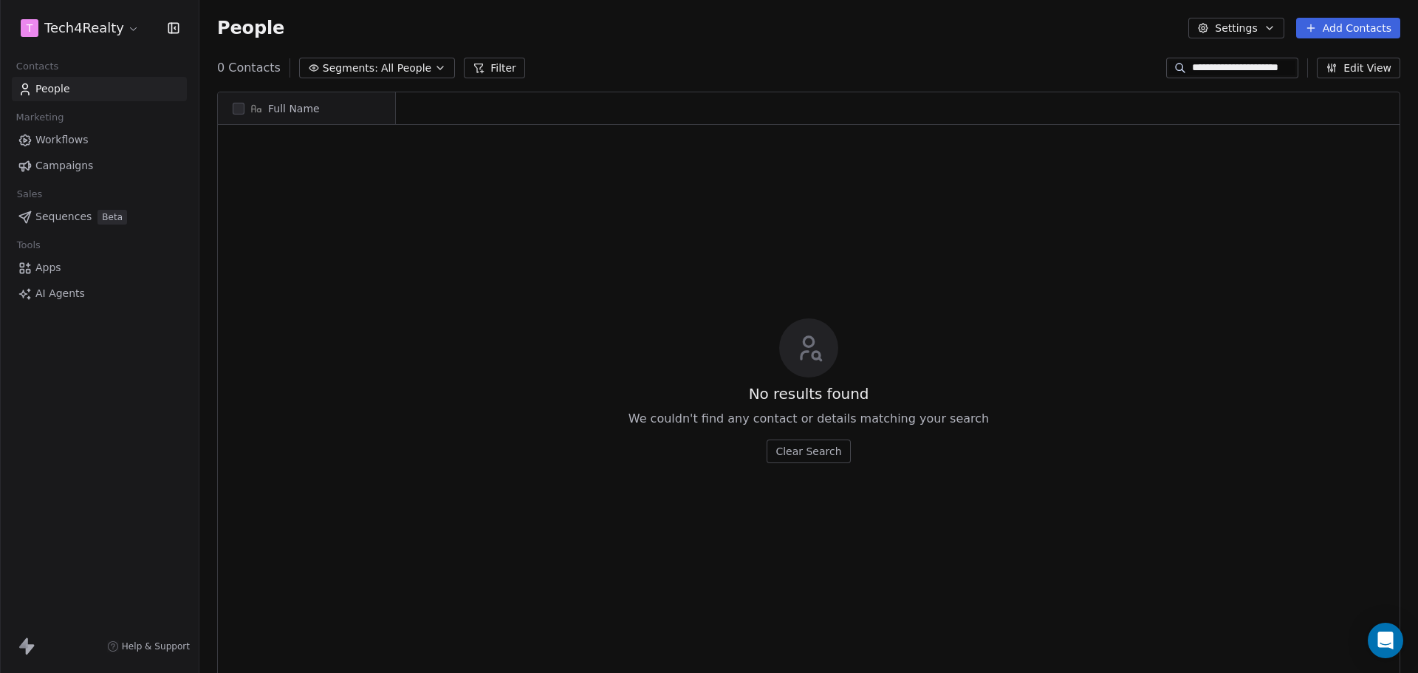
scroll to position [580, 1207]
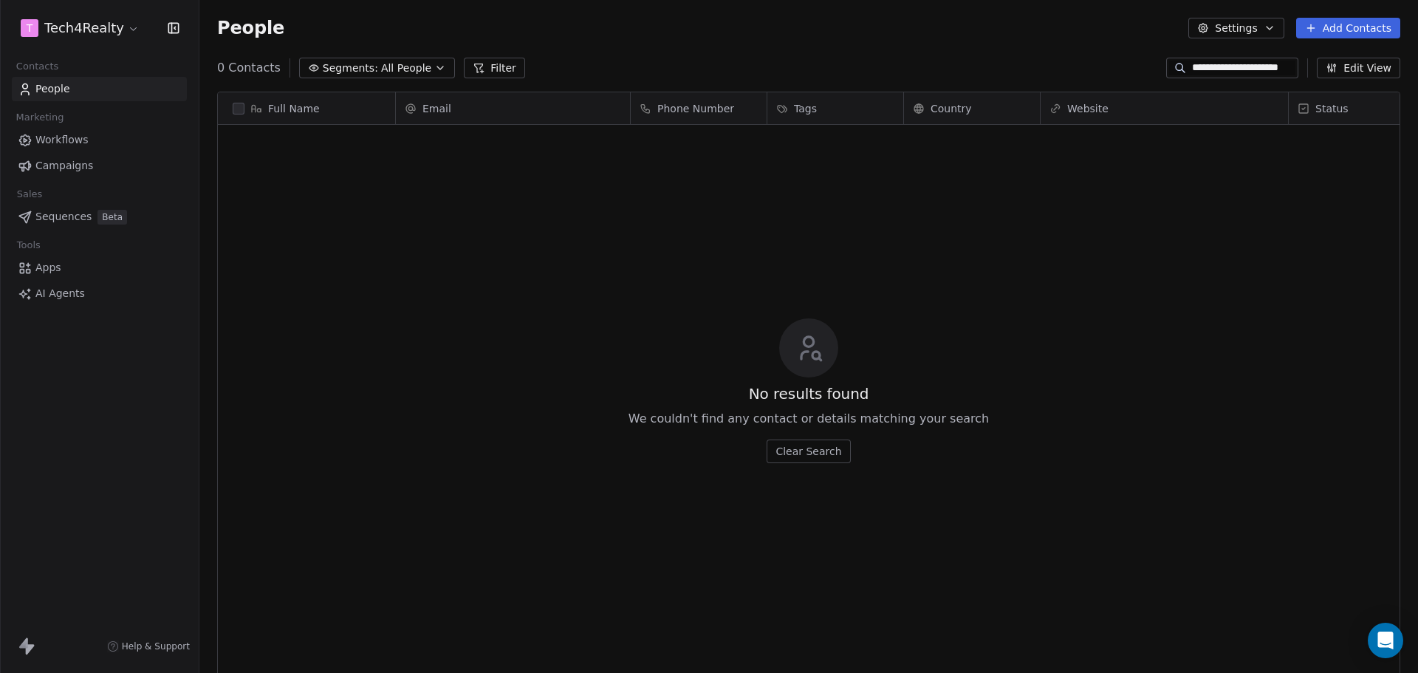
click at [65, 164] on span "Campaigns" at bounding box center [64, 166] width 58 height 16
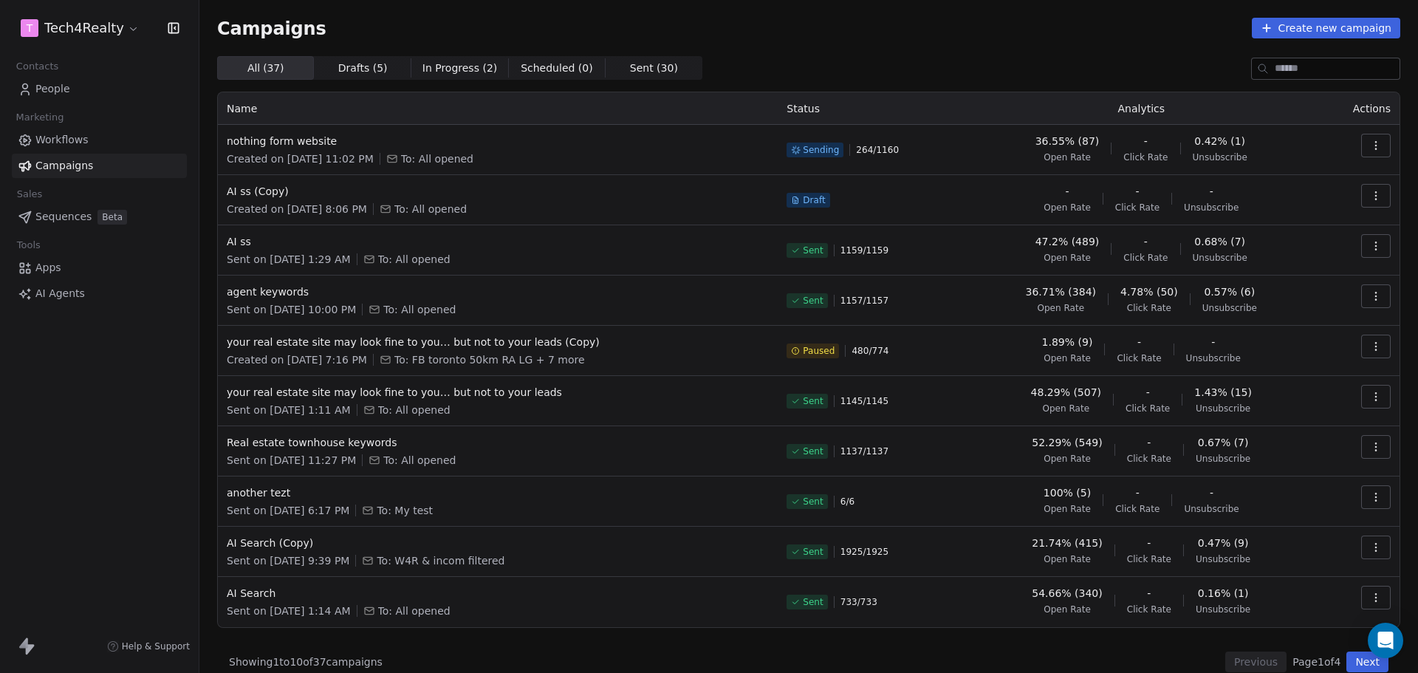
click at [911, 40] on div "Campaigns Create new campaign All ( 37 ) All ( 37 ) Drafts ( 5 ) Drafts ( 5 ) I…" at bounding box center [808, 345] width 1183 height 654
drag, startPoint x: 221, startPoint y: 27, endPoint x: 356, endPoint y: 27, distance: 135.1
click at [356, 27] on div "Campaigns Create new campaign" at bounding box center [808, 28] width 1183 height 21
click at [387, 24] on div "Campaigns Create new campaign" at bounding box center [808, 28] width 1183 height 21
click at [895, 33] on div "Campaigns Create new campaign" at bounding box center [808, 28] width 1183 height 21
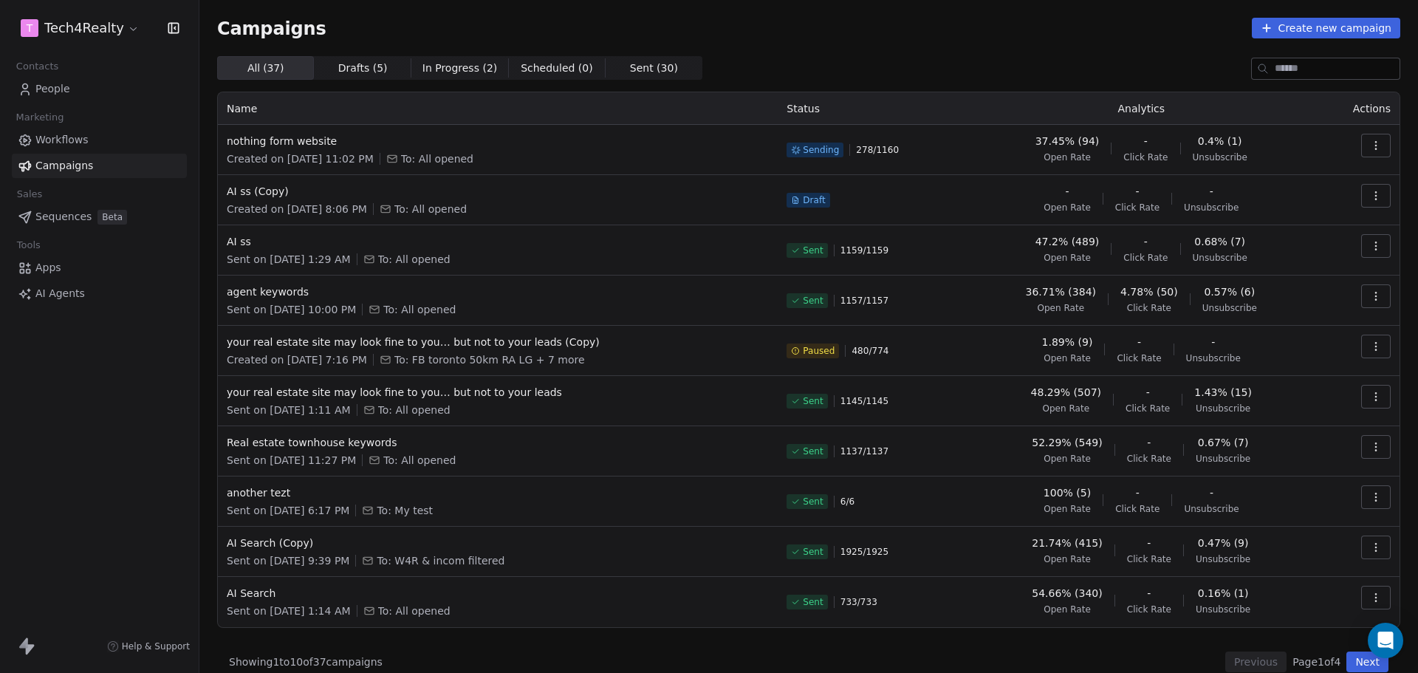
click at [896, 35] on div "Campaigns Create new campaign" at bounding box center [808, 28] width 1183 height 21
drag, startPoint x: 786, startPoint y: 107, endPoint x: 826, endPoint y: 107, distance: 39.9
click at [826, 107] on th "Status" at bounding box center [870, 108] width 185 height 32
click at [847, 103] on th "Status" at bounding box center [870, 108] width 185 height 32
drag, startPoint x: 707, startPoint y: 116, endPoint x: 901, endPoint y: 119, distance: 194.2
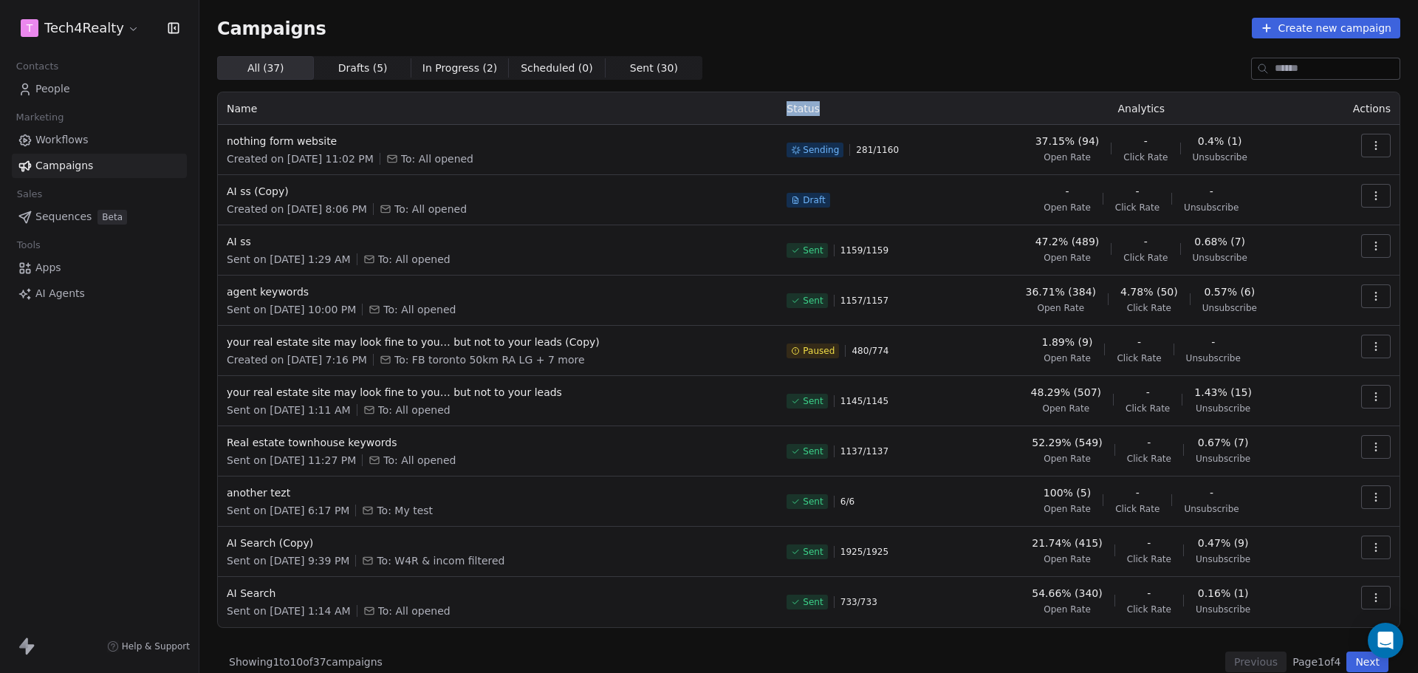
click at [901, 119] on tr "Name Status Analytics Actions" at bounding box center [808, 108] width 1181 height 32
click at [902, 119] on th "Status" at bounding box center [870, 108] width 185 height 32
click at [874, 30] on div "Campaigns Create new campaign" at bounding box center [808, 28] width 1183 height 21
click at [668, 20] on div "Campaigns Create new campaign" at bounding box center [808, 28] width 1183 height 21
drag, startPoint x: 221, startPoint y: 29, endPoint x: 379, endPoint y: 29, distance: 158.0
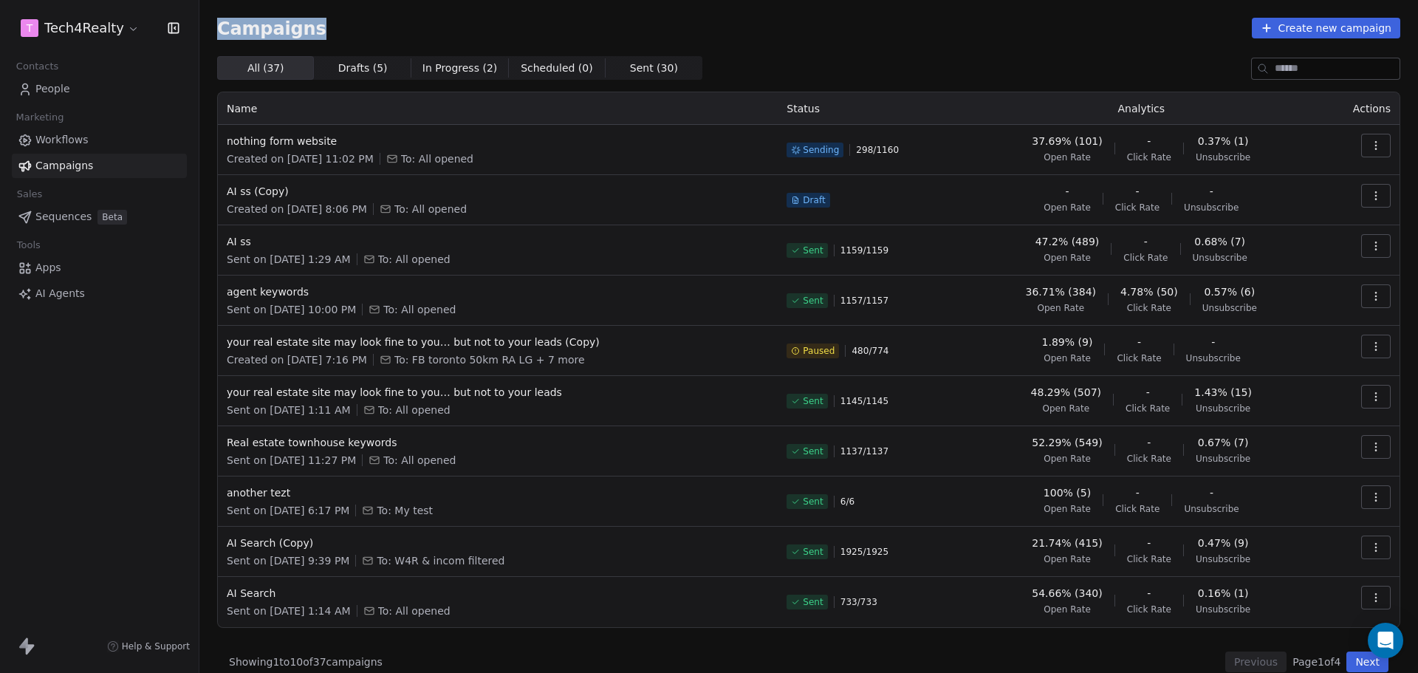
click at [379, 29] on div "Campaigns Create new campaign" at bounding box center [808, 28] width 1183 height 21
click at [382, 29] on div "Campaigns Create new campaign" at bounding box center [808, 28] width 1183 height 21
click at [283, 140] on span "nothing form website" at bounding box center [498, 141] width 542 height 15
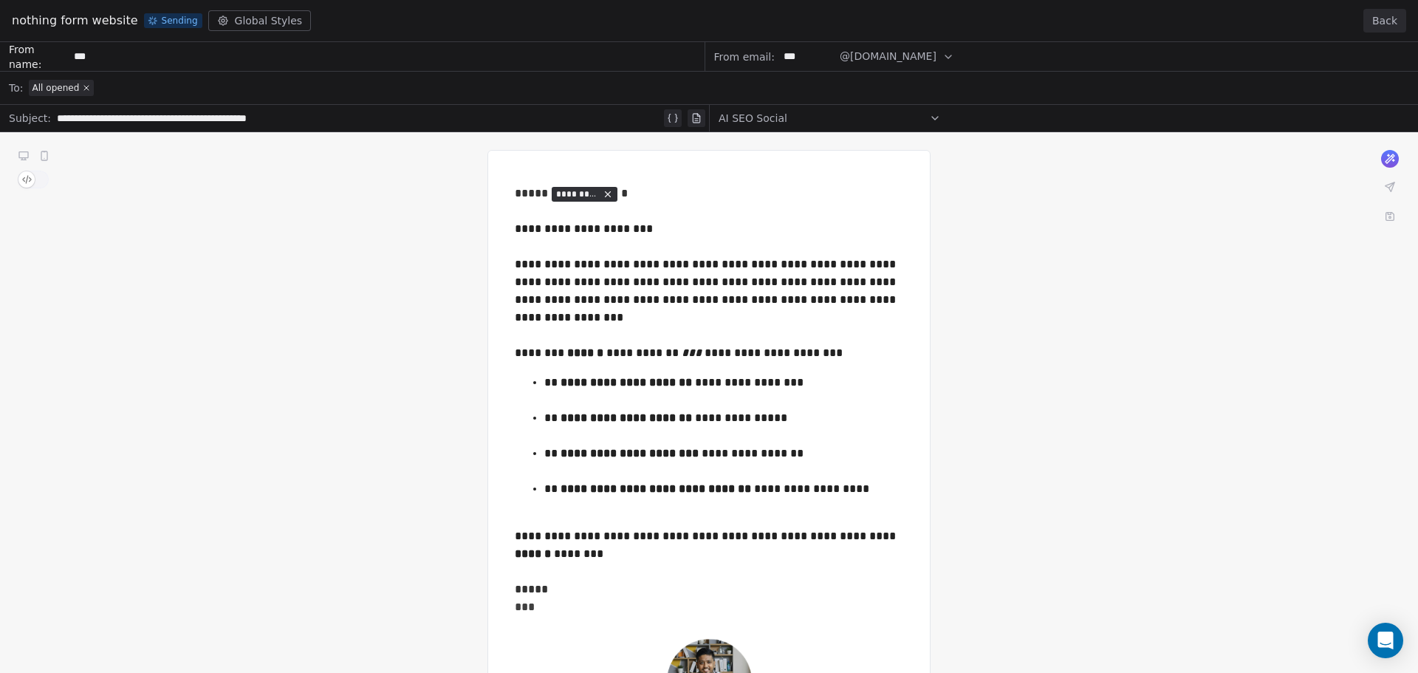
click at [944, 18] on button "Back" at bounding box center [1384, 21] width 43 height 24
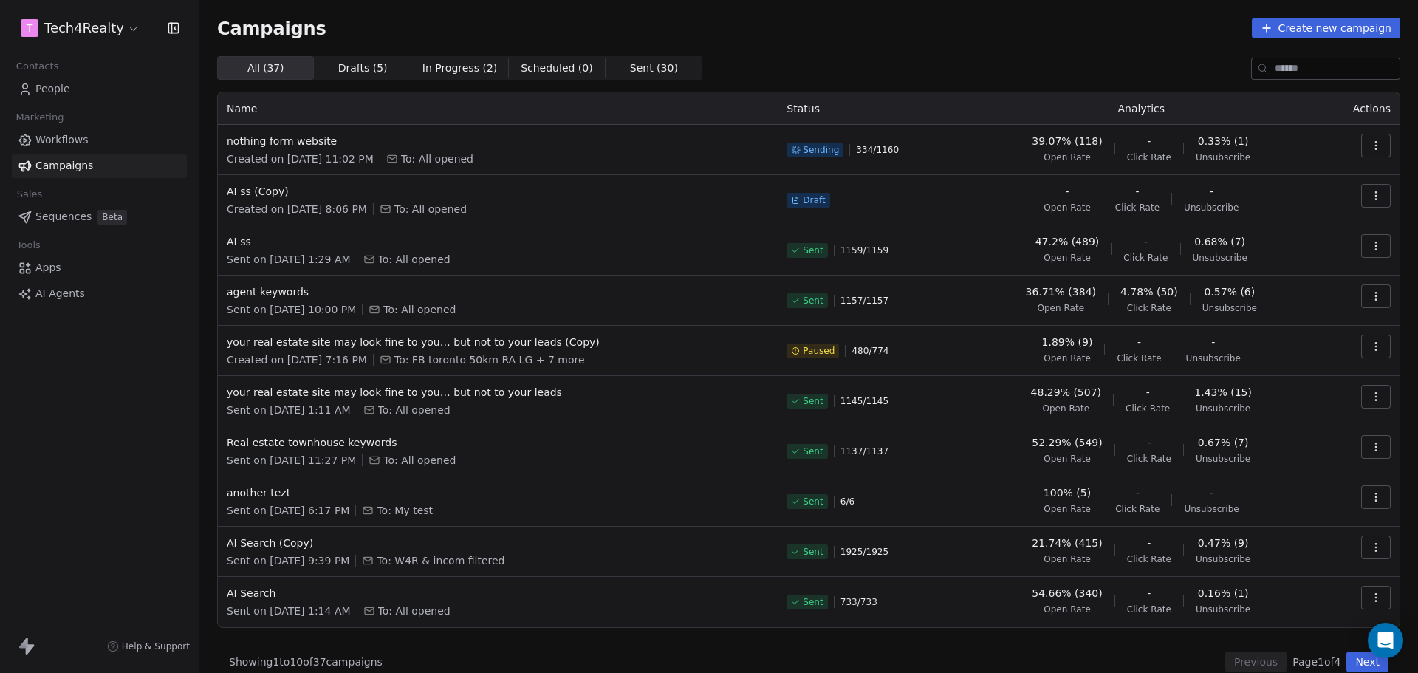
click at [944, 34] on div "Campaigns Create new campaign" at bounding box center [808, 28] width 1183 height 21
click at [944, 145] on icon "button" at bounding box center [1376, 146] width 12 height 12
click at [944, 277] on span "Pause" at bounding box center [1264, 273] width 35 height 18
click at [944, 48] on div "Campaigns Create new campaign All ( 37 ) All ( 37 ) Drafts ( 5 ) Drafts ( 5 ) I…" at bounding box center [808, 345] width 1183 height 654
drag, startPoint x: 436, startPoint y: 162, endPoint x: 512, endPoint y: 157, distance: 76.2
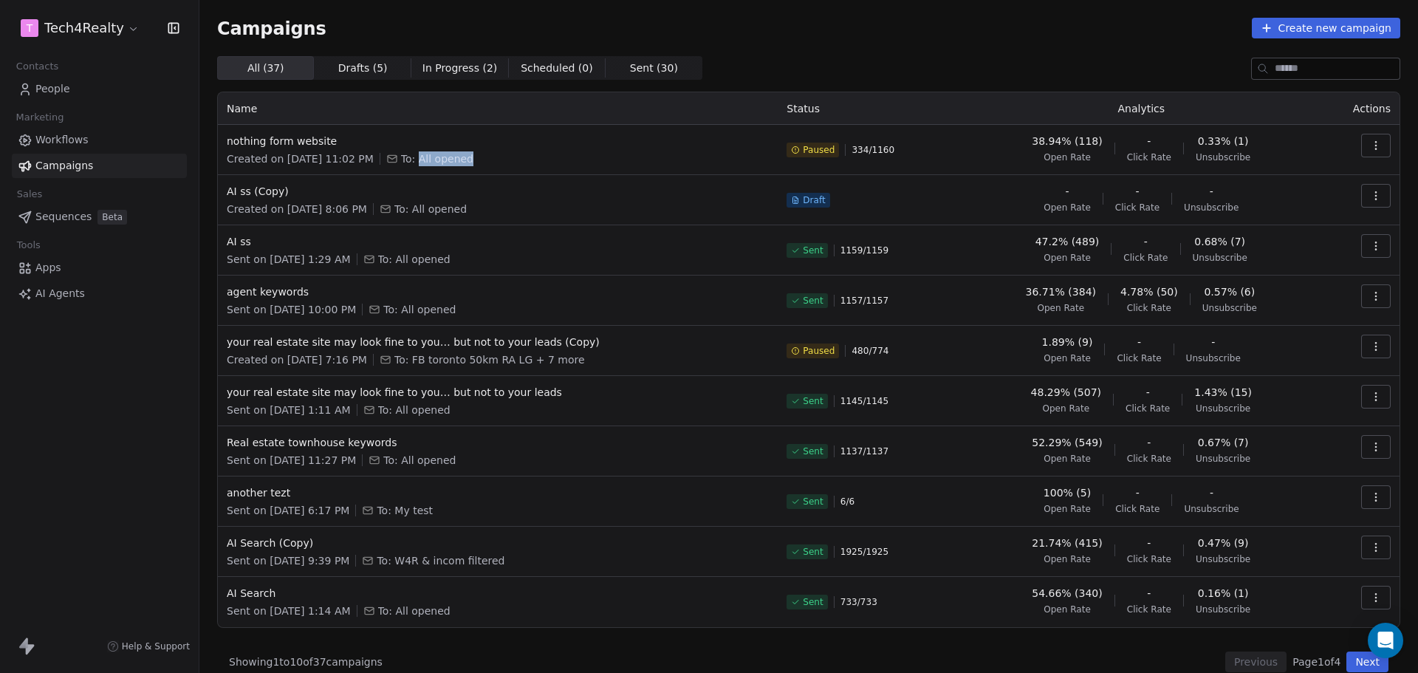
click at [512, 157] on div "Created on Aug 21, 2025, 11:02 PM To: All opened" at bounding box center [498, 158] width 542 height 15
click at [546, 158] on div "Created on Aug 21, 2025, 11:02 PM To: All opened" at bounding box center [498, 158] width 542 height 15
click at [237, 235] on span "AI ss" at bounding box center [498, 241] width 542 height 15
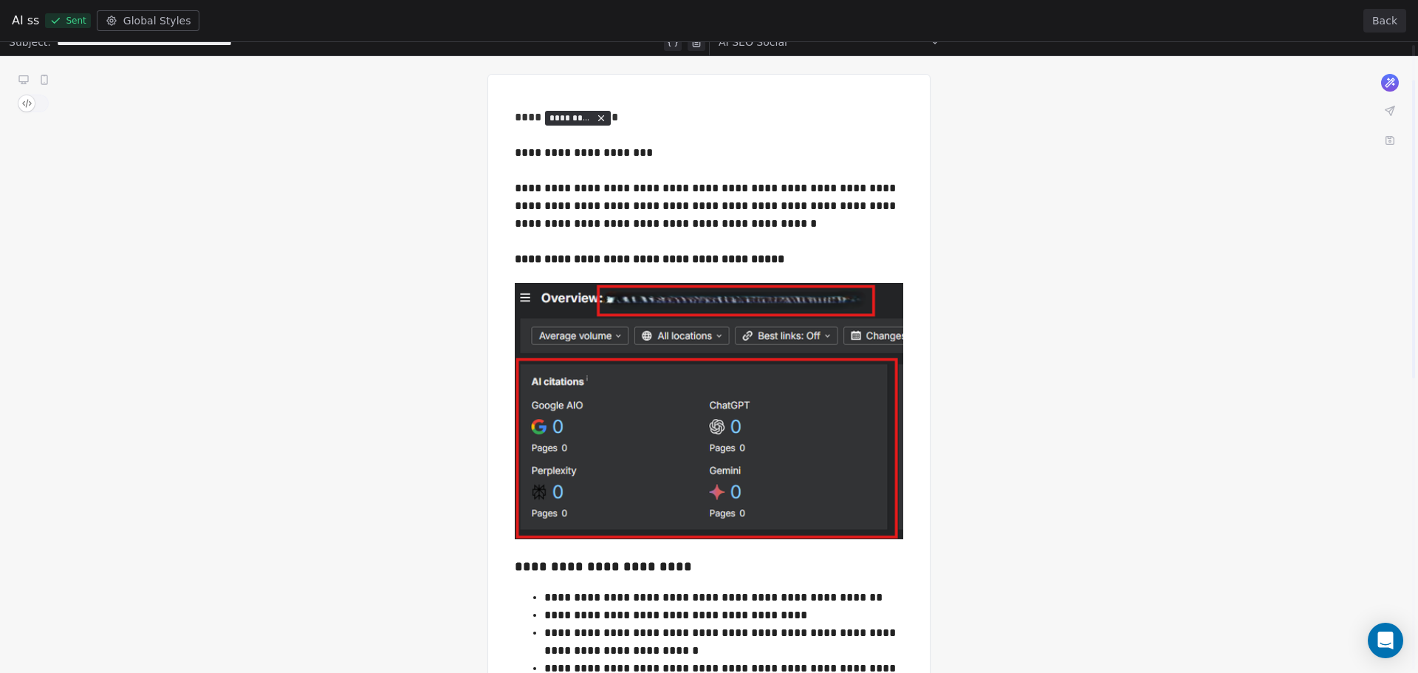
scroll to position [74, 0]
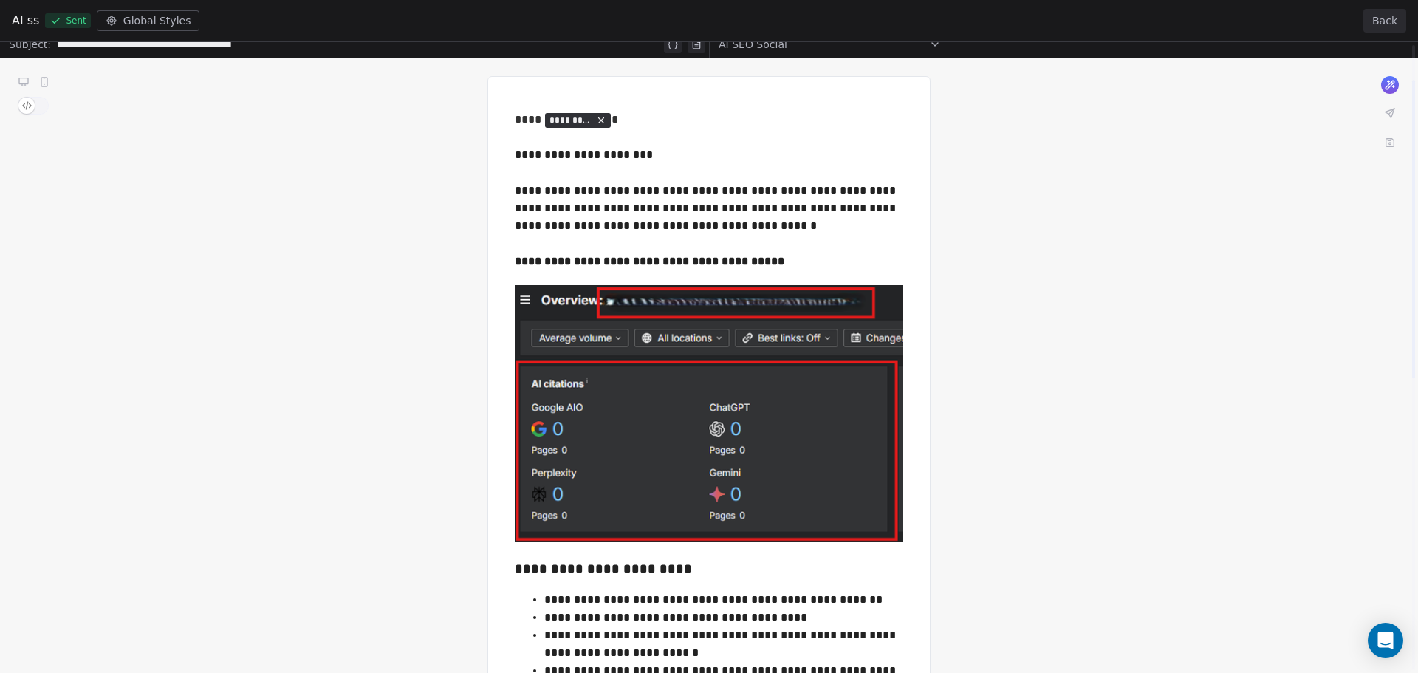
click at [944, 16] on button "Back" at bounding box center [1384, 21] width 43 height 24
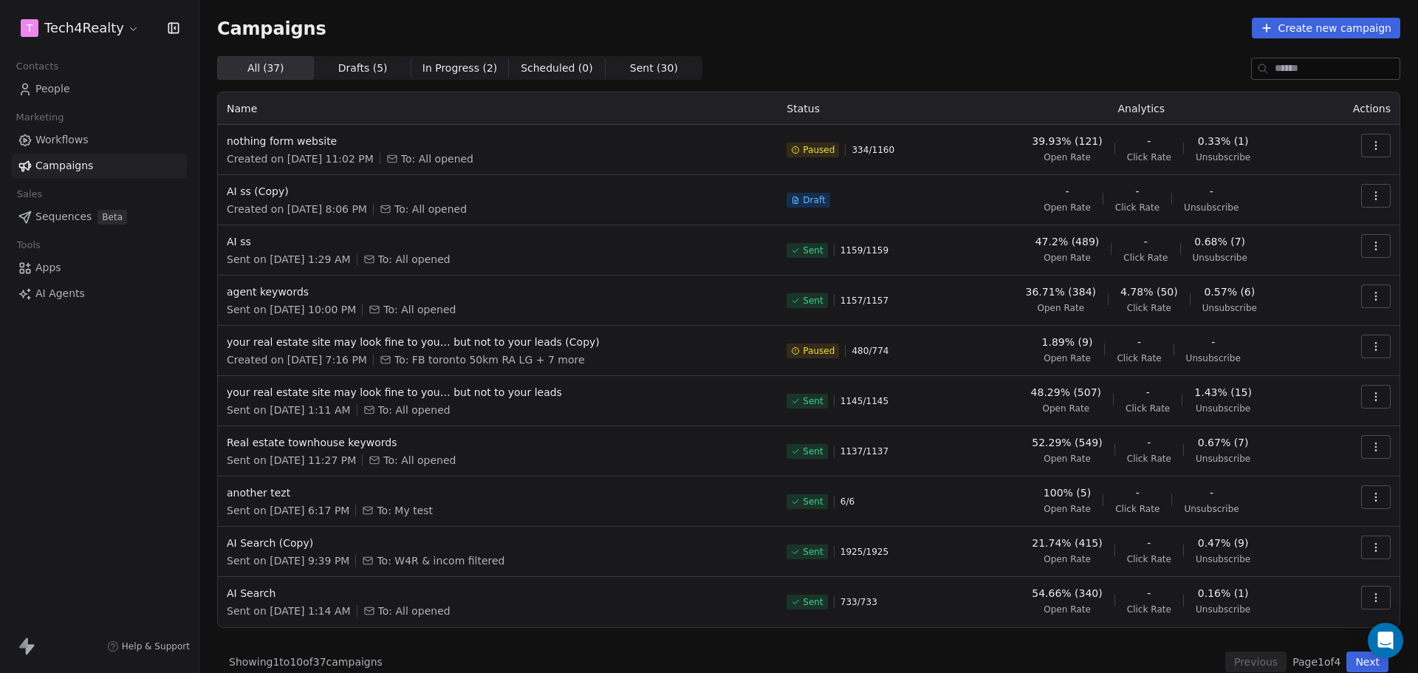
click at [790, 58] on div "All ( 37 ) All ( 37 ) Drafts ( 5 ) Drafts ( 5 ) In Progress ( 2 ) In Progress (…" at bounding box center [808, 68] width 1183 height 24
click at [757, 35] on div "Campaigns Create new campaign" at bounding box center [808, 28] width 1183 height 21
click at [944, 18] on div "Campaigns Create new campaign" at bounding box center [808, 28] width 1183 height 21
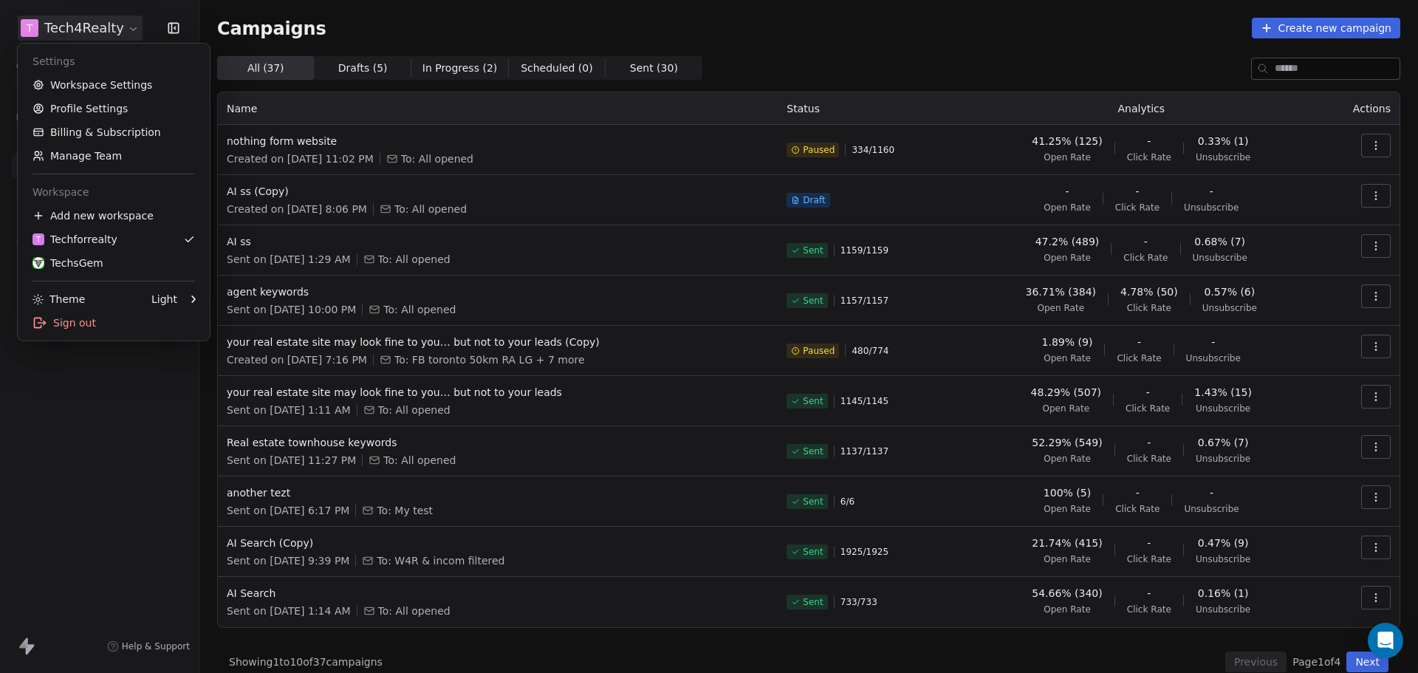
click at [86, 17] on html "T Tech4Realty Contacts People Marketing Workflows Campaigns Sales Sequences Bet…" at bounding box center [709, 336] width 1418 height 673
click at [76, 265] on div "TechsGem" at bounding box center [67, 262] width 71 height 15
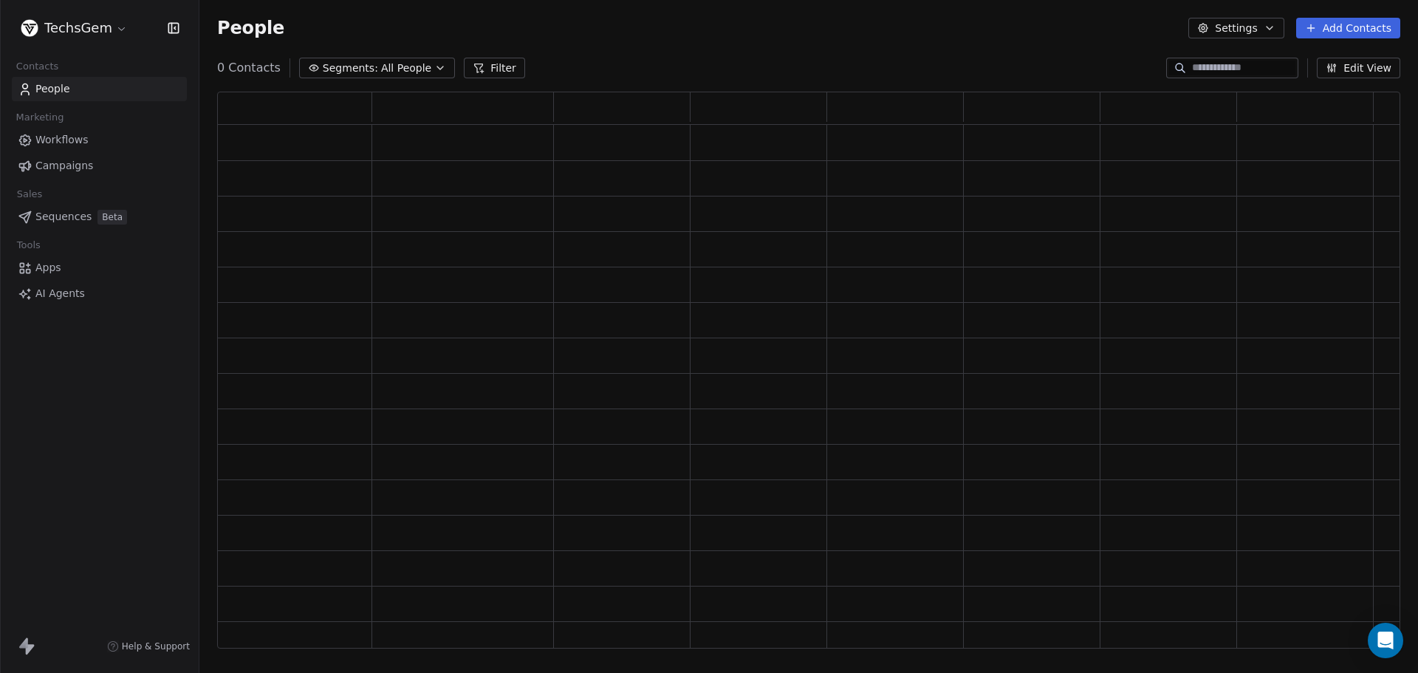
scroll to position [545, 1172]
click at [90, 171] on link "Campaigns" at bounding box center [99, 166] width 175 height 24
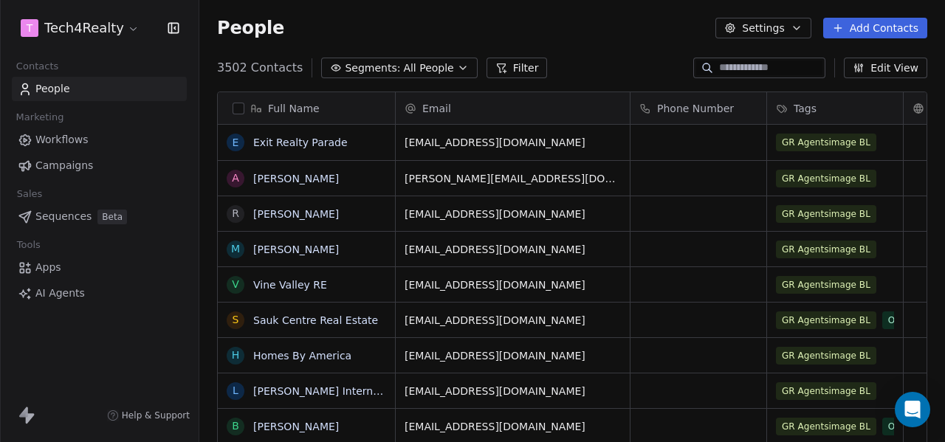
scroll to position [378, 734]
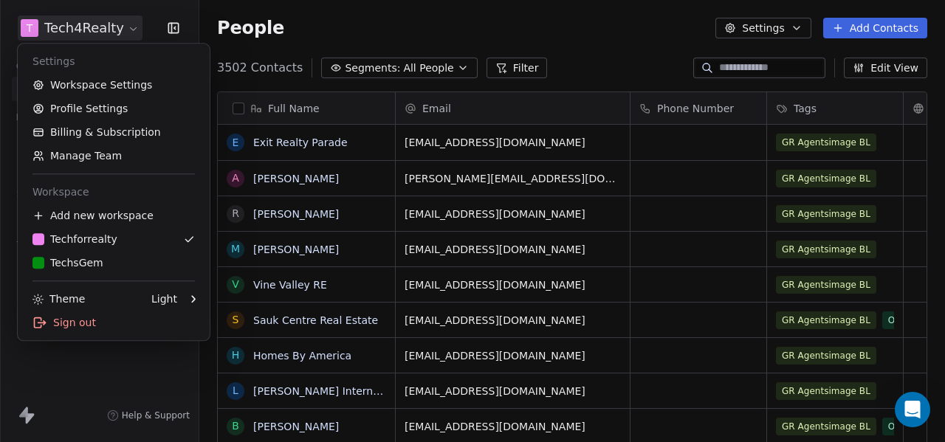
click at [90, 24] on html "T Tech4Realty Contacts People Marketing Workflows Campaigns Sales Sequences Bet…" at bounding box center [472, 221] width 945 height 442
click at [80, 256] on div "TechsGem" at bounding box center [67, 262] width 71 height 15
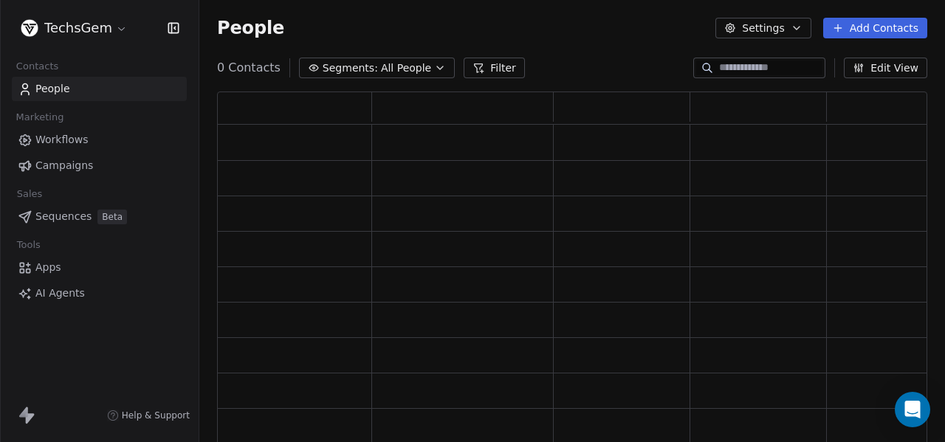
scroll to position [343, 699]
click at [62, 164] on span "Campaigns" at bounding box center [64, 166] width 58 height 16
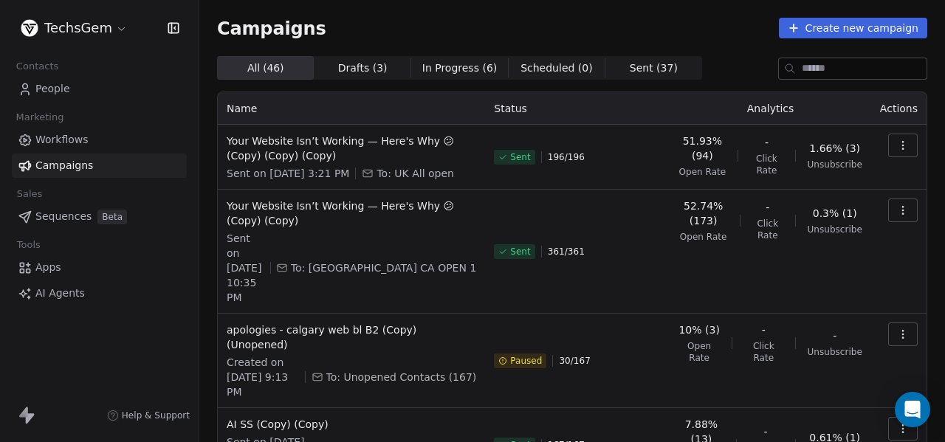
click at [897, 151] on icon "button" at bounding box center [903, 146] width 12 height 12
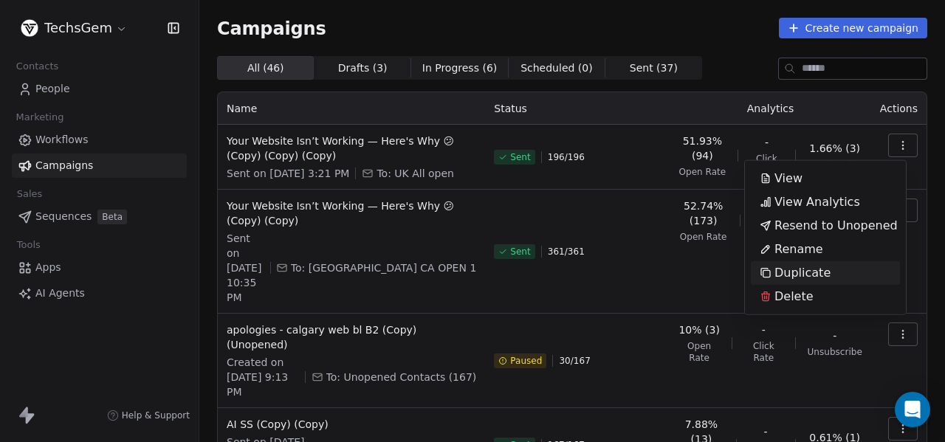
click at [809, 275] on span "Duplicate" at bounding box center [803, 273] width 56 height 18
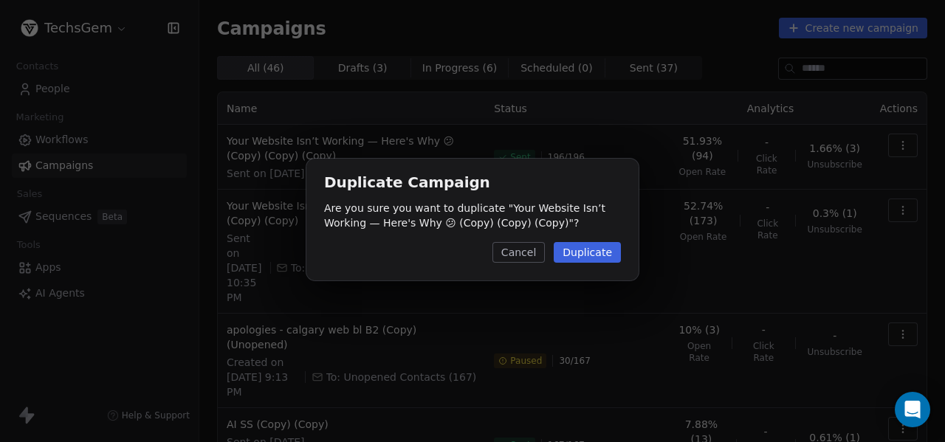
click at [605, 251] on button "Duplicate" at bounding box center [587, 252] width 67 height 21
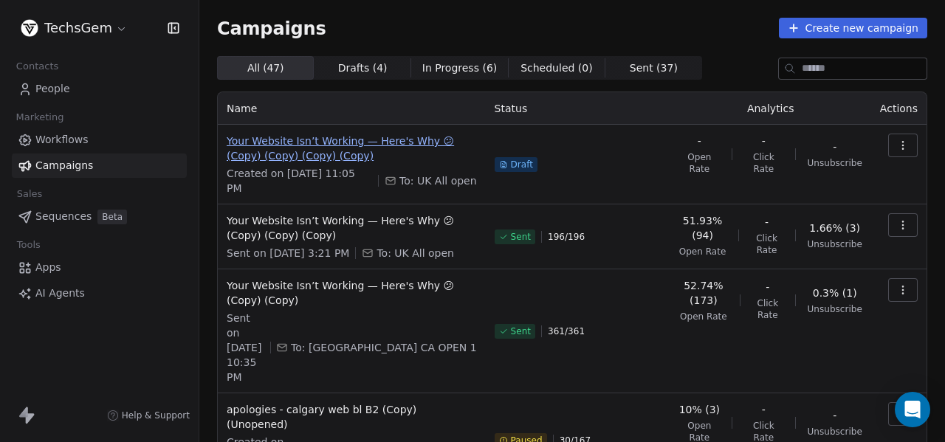
click at [285, 146] on span "Your Website Isn’t Working — Here's Why 😕 (Copy) (Copy) (Copy) (Copy)" at bounding box center [352, 149] width 250 height 30
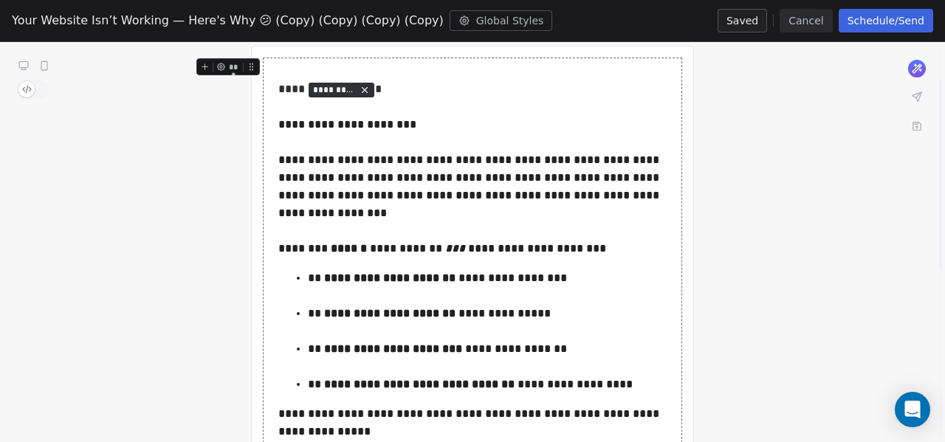
scroll to position [74, 0]
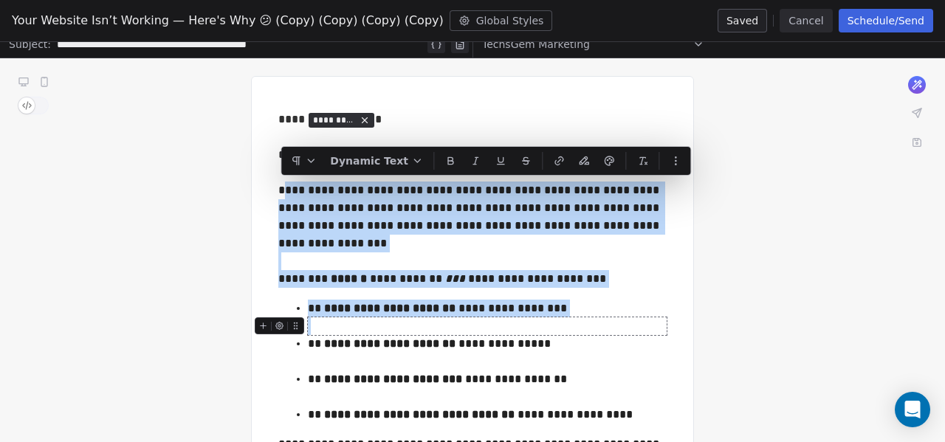
drag, startPoint x: 280, startPoint y: 188, endPoint x: 371, endPoint y: 296, distance: 141.0
click at [395, 314] on div "**********" at bounding box center [472, 318] width 388 height 414
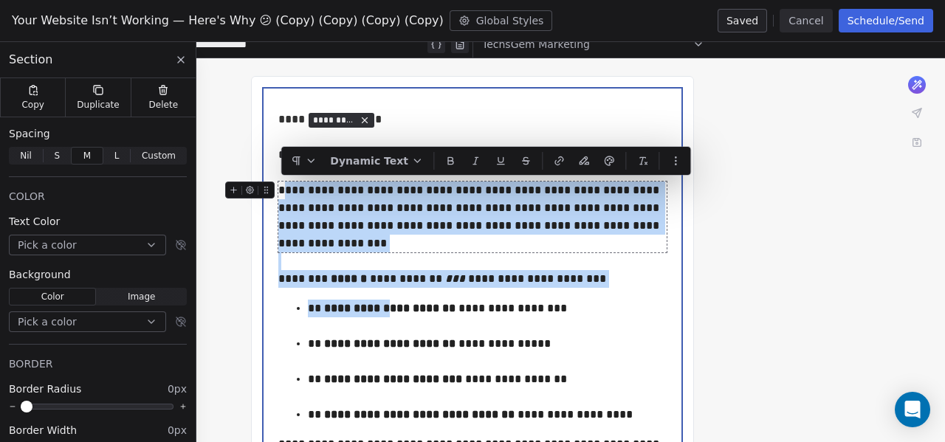
click at [296, 206] on div "**********" at bounding box center [472, 217] width 389 height 71
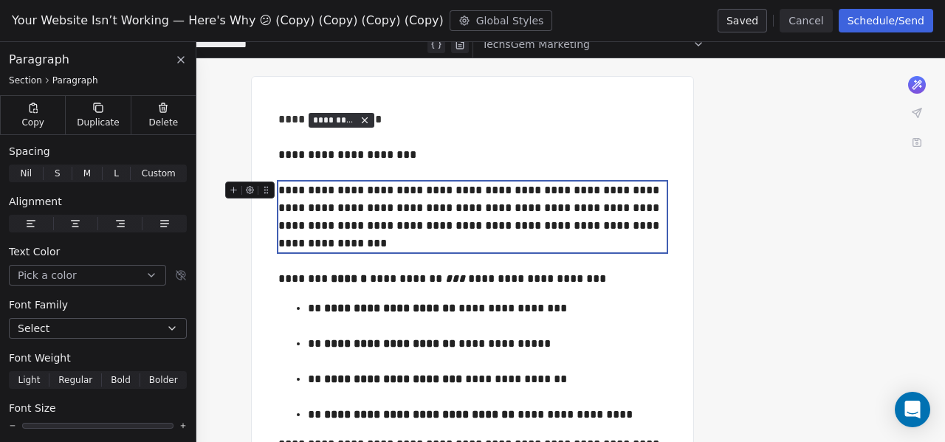
click at [281, 190] on div "**********" at bounding box center [472, 217] width 389 height 71
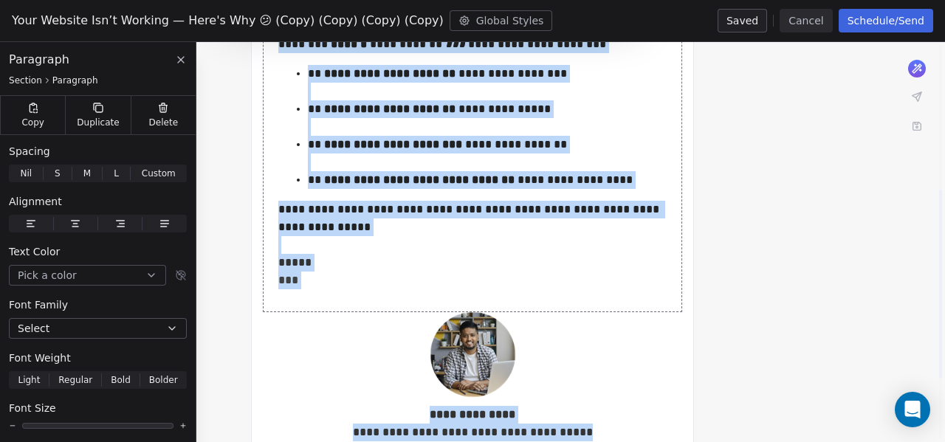
scroll to position [326, 0]
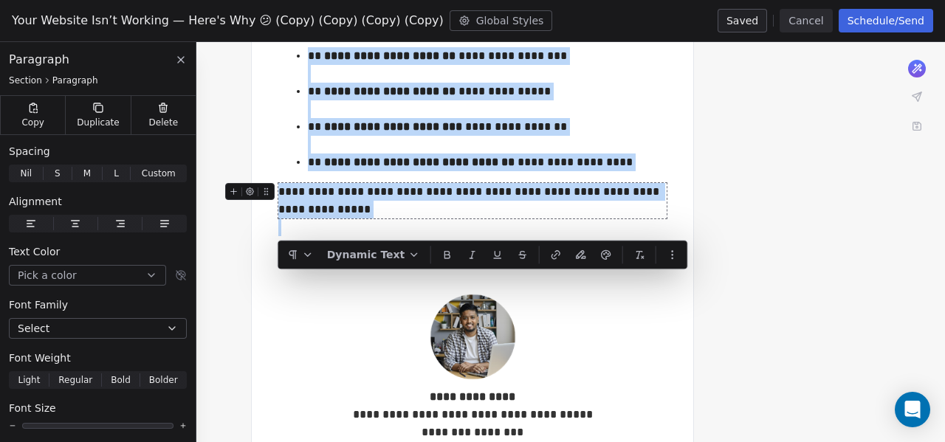
copy div "**********"
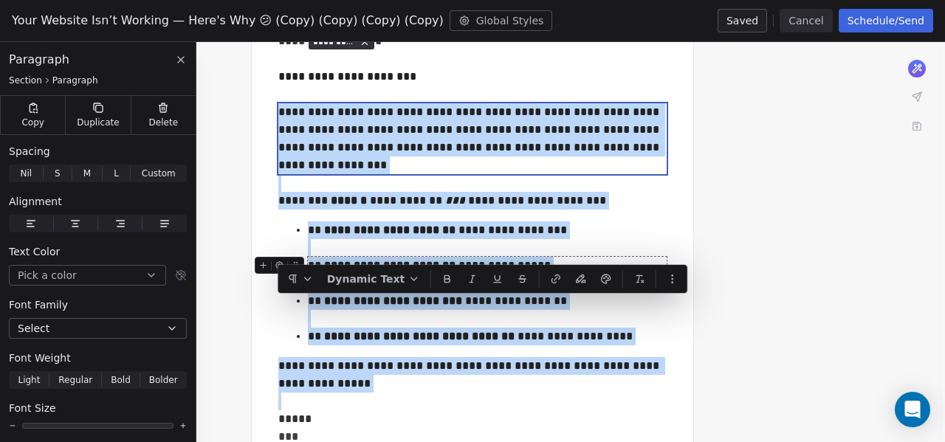
scroll to position [0, 0]
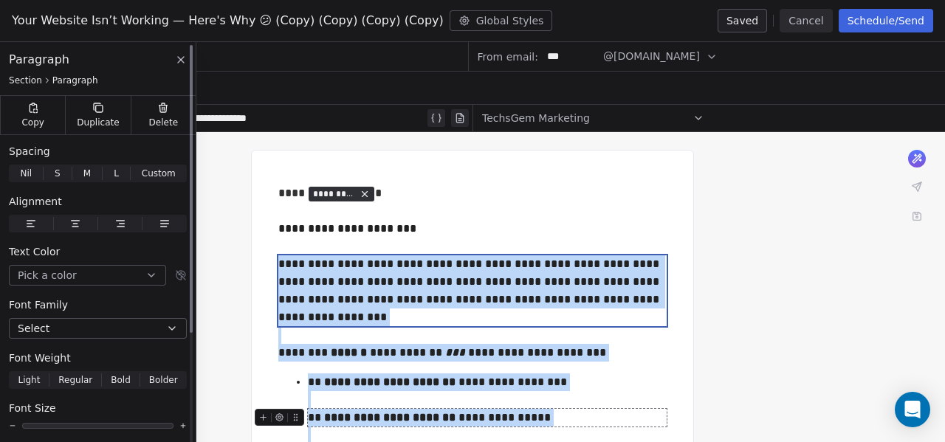
click at [185, 61] on icon at bounding box center [181, 60] width 12 height 12
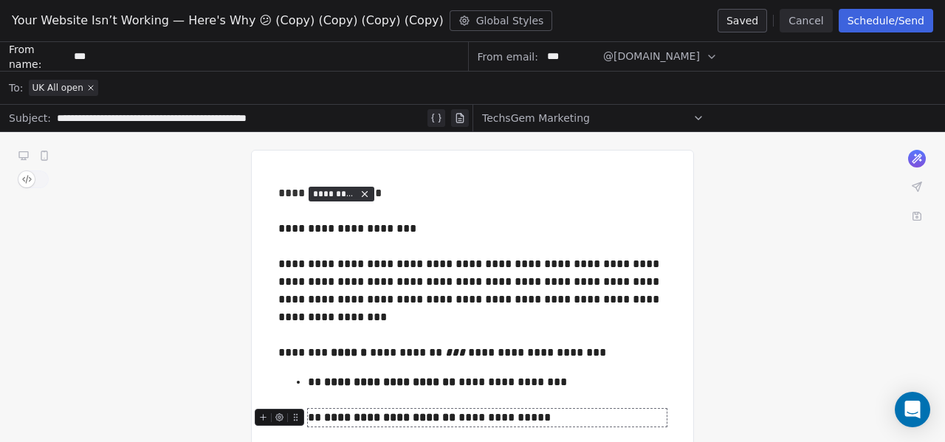
click at [247, 115] on div "**********" at bounding box center [241, 118] width 368 height 18
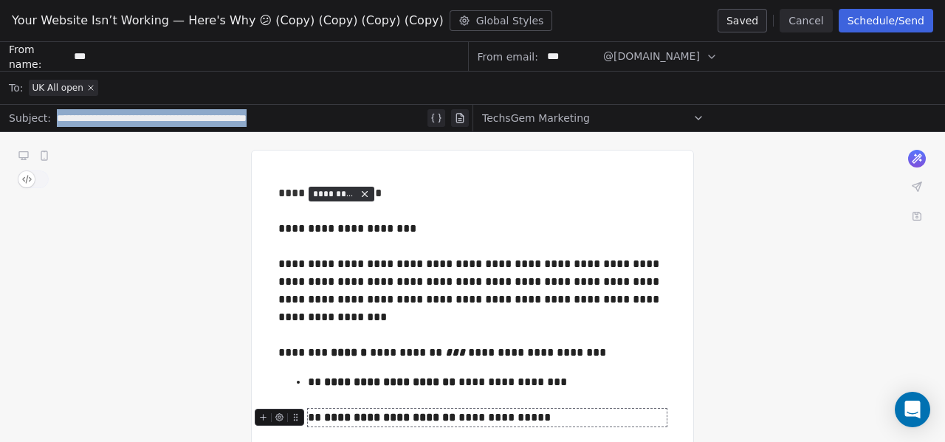
click at [247, 115] on div "**********" at bounding box center [241, 118] width 368 height 18
copy div "**********"
